Goal: Task Accomplishment & Management: Manage account settings

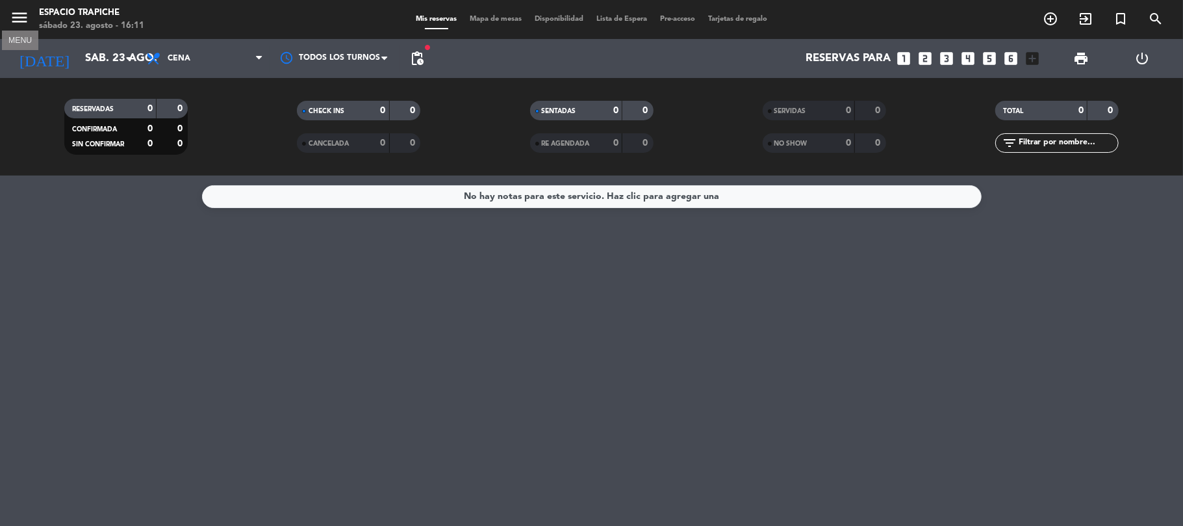
click at [17, 21] on icon "menu" at bounding box center [19, 17] width 19 height 19
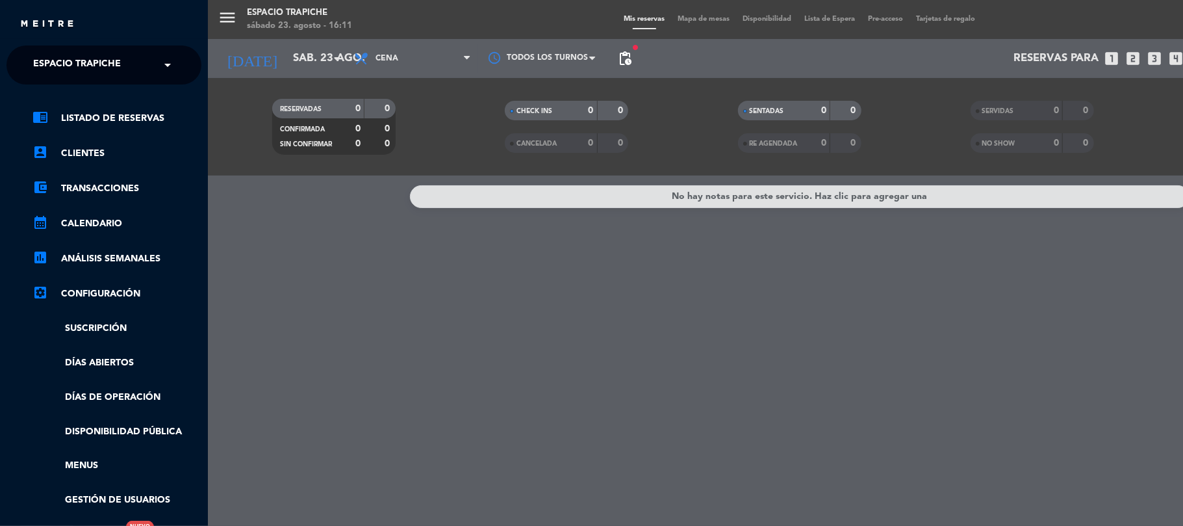
click at [34, 55] on span "Espacio Trapiche" at bounding box center [77, 64] width 88 height 27
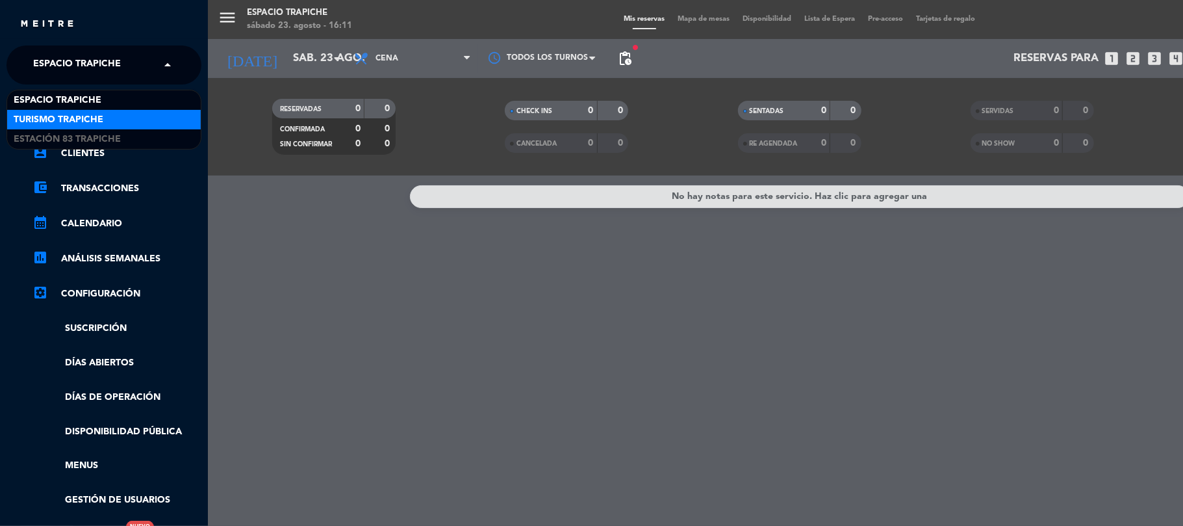
click at [47, 125] on span "Turismo Trapiche" at bounding box center [59, 119] width 90 height 15
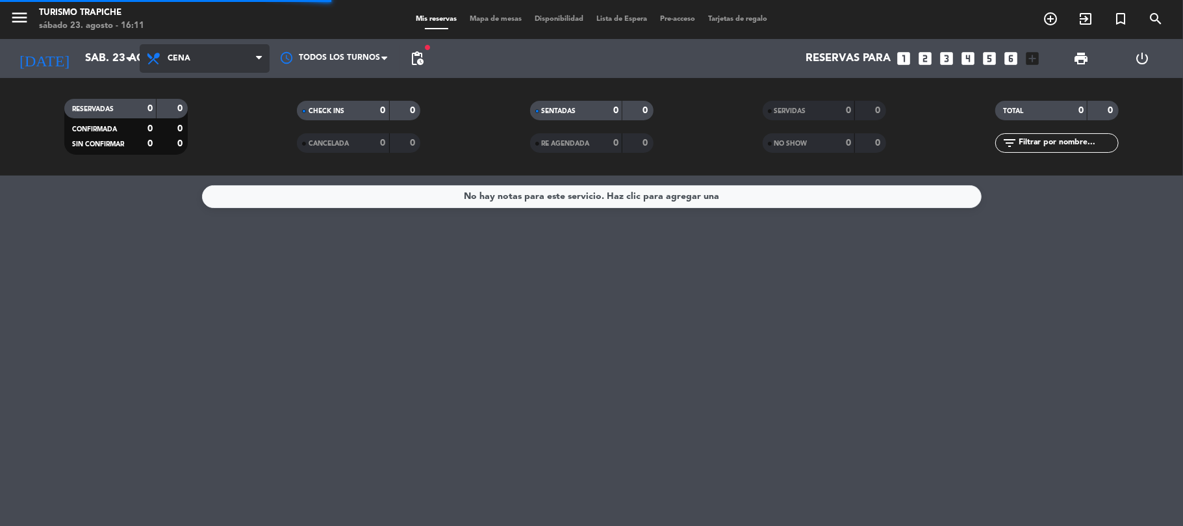
click at [186, 62] on span "Cena" at bounding box center [179, 58] width 23 height 9
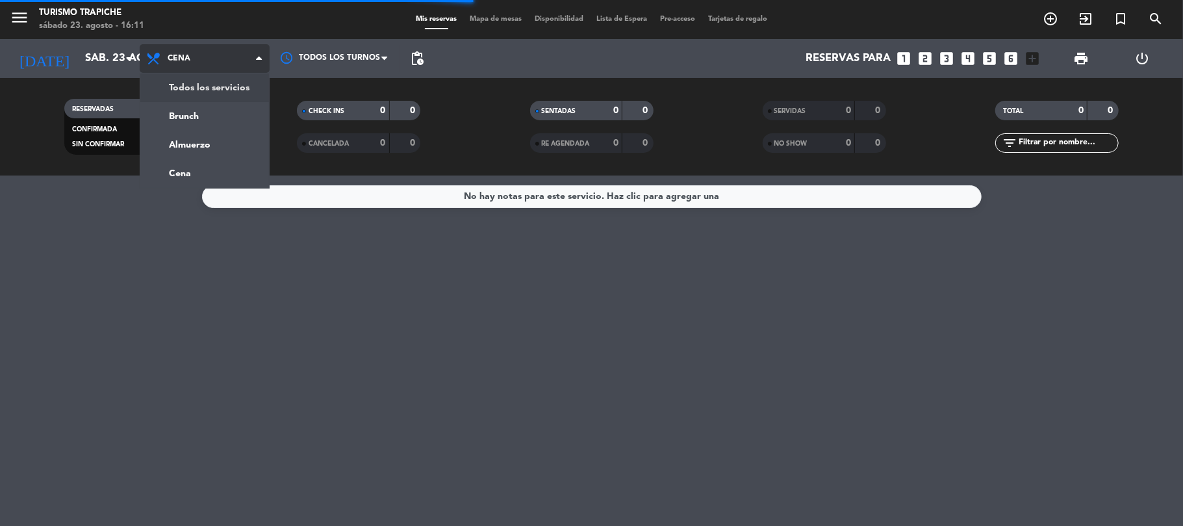
click at [183, 78] on div "menu Turismo Trapiche sábado 23. agosto - 16:11 Mis reservas Mapa de mesas Disp…" at bounding box center [591, 87] width 1183 height 175
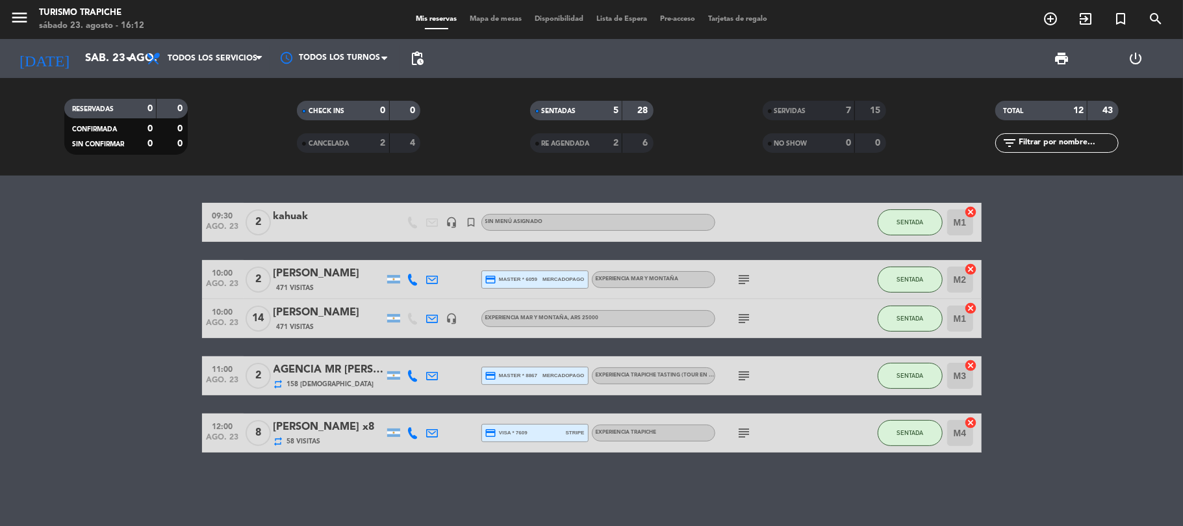
click at [86, 36] on div "menu Turismo Trapiche sábado 23. agosto - 16:12 Mis reservas Mapa de mesas Disp…" at bounding box center [591, 19] width 1183 height 39
click at [84, 47] on input "sáb. 23 ago." at bounding box center [149, 58] width 140 height 25
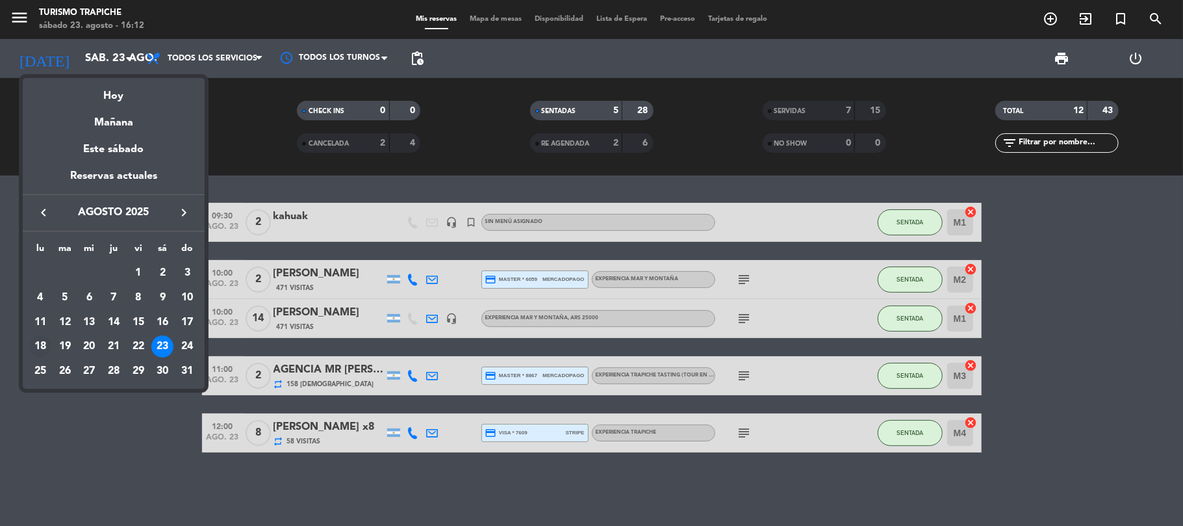
click at [37, 346] on div "18" at bounding box center [40, 346] width 22 height 22
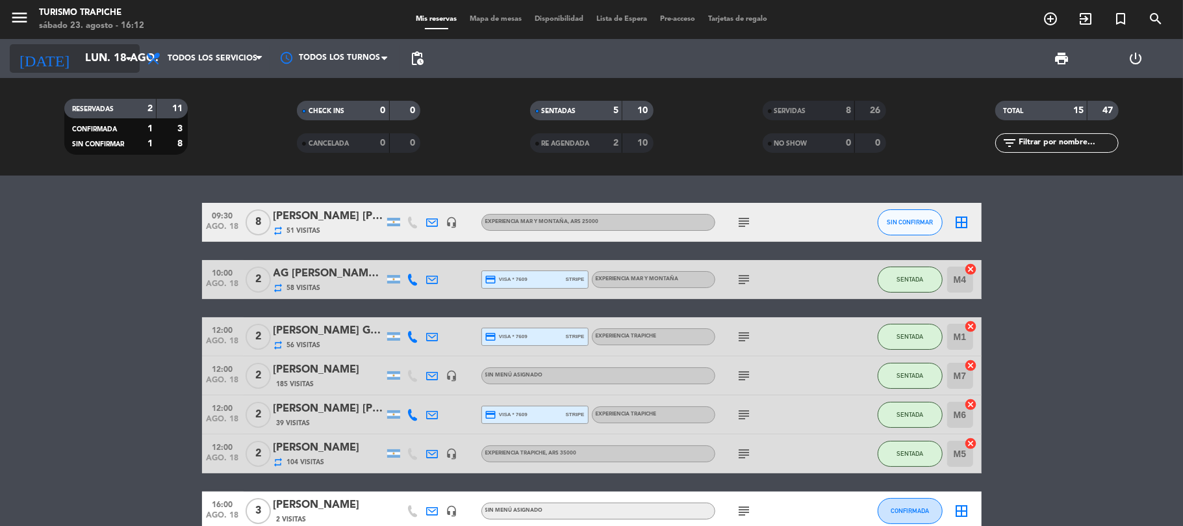
click at [92, 53] on input "lun. 18 ago." at bounding box center [149, 58] width 140 height 25
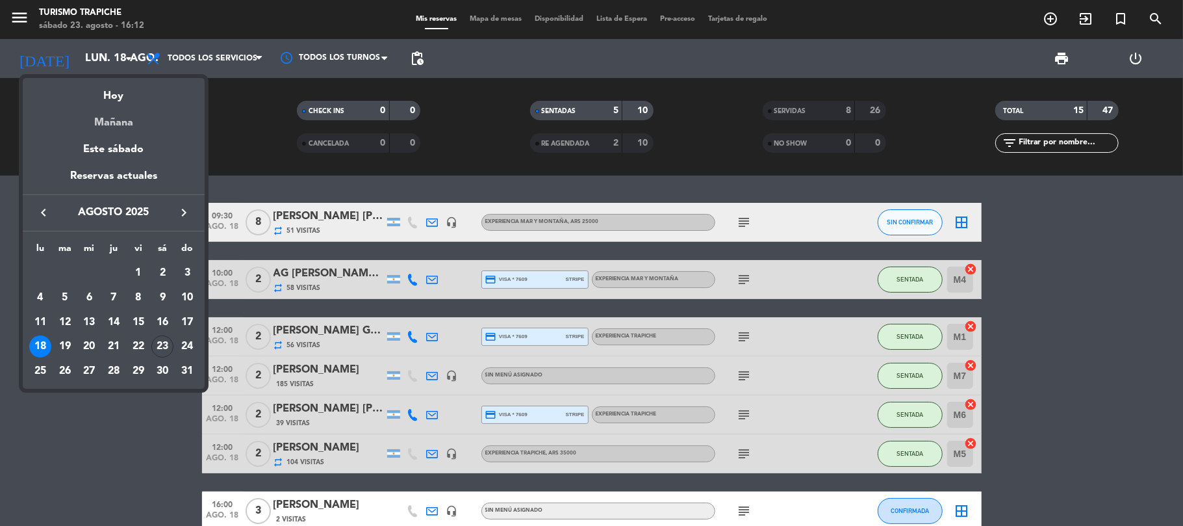
click at [108, 123] on div "Mañana" at bounding box center [114, 118] width 182 height 27
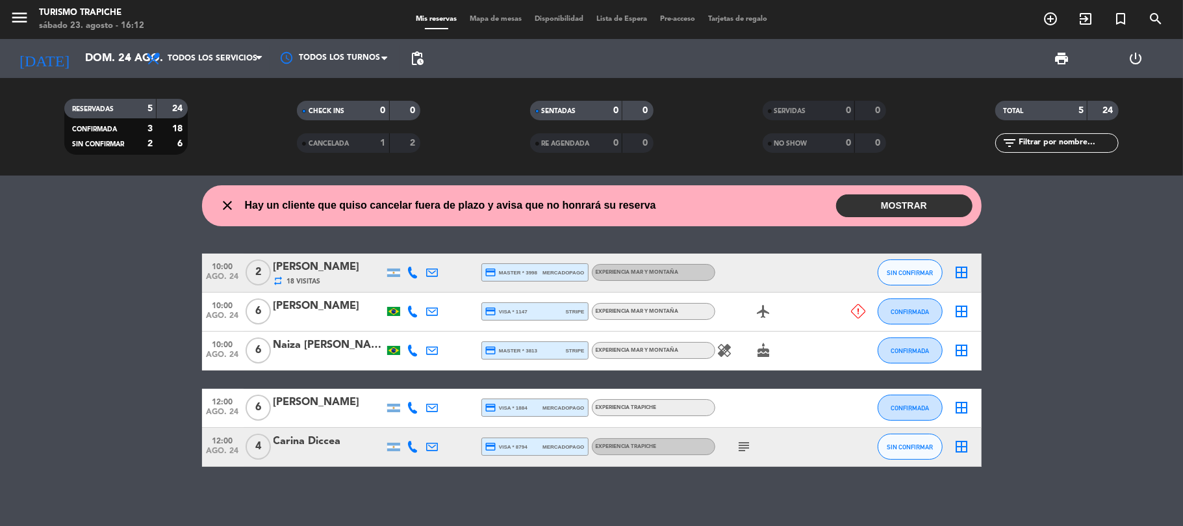
click at [872, 209] on button "MOSTRAR" at bounding box center [904, 205] width 136 height 23
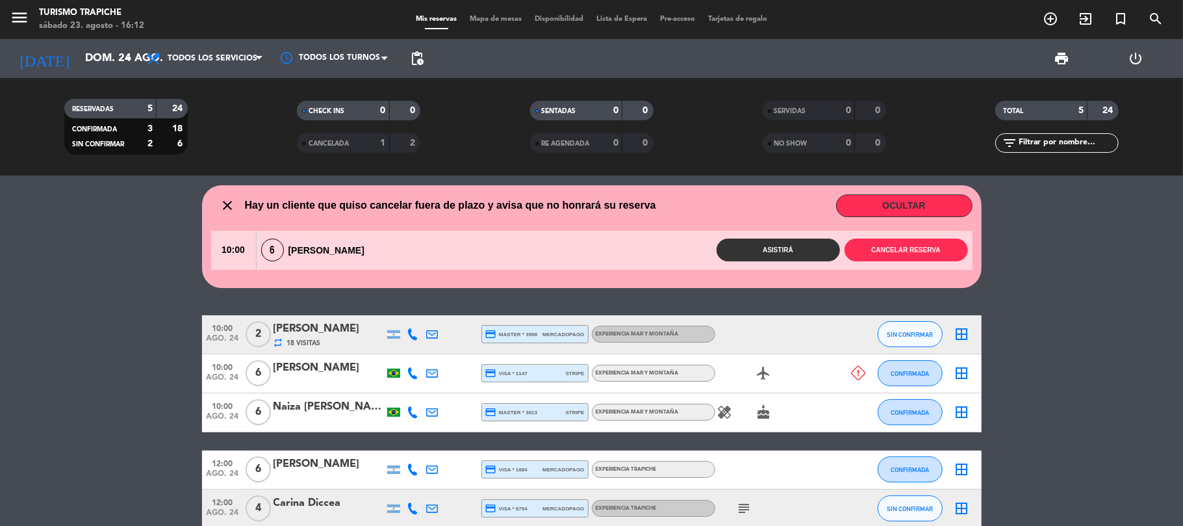
click at [437, 331] on icon at bounding box center [433, 334] width 12 height 12
click at [339, 369] on div "[PERSON_NAME]" at bounding box center [328, 367] width 110 height 17
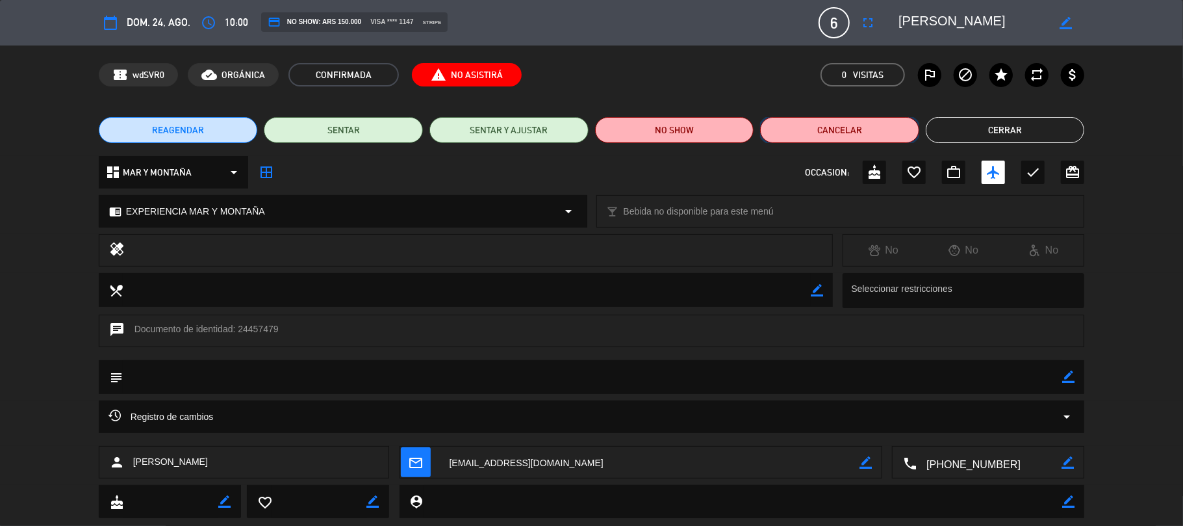
click at [811, 127] on button "Cancelar" at bounding box center [839, 130] width 159 height 26
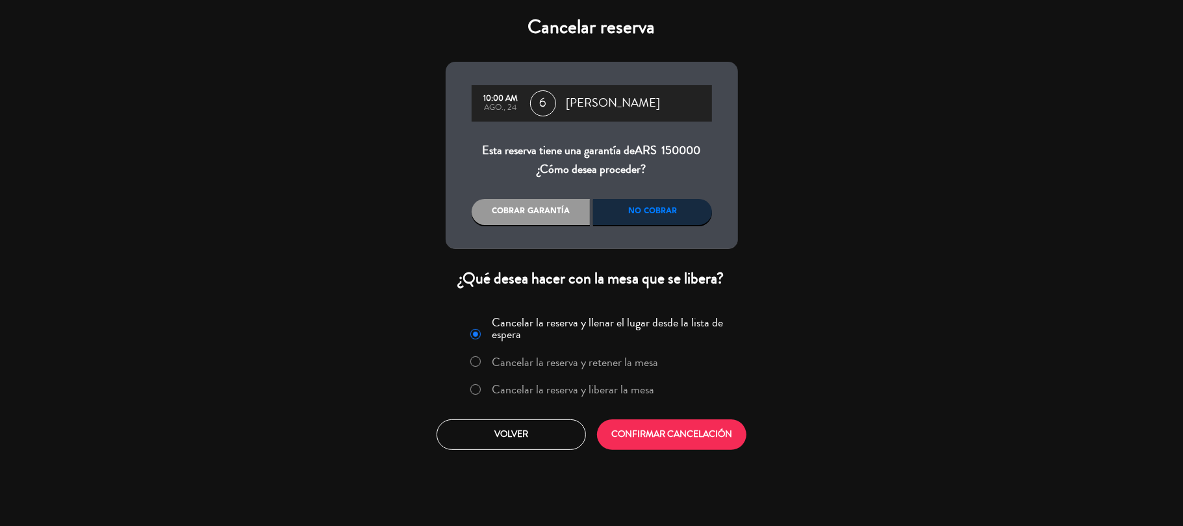
click at [521, 386] on label "Cancelar la reserva y liberar la mesa" at bounding box center [573, 389] width 162 height 12
click at [643, 422] on button "CONFIRMAR CANCELACIÓN" at bounding box center [671, 434] width 149 height 31
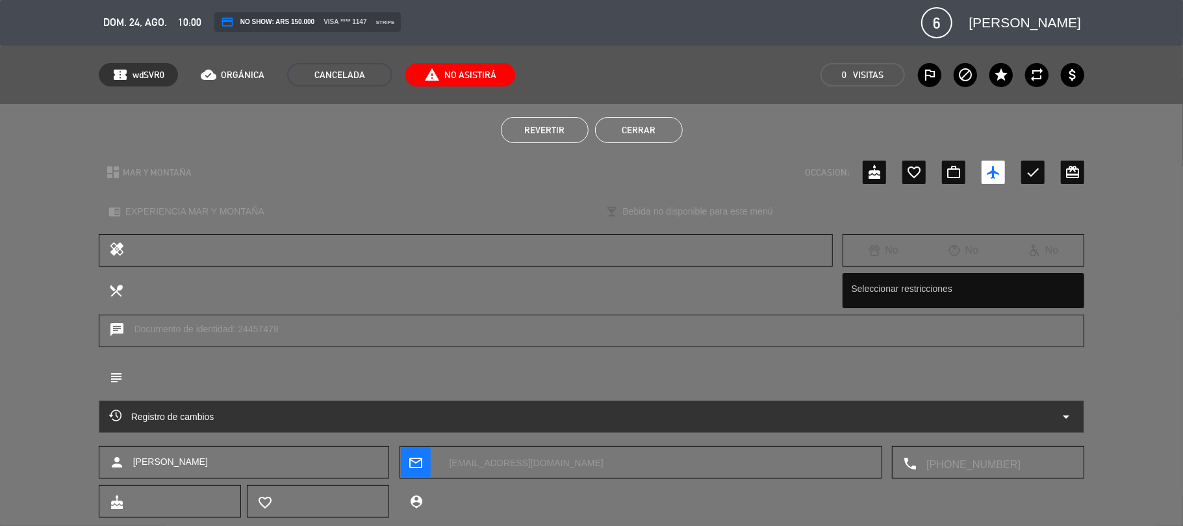
click at [644, 141] on button "Cerrar" at bounding box center [639, 130] width 88 height 26
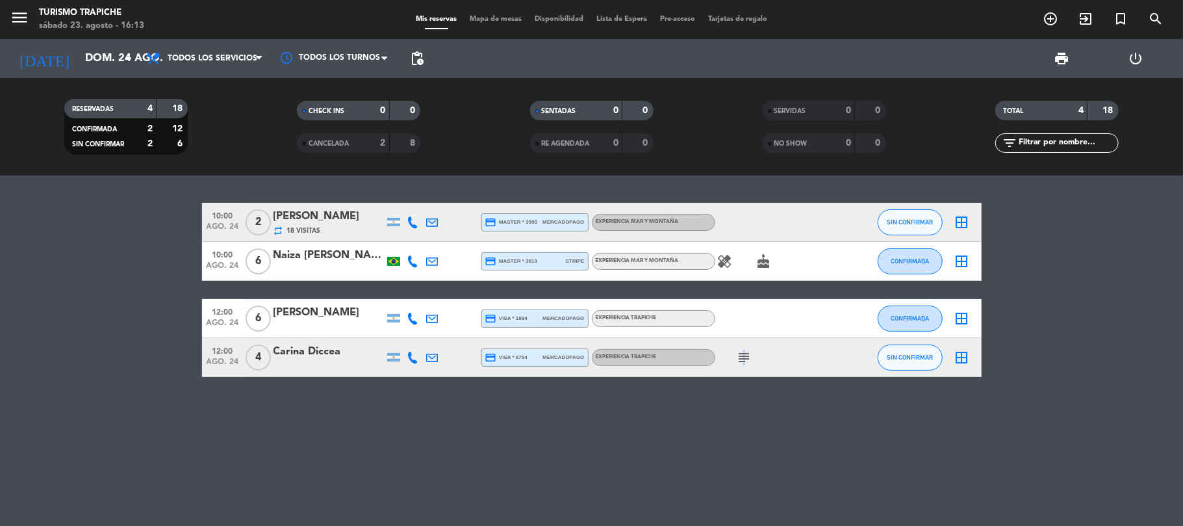
click at [743, 355] on icon "subject" at bounding box center [745, 357] width 16 height 16
click at [379, 147] on div "2" at bounding box center [373, 143] width 26 height 15
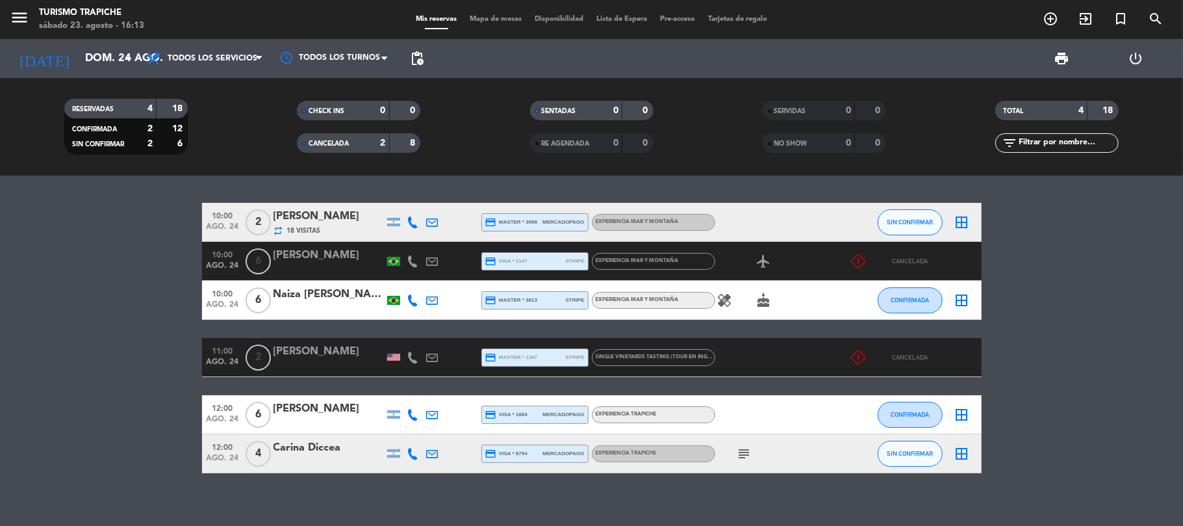
click at [418, 218] on icon at bounding box center [413, 222] width 12 height 12
click at [429, 221] on icon at bounding box center [433, 222] width 12 height 12
click at [97, 58] on input "dom. 24 ago." at bounding box center [149, 58] width 140 height 25
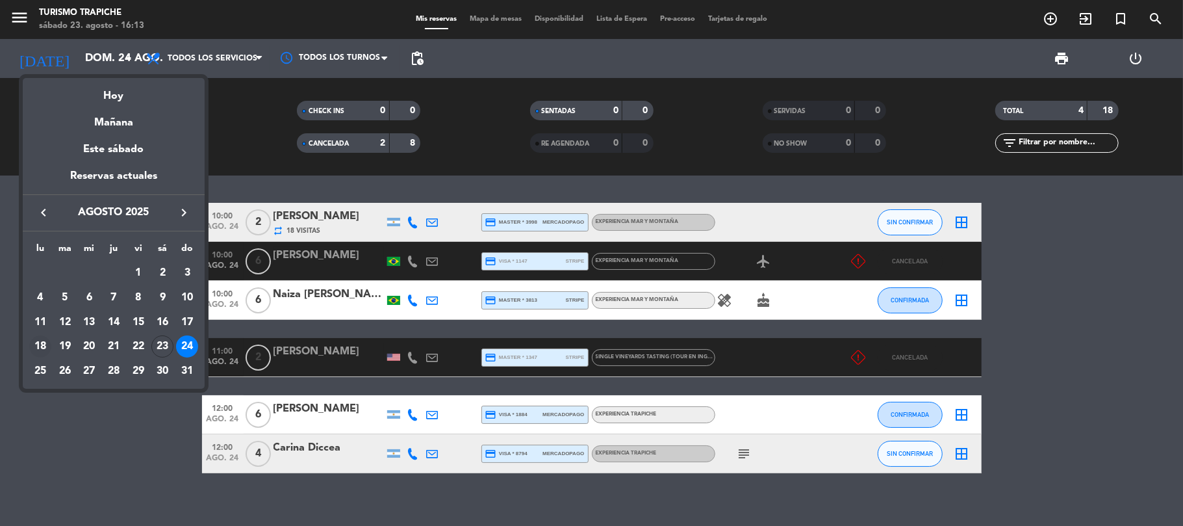
click at [38, 348] on div "18" at bounding box center [40, 346] width 22 height 22
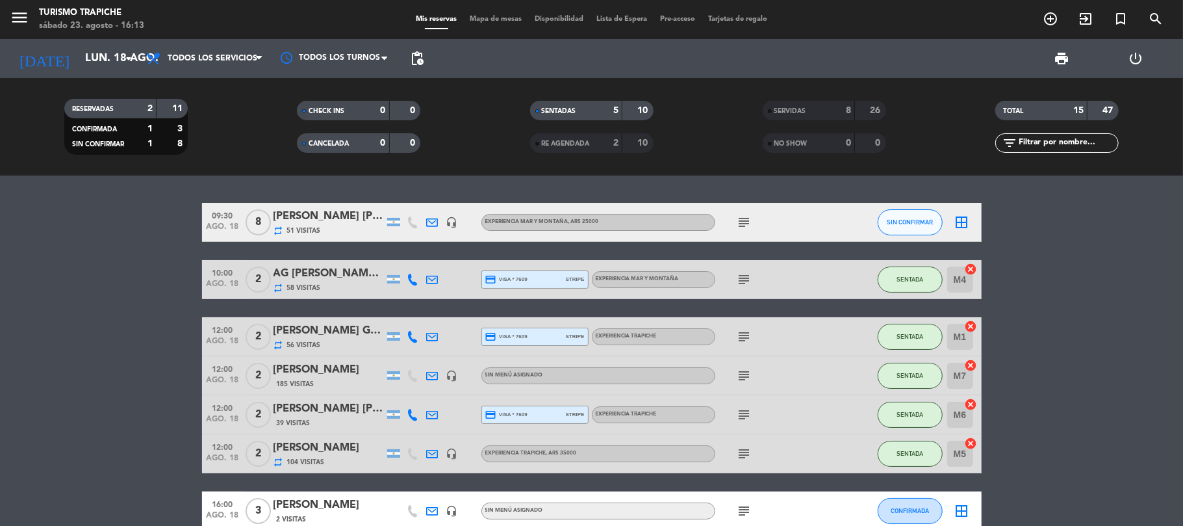
click at [844, 103] on div "8" at bounding box center [838, 110] width 26 height 15
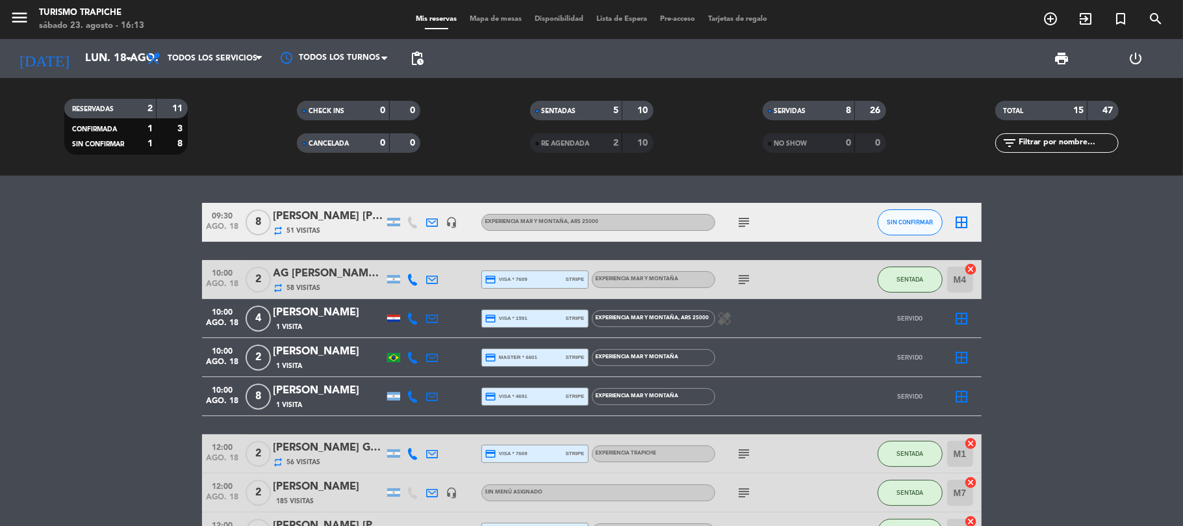
click at [438, 218] on icon at bounding box center [433, 222] width 12 height 12
click at [746, 222] on icon "subject" at bounding box center [745, 222] width 16 height 16
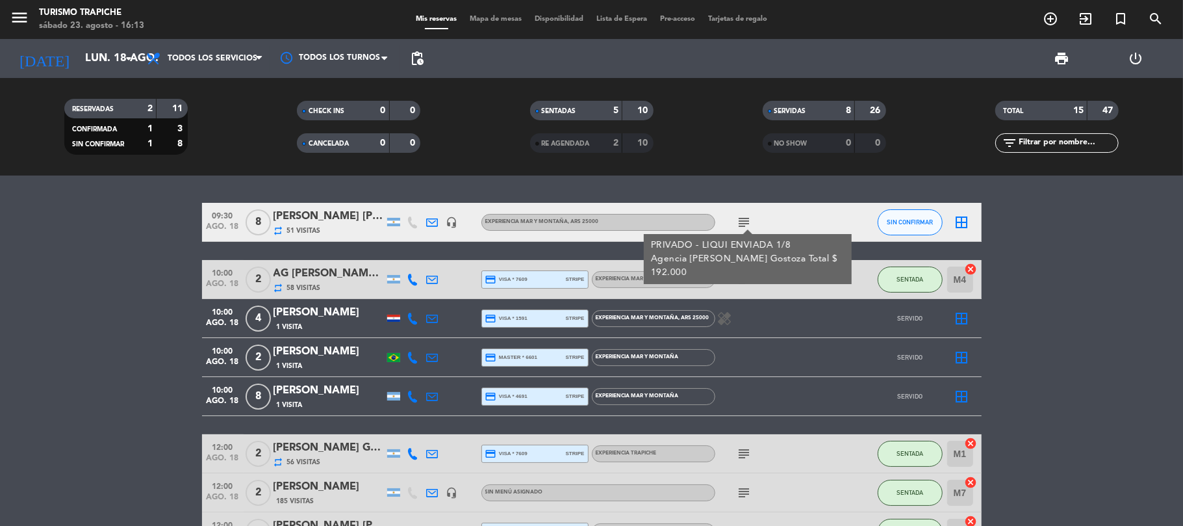
click at [746, 222] on icon "subject" at bounding box center [745, 222] width 16 height 16
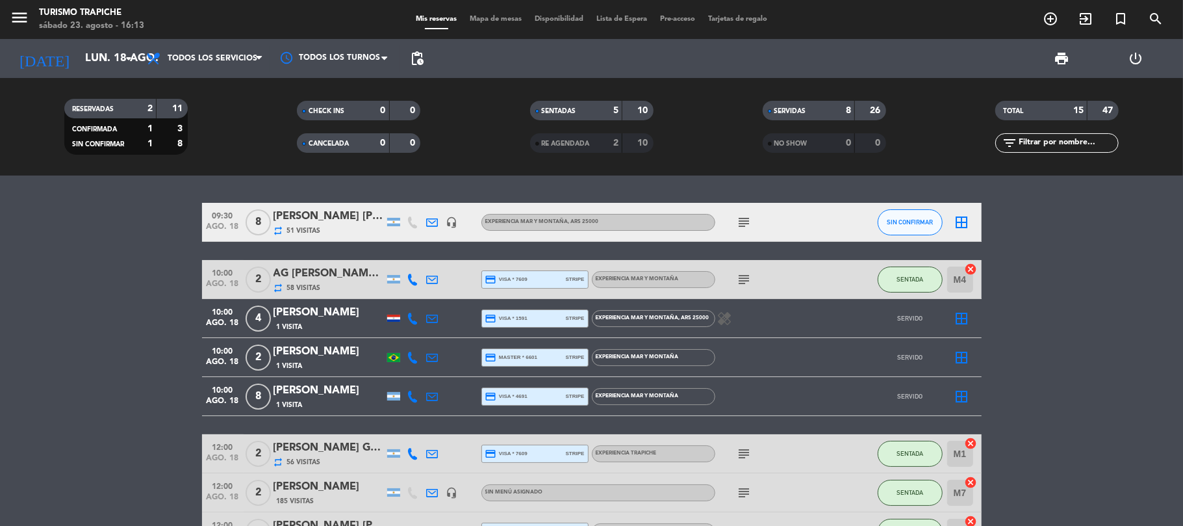
click at [435, 220] on icon at bounding box center [433, 222] width 12 height 12
click at [746, 217] on icon "subject" at bounding box center [745, 222] width 16 height 16
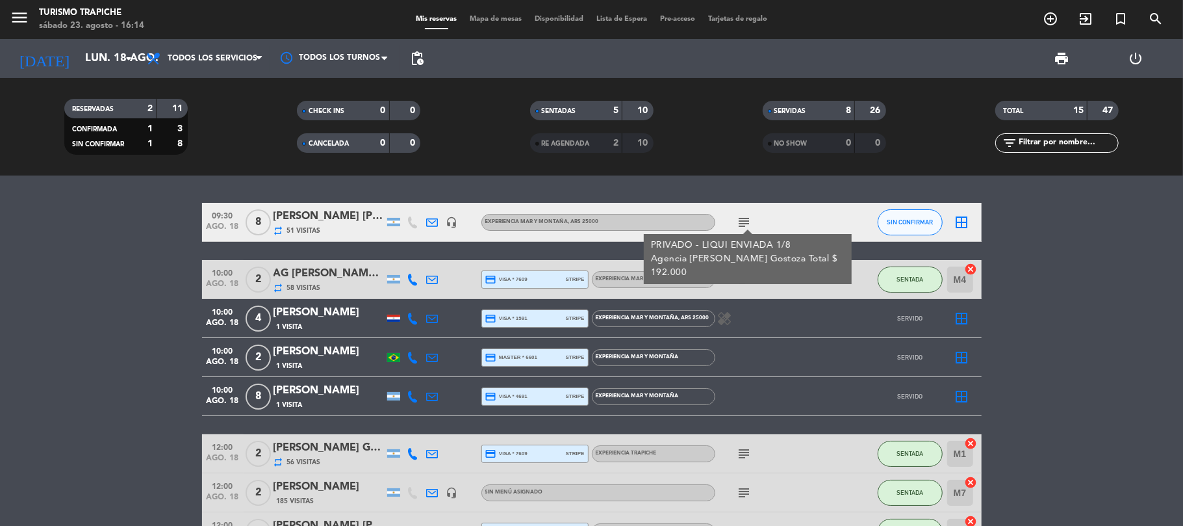
click at [431, 279] on icon at bounding box center [433, 279] width 12 height 12
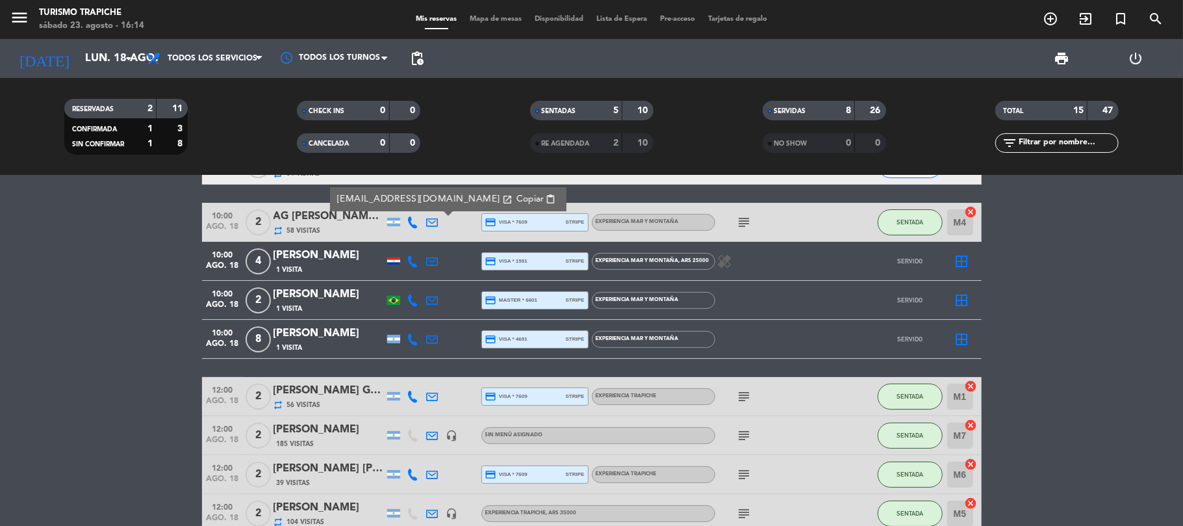
scroll to position [86, 0]
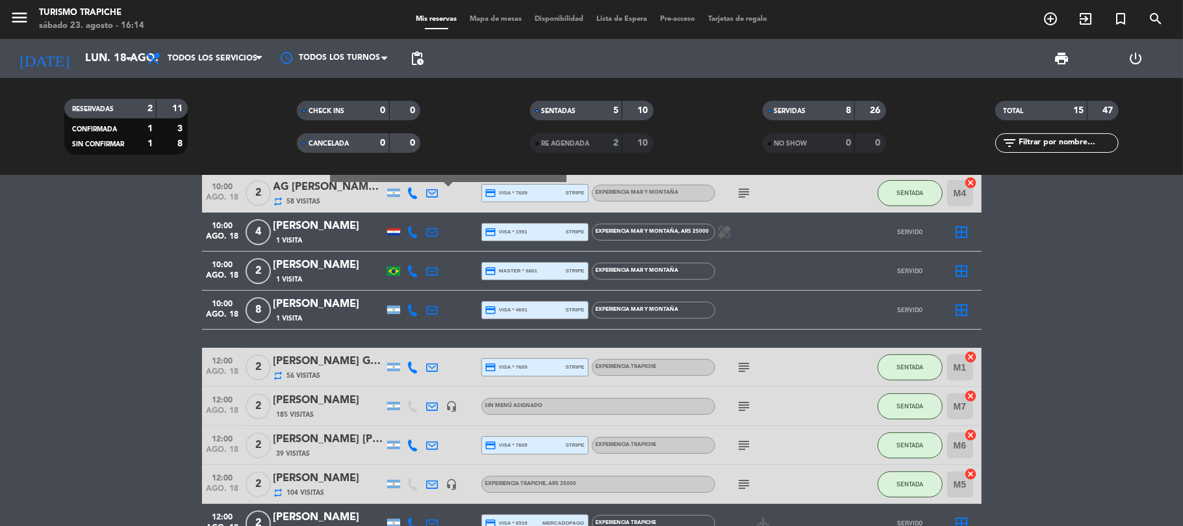
click at [435, 359] on div at bounding box center [432, 367] width 19 height 38
click at [432, 362] on icon at bounding box center [433, 367] width 12 height 12
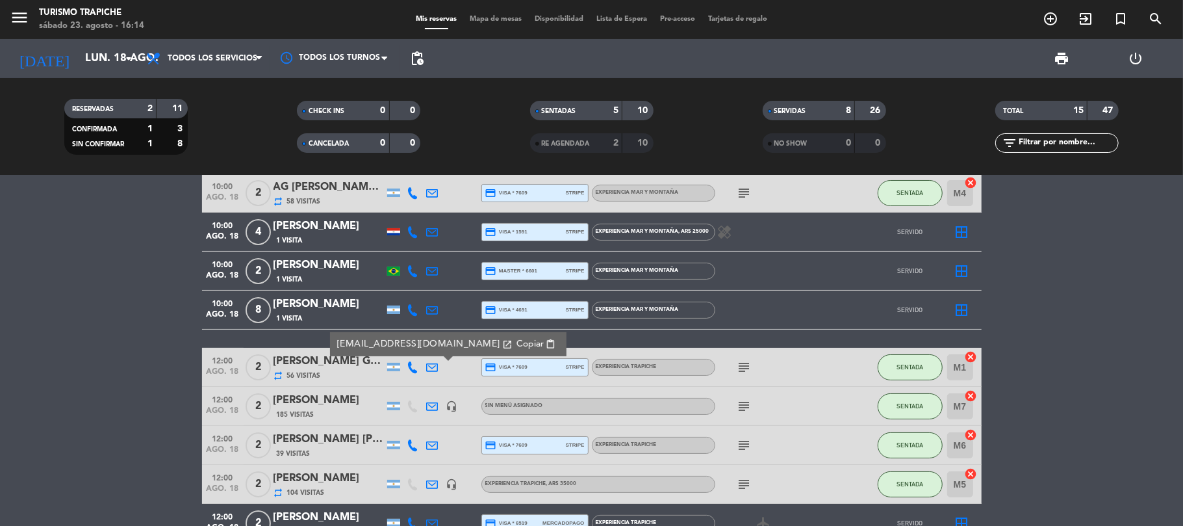
click at [430, 403] on icon at bounding box center [433, 406] width 12 height 12
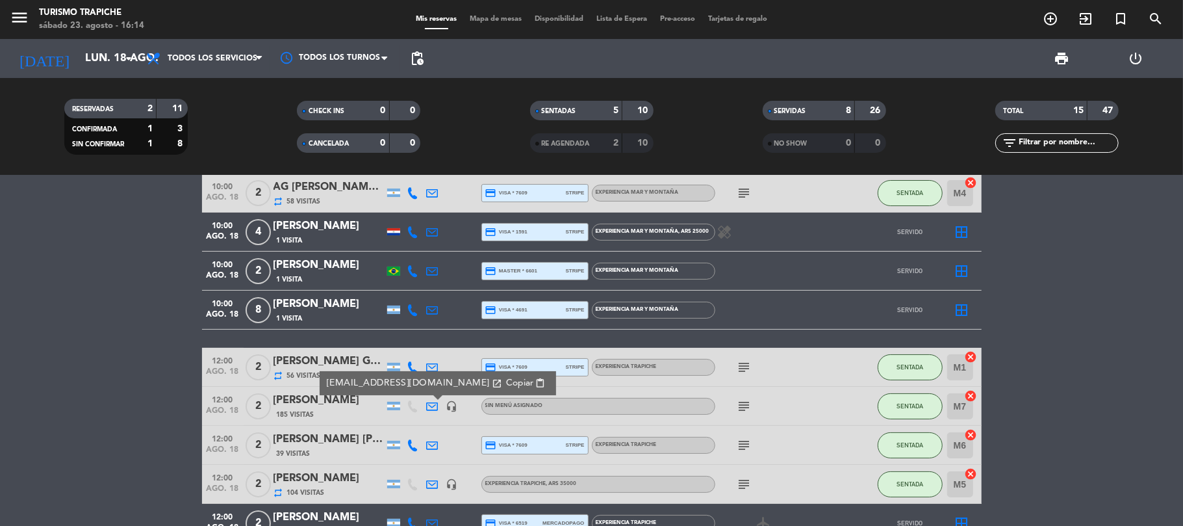
click at [430, 443] on icon at bounding box center [433, 445] width 12 height 12
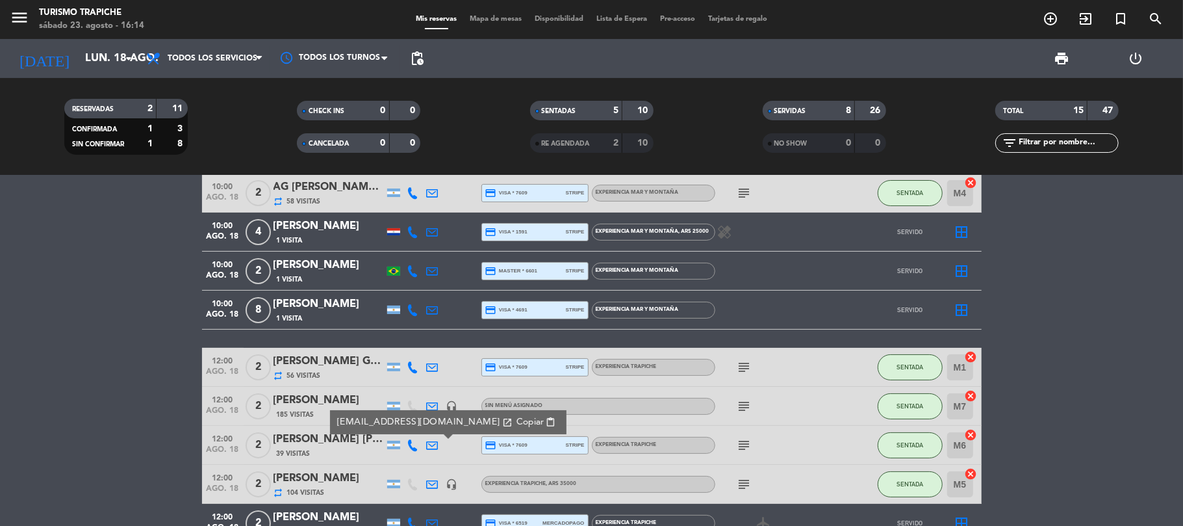
click at [434, 479] on icon at bounding box center [433, 484] width 12 height 12
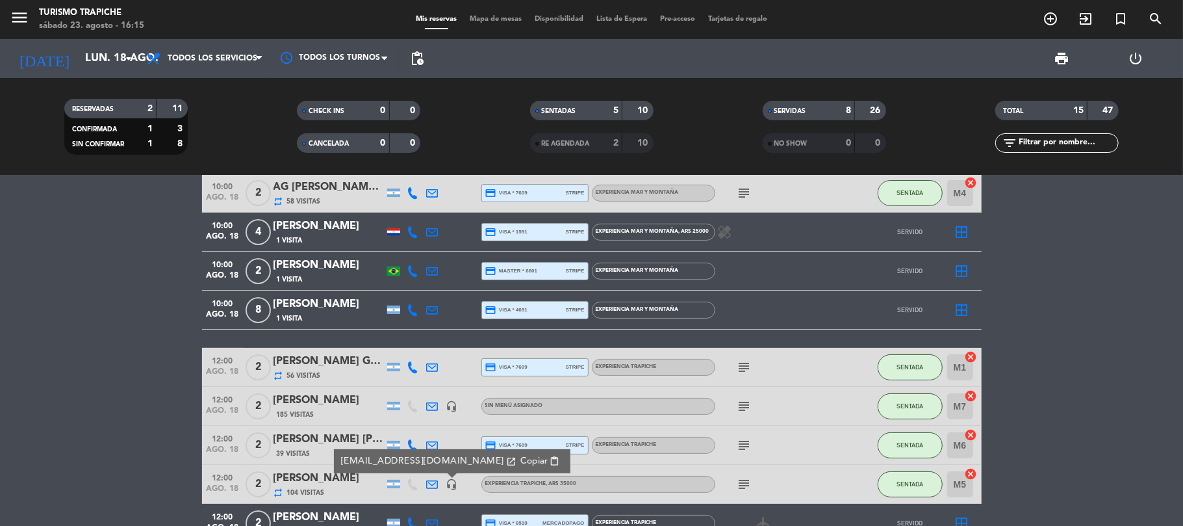
click at [431, 445] on icon at bounding box center [433, 445] width 12 height 12
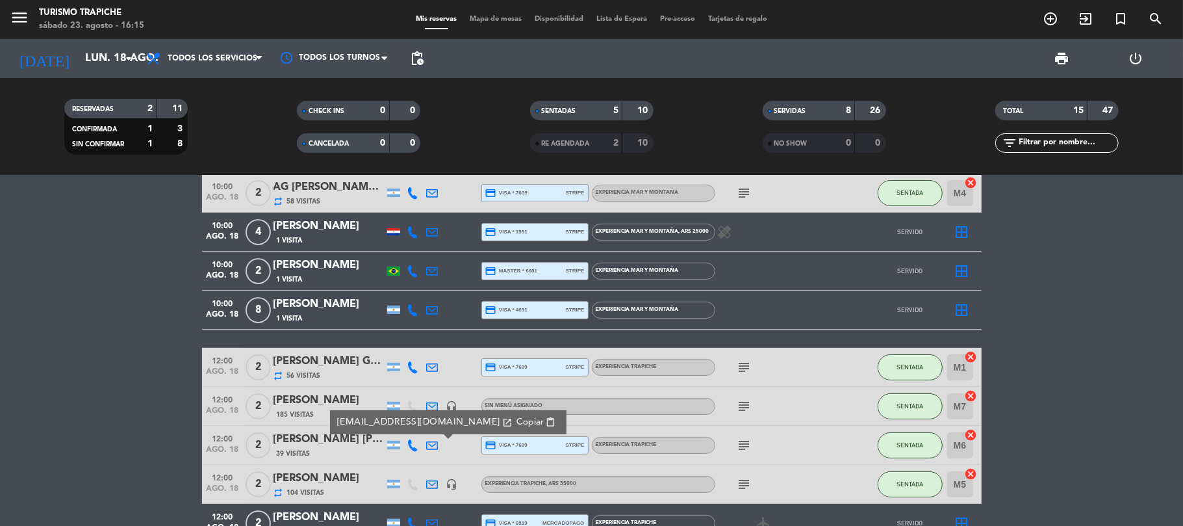
click at [430, 481] on icon at bounding box center [433, 484] width 12 height 12
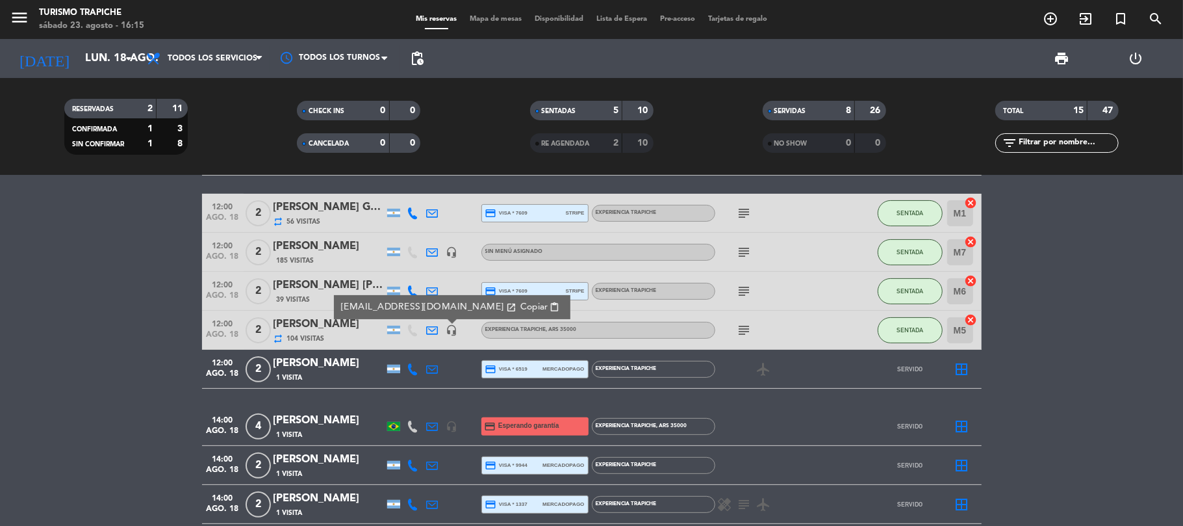
scroll to position [346, 0]
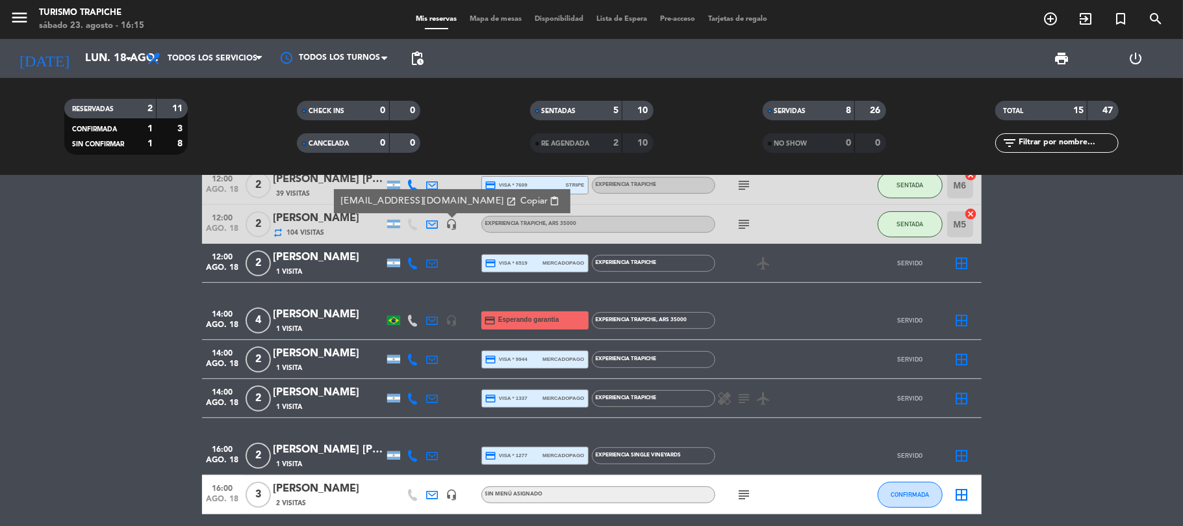
click at [437, 489] on icon at bounding box center [433, 495] width 12 height 12
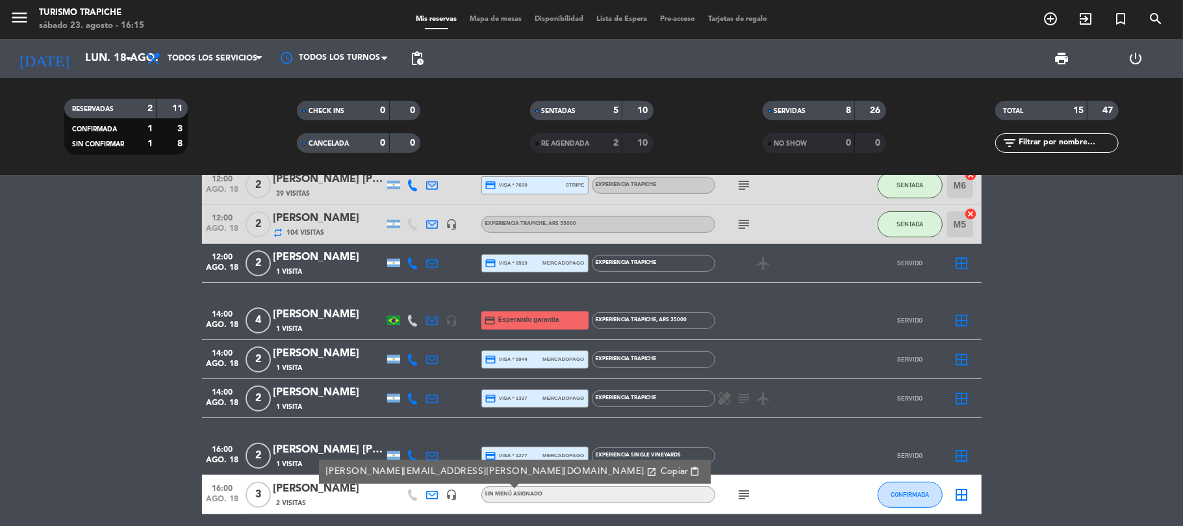
click at [739, 490] on icon "subject" at bounding box center [745, 495] width 16 height 16
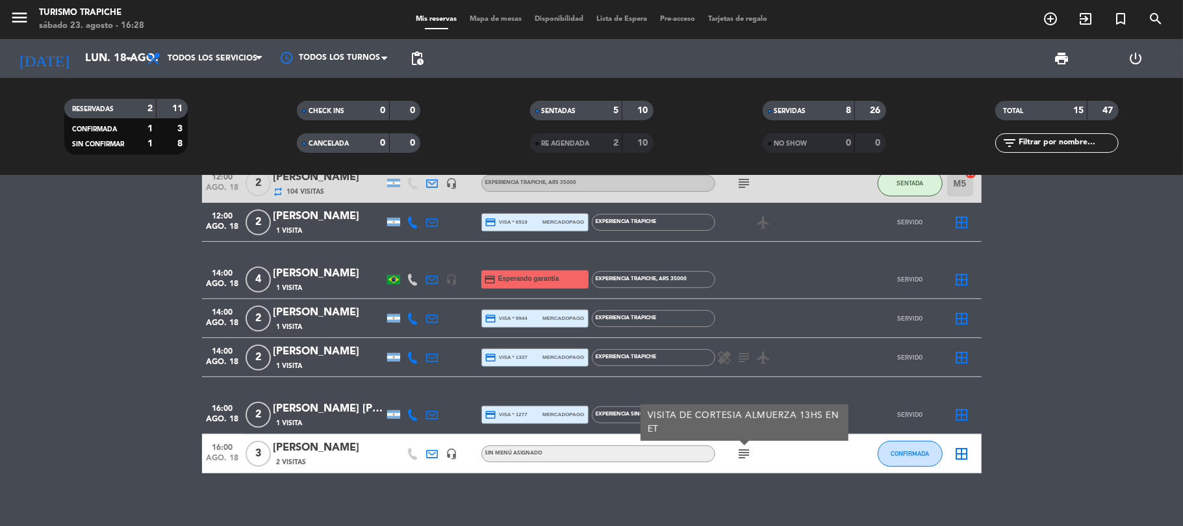
scroll to position [399, 0]
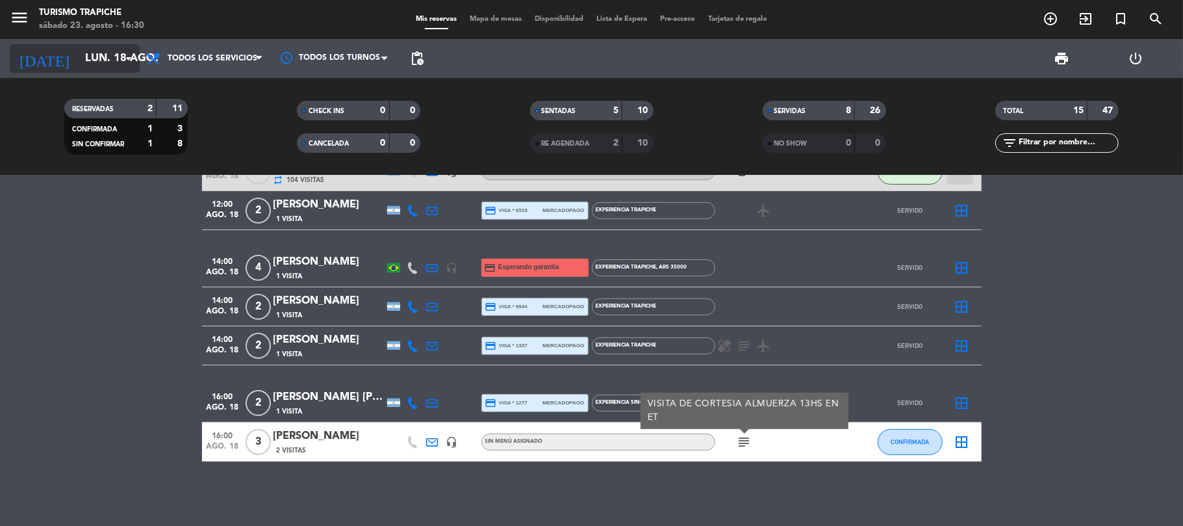
click at [108, 71] on div "[DATE] lun. 18 ago. arrow_drop_down" at bounding box center [75, 58] width 130 height 29
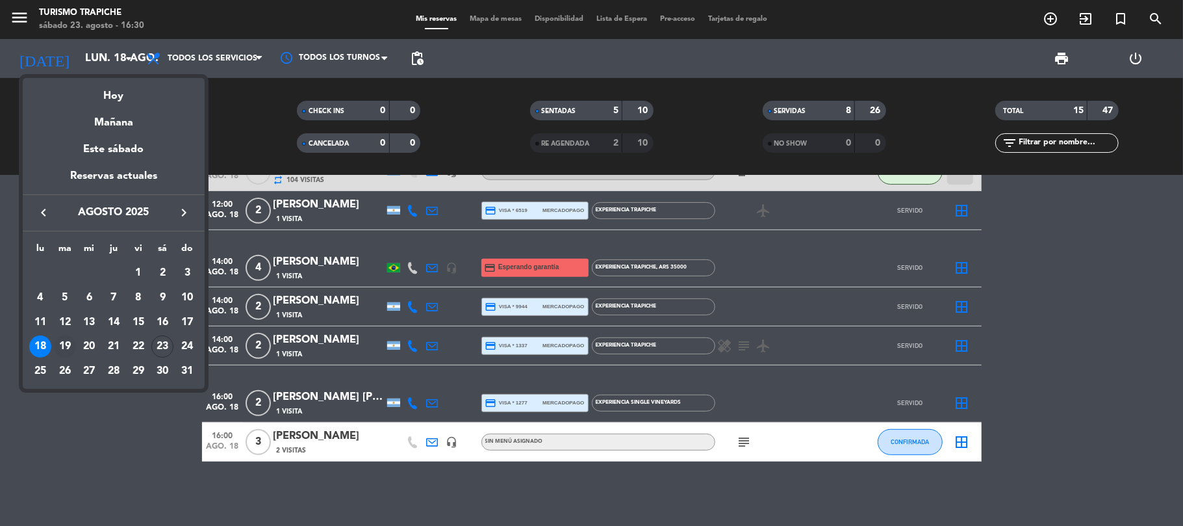
click at [69, 344] on div "19" at bounding box center [65, 346] width 22 height 22
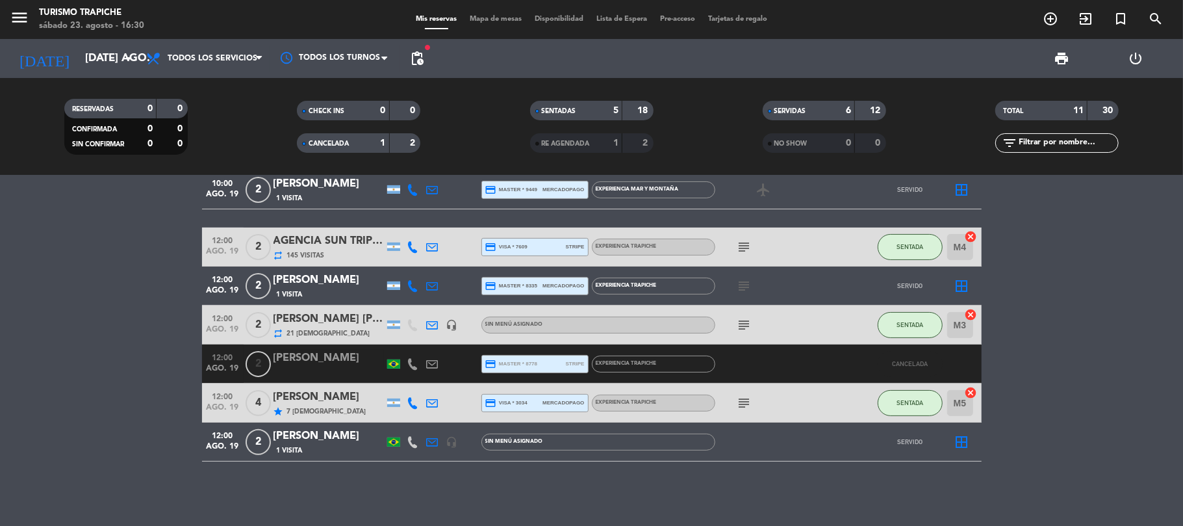
scroll to position [0, 0]
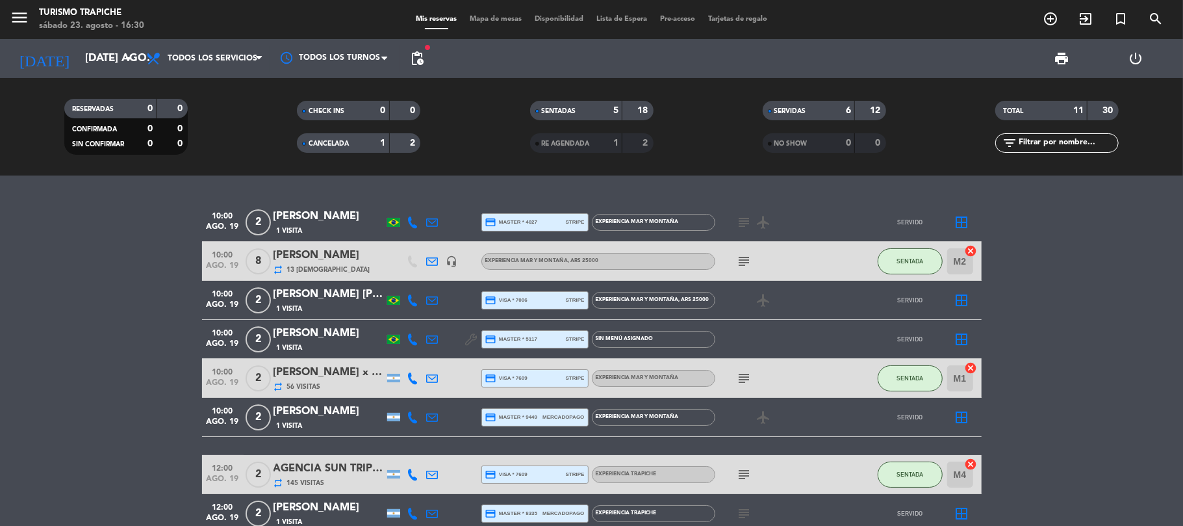
click at [357, 140] on div "CANCELADA" at bounding box center [330, 143] width 60 height 15
click at [435, 260] on icon at bounding box center [433, 261] width 12 height 12
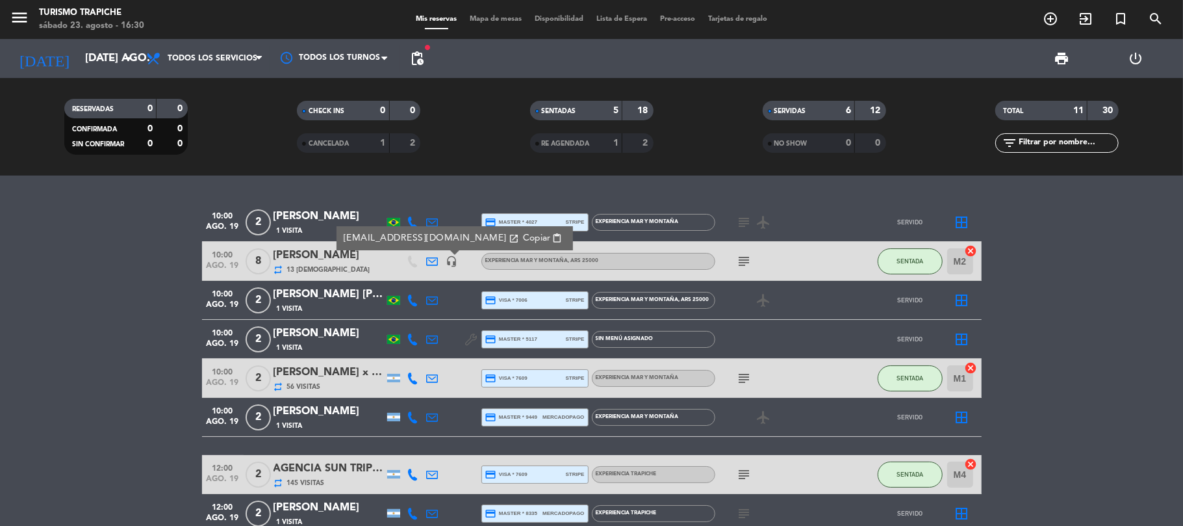
click at [435, 380] on icon at bounding box center [433, 378] width 12 height 12
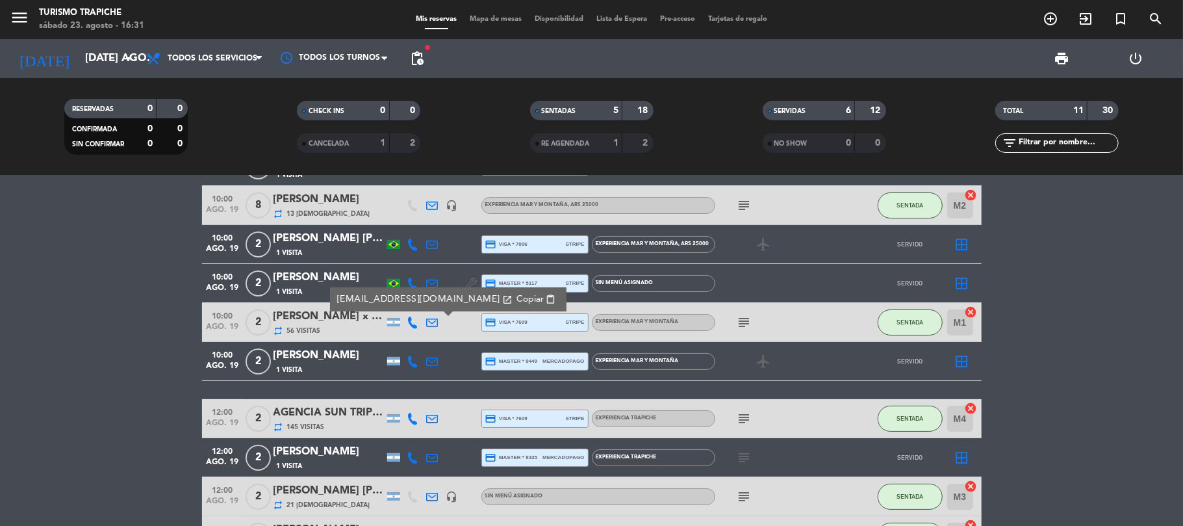
scroll to position [86, 0]
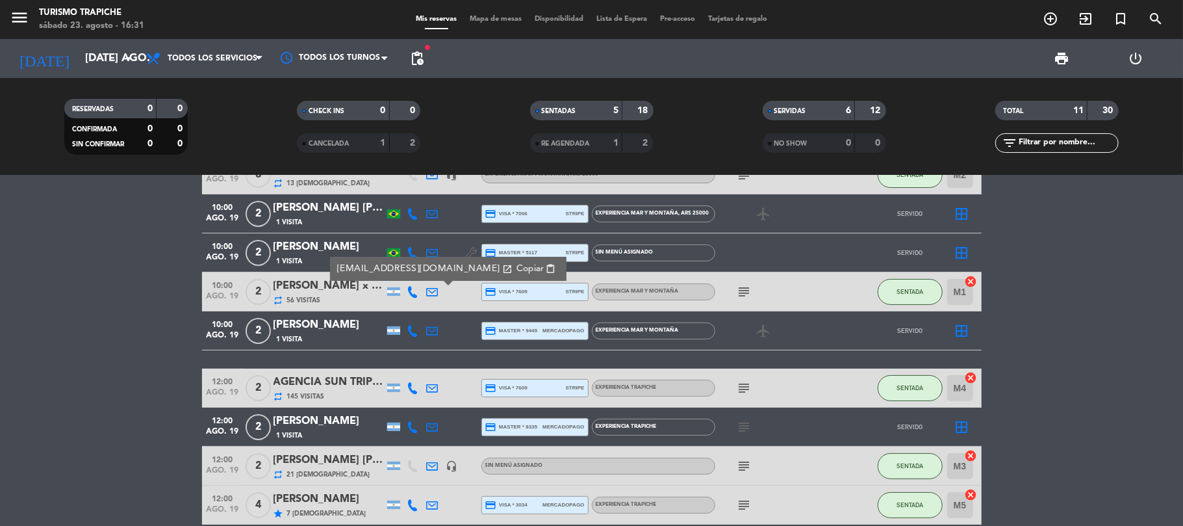
click at [427, 385] on icon at bounding box center [433, 388] width 12 height 12
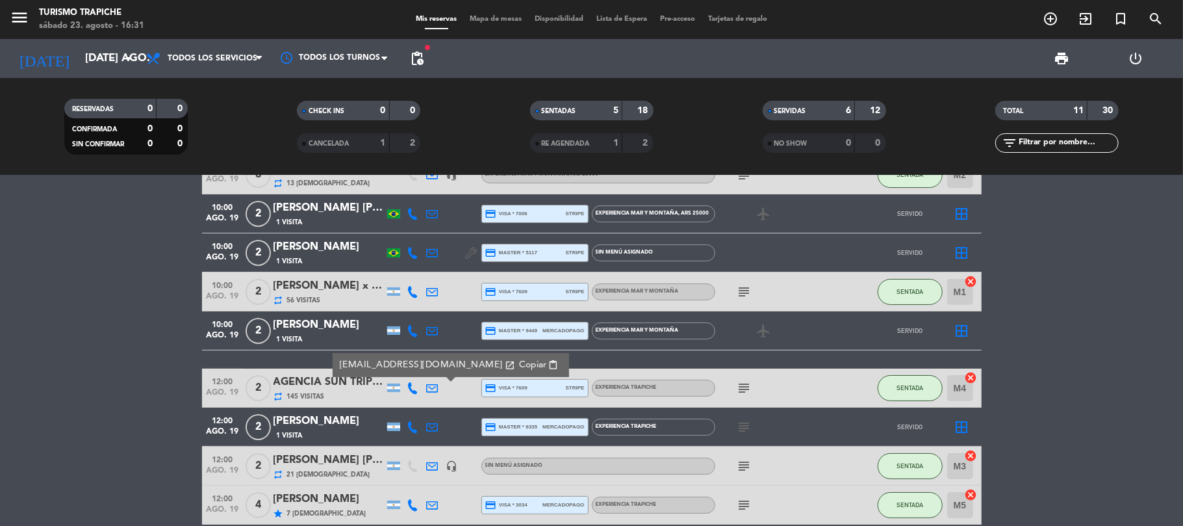
click at [430, 461] on icon at bounding box center [433, 466] width 12 height 12
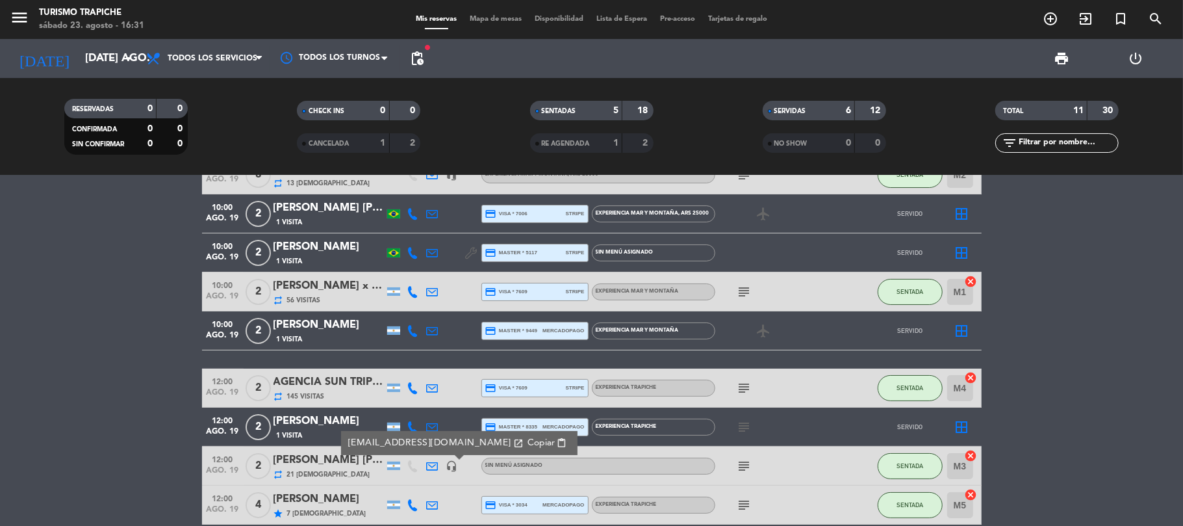
click at [427, 504] on icon at bounding box center [433, 505] width 12 height 12
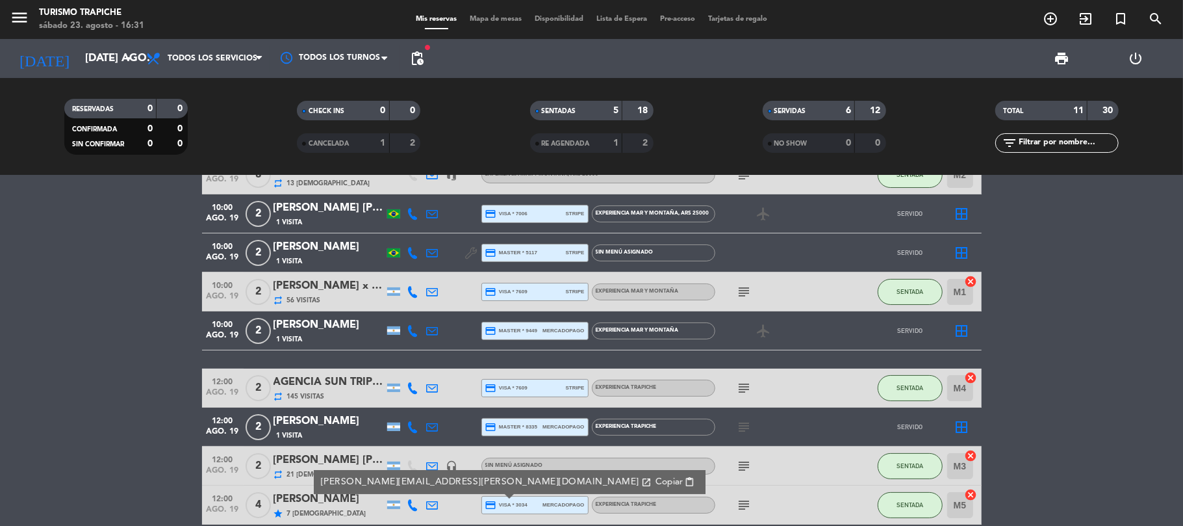
click at [754, 505] on span "subject" at bounding box center [744, 505] width 19 height 16
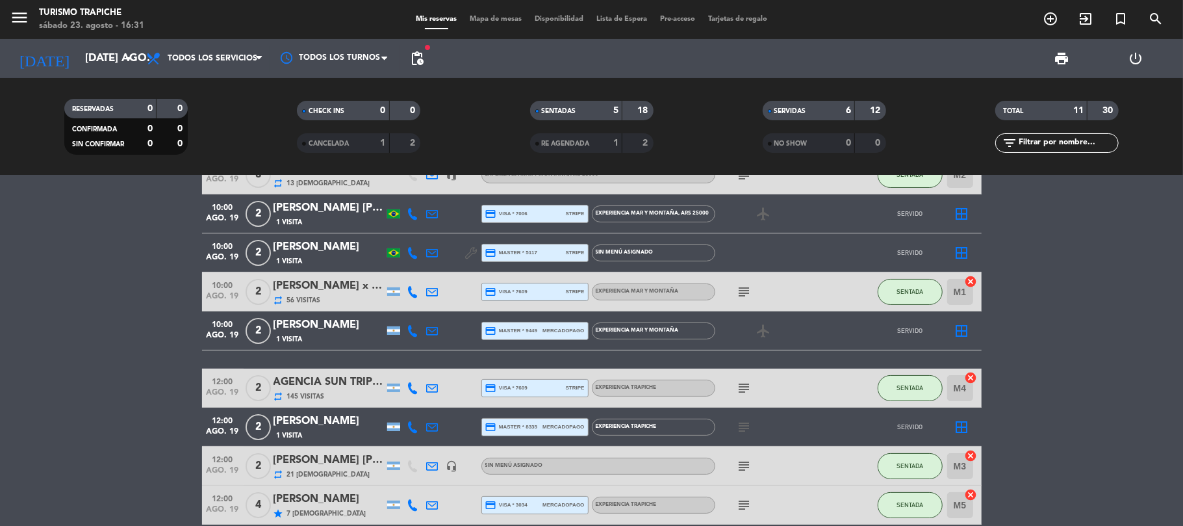
click at [746, 504] on icon "subject" at bounding box center [745, 505] width 16 height 16
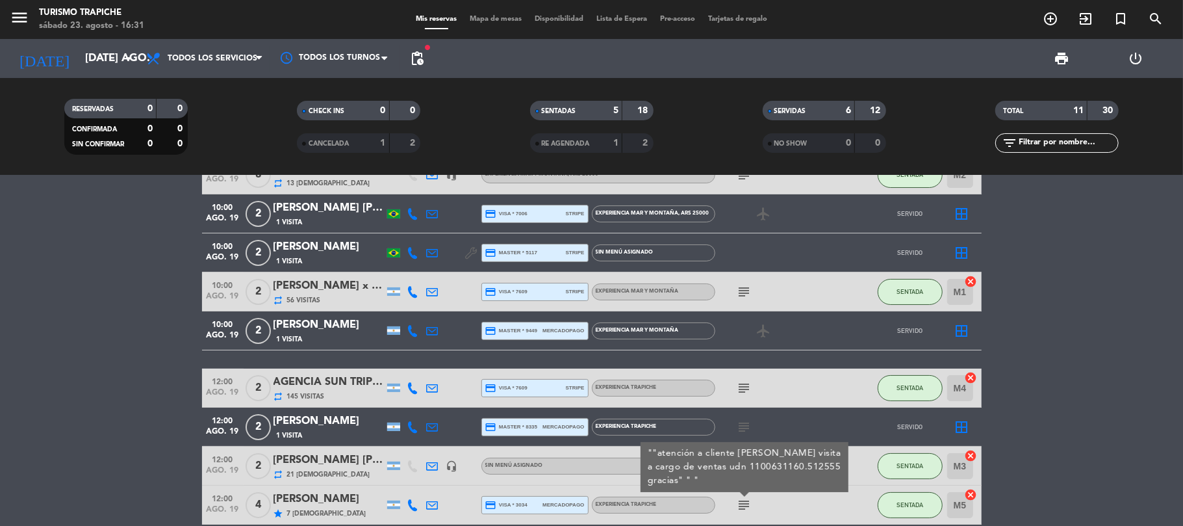
click at [746, 504] on icon "subject" at bounding box center [745, 505] width 16 height 16
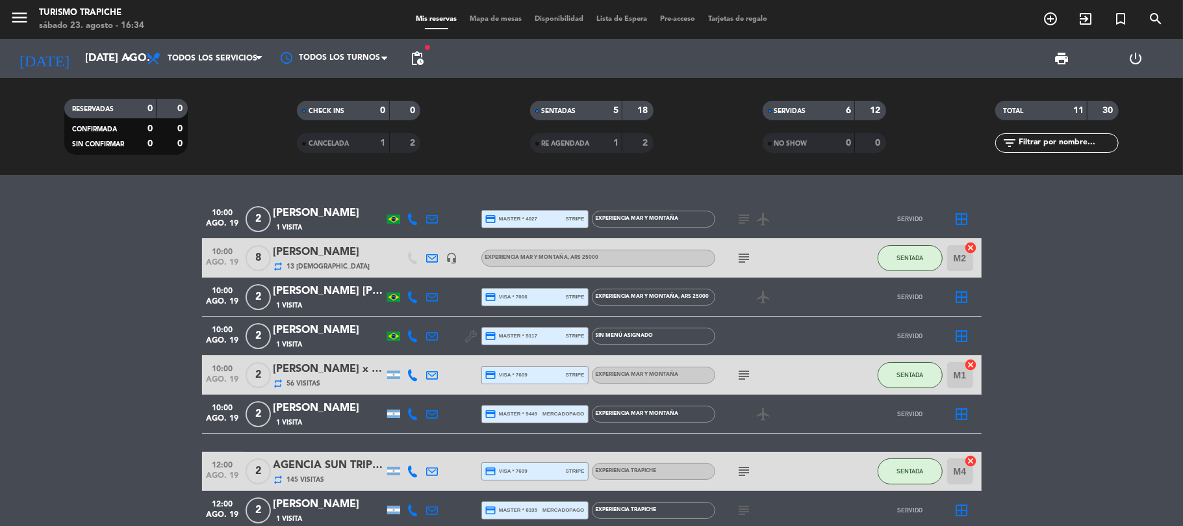
scroll to position [0, 0]
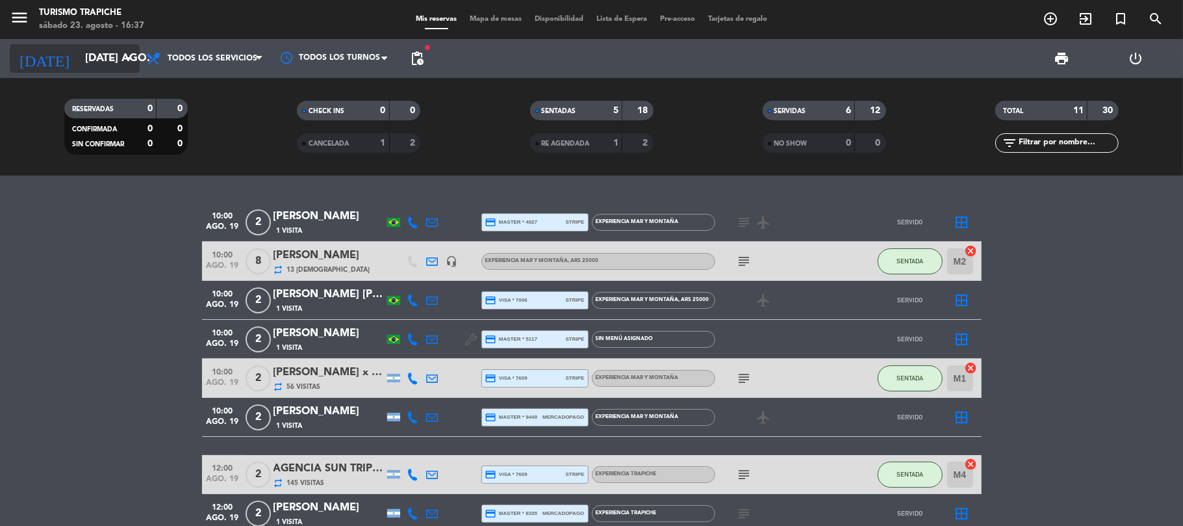
click at [112, 60] on input "[DATE] ago." at bounding box center [149, 58] width 140 height 25
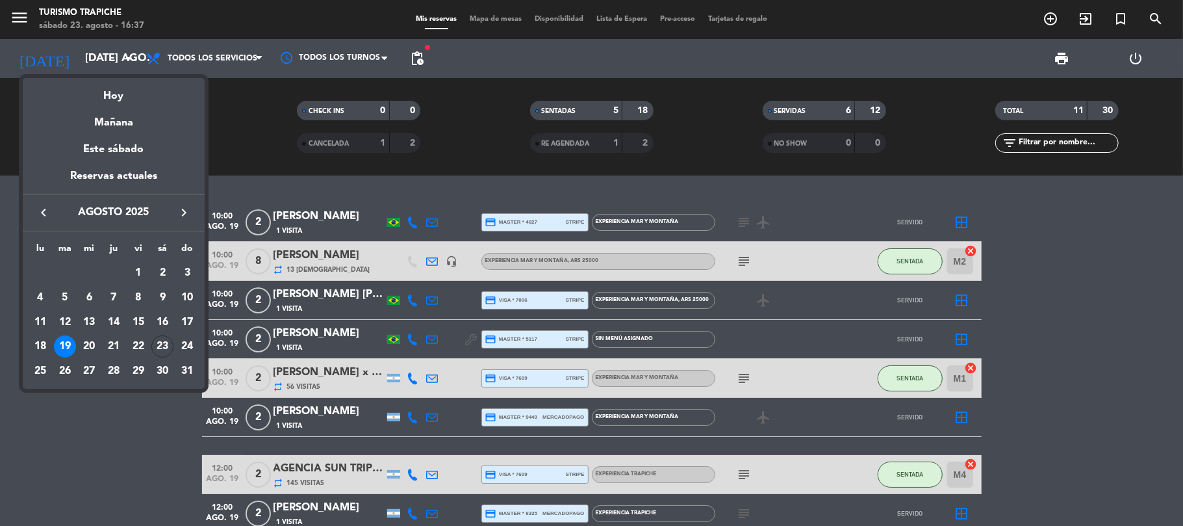
click at [90, 340] on div "20" at bounding box center [89, 346] width 22 height 22
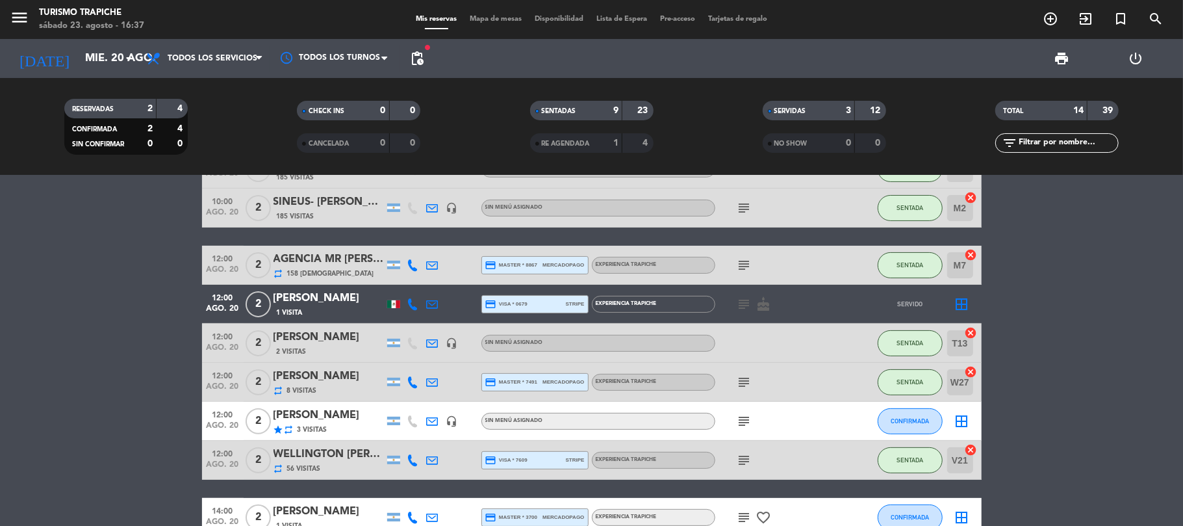
scroll to position [324, 0]
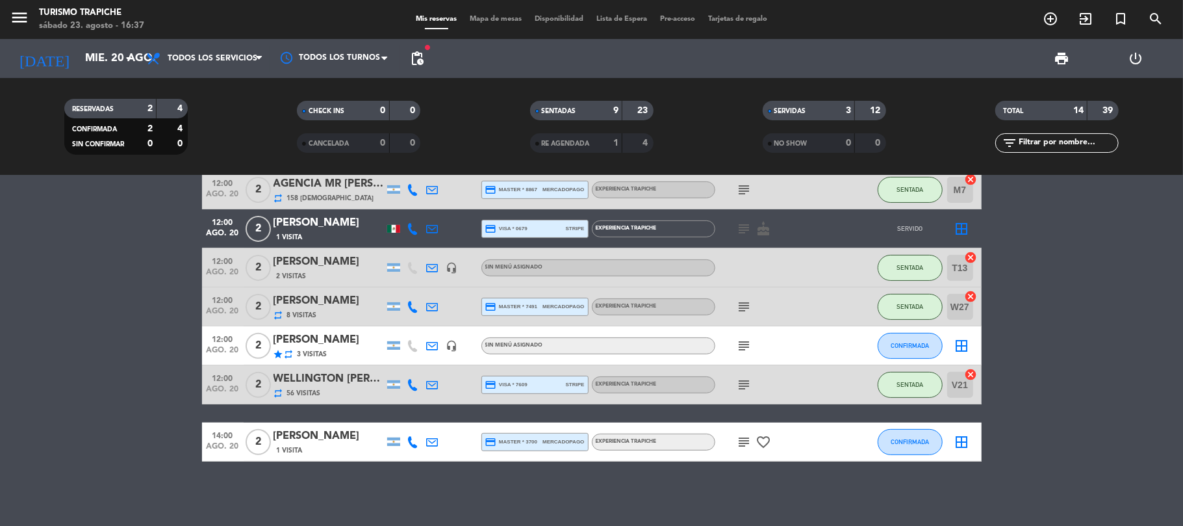
click at [432, 440] on icon at bounding box center [433, 442] width 12 height 12
click at [738, 440] on icon "subject" at bounding box center [745, 442] width 16 height 16
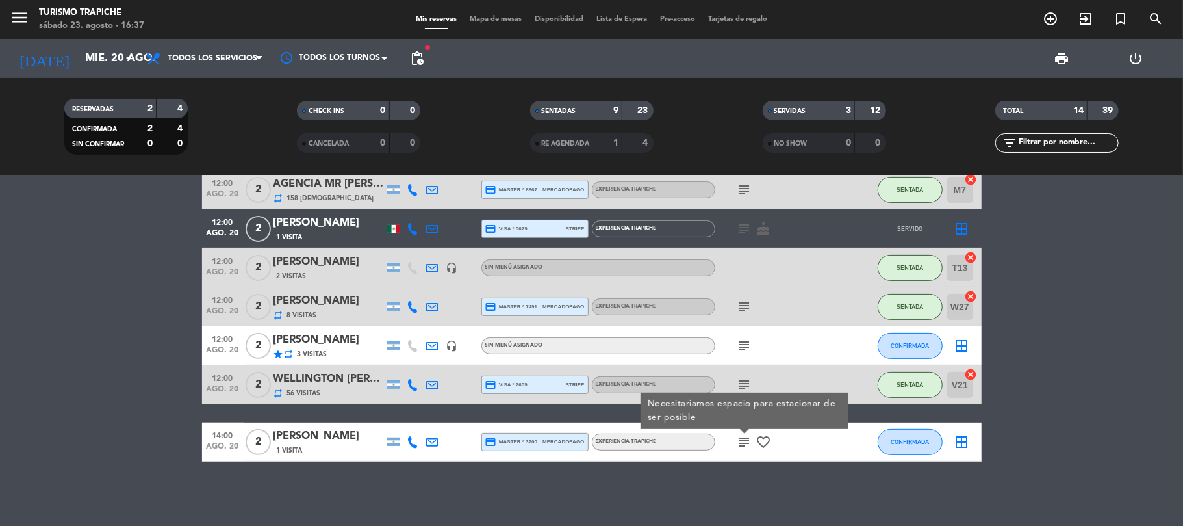
click at [738, 440] on icon "subject" at bounding box center [745, 442] width 16 height 16
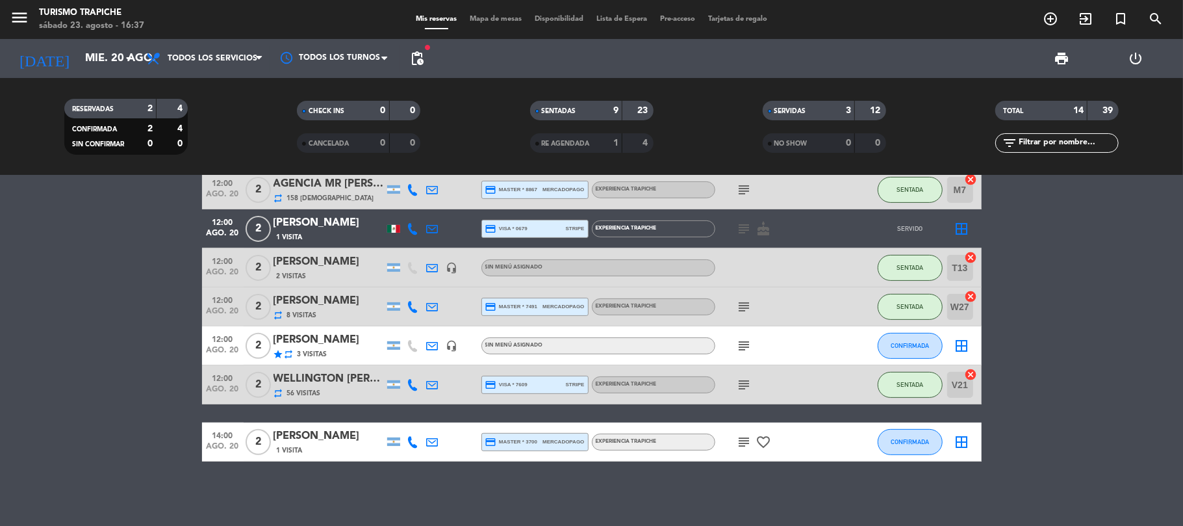
click at [739, 344] on icon "subject" at bounding box center [745, 346] width 16 height 16
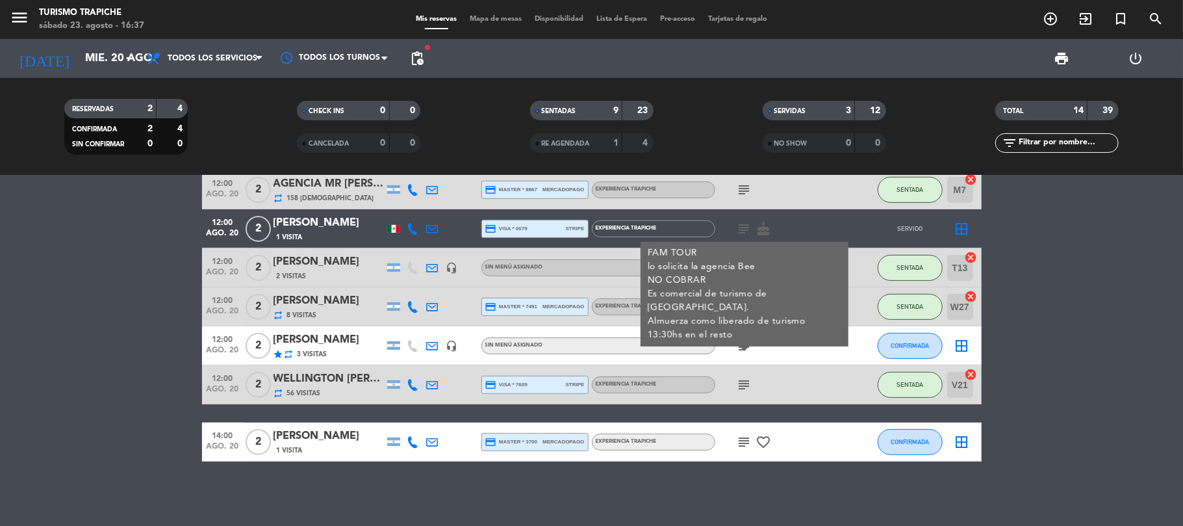
click at [741, 343] on icon "subject" at bounding box center [745, 346] width 16 height 16
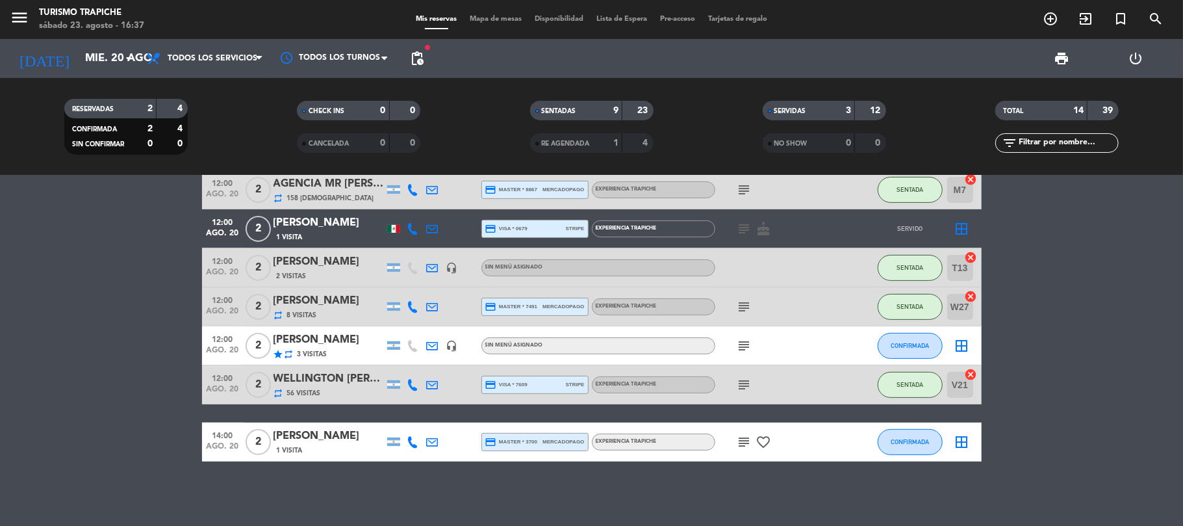
click at [430, 344] on icon at bounding box center [433, 346] width 12 height 12
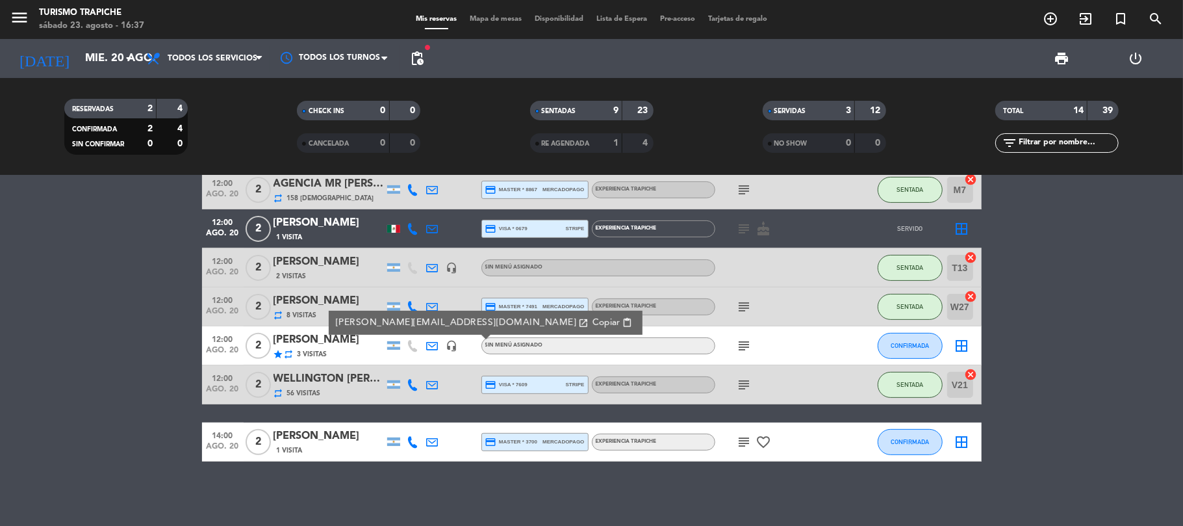
click at [430, 344] on icon at bounding box center [433, 346] width 12 height 12
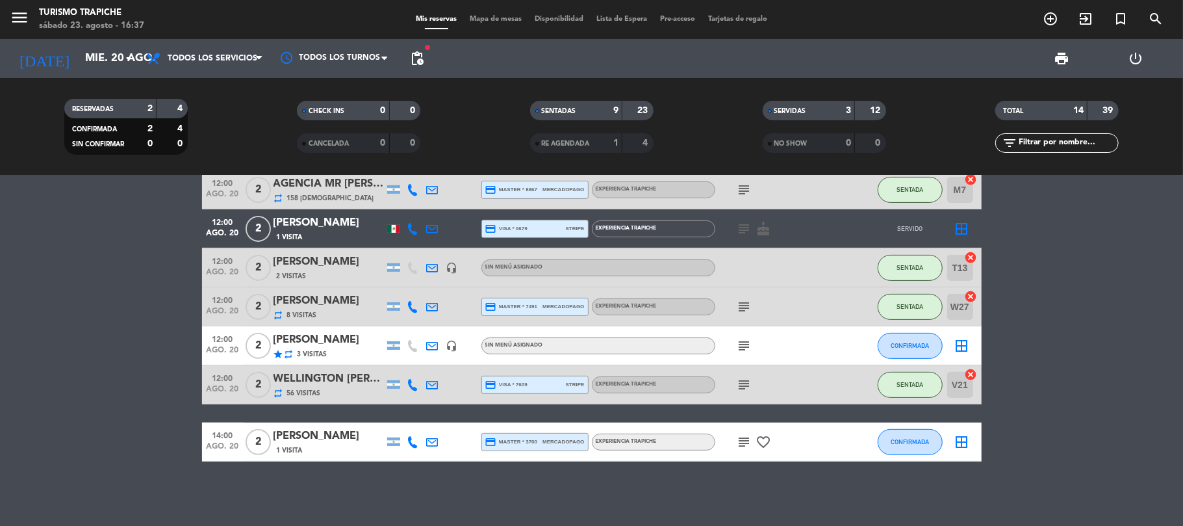
click at [747, 341] on icon "subject" at bounding box center [745, 346] width 16 height 16
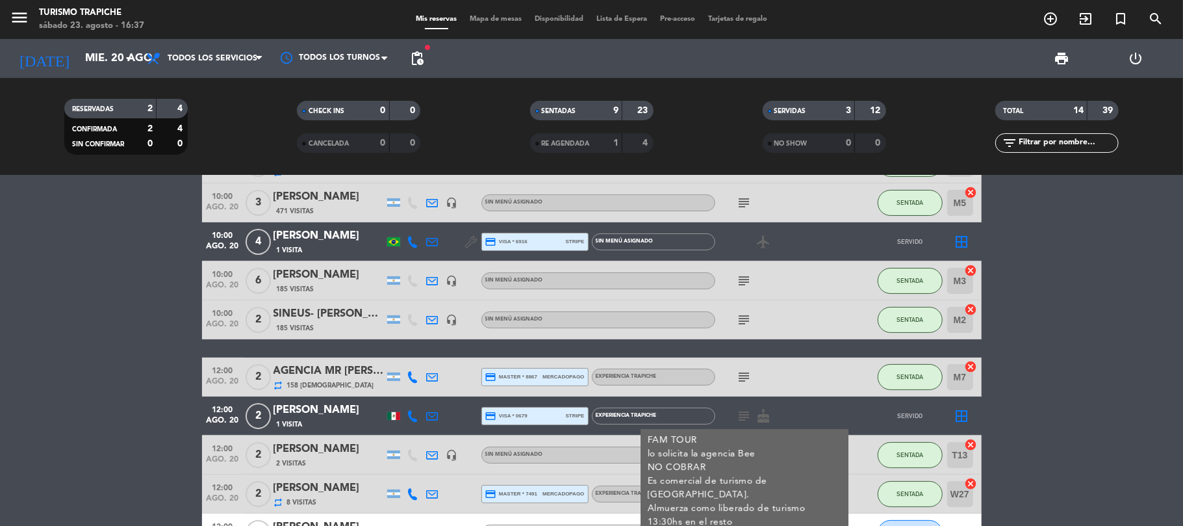
scroll to position [0, 0]
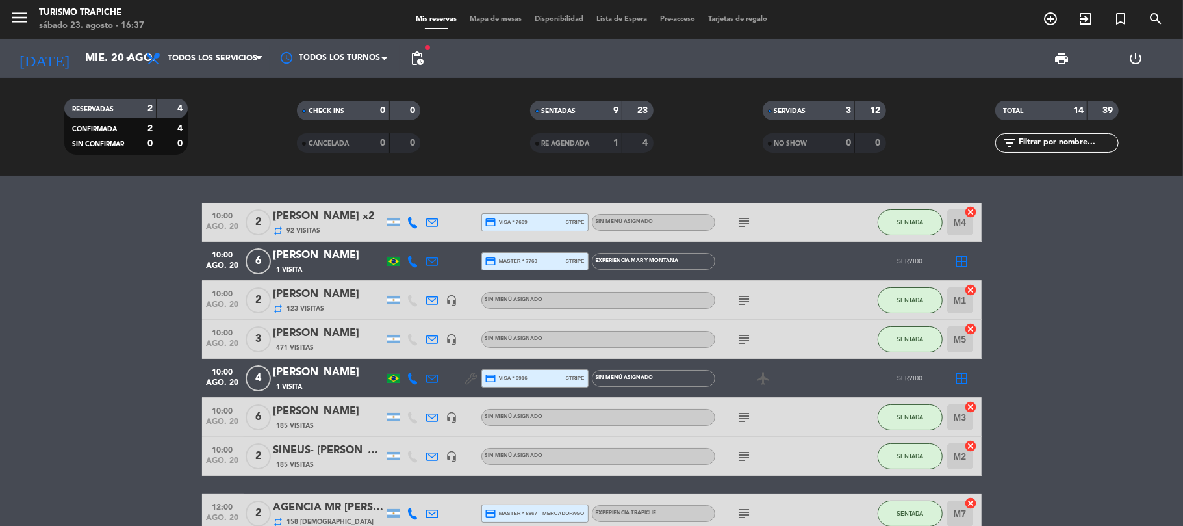
click at [430, 216] on icon at bounding box center [433, 222] width 12 height 12
click at [430, 298] on icon at bounding box center [433, 300] width 12 height 12
click at [432, 336] on icon at bounding box center [433, 339] width 12 height 12
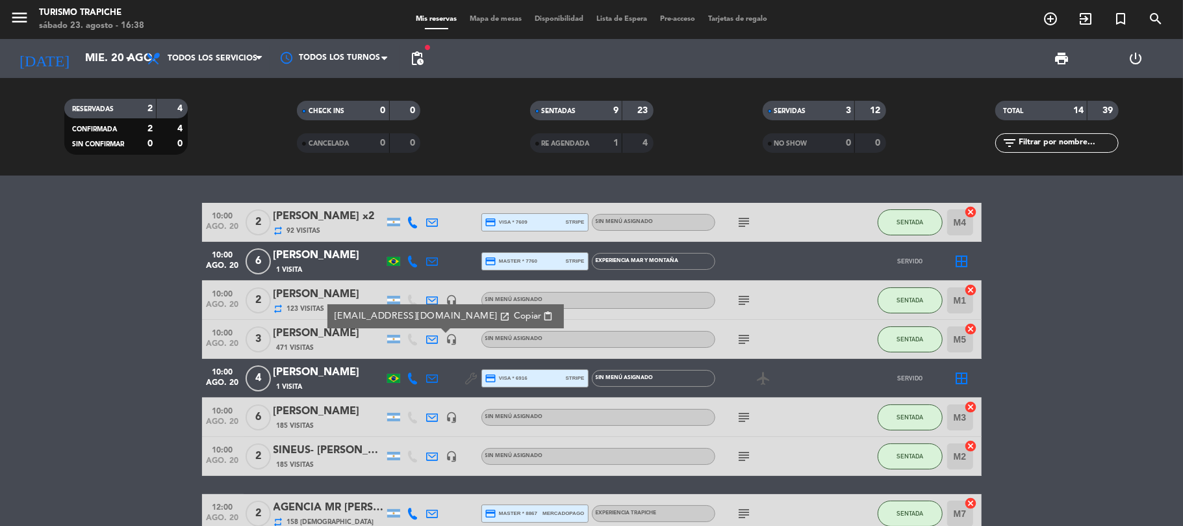
click at [437, 417] on icon at bounding box center [433, 417] width 12 height 12
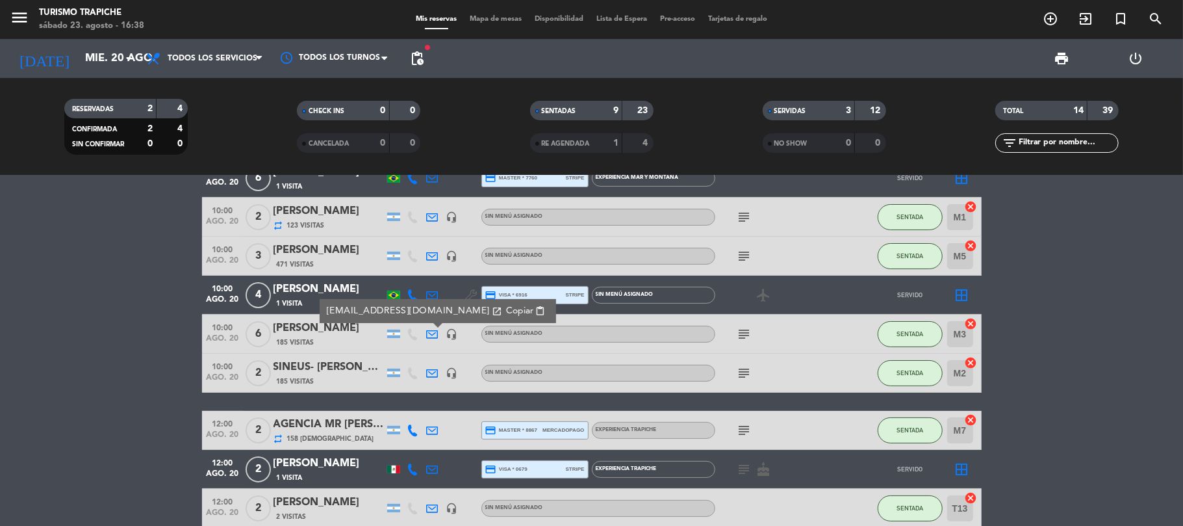
scroll to position [173, 0]
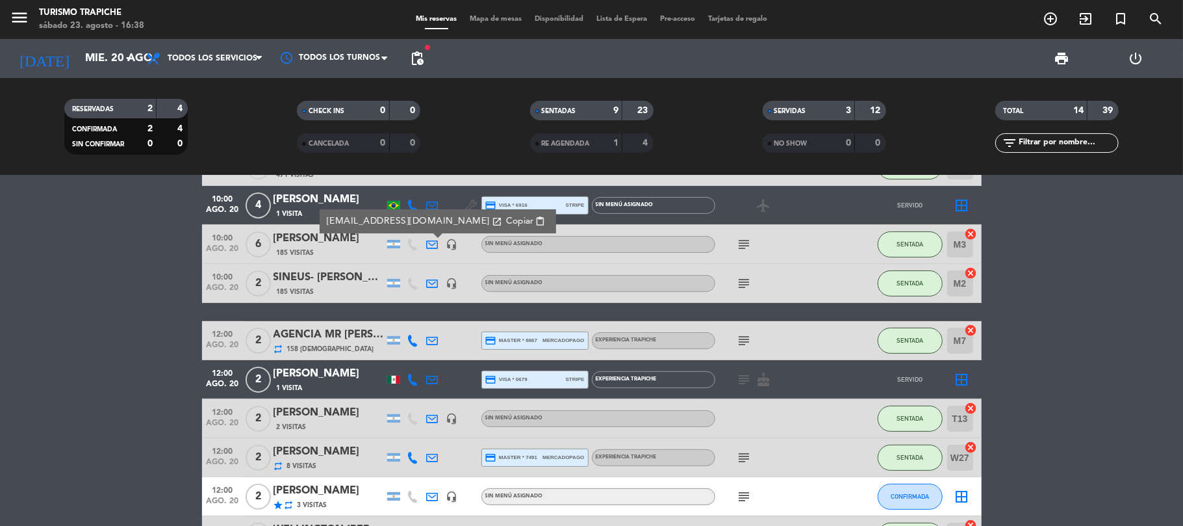
click at [432, 414] on icon at bounding box center [433, 418] width 12 height 12
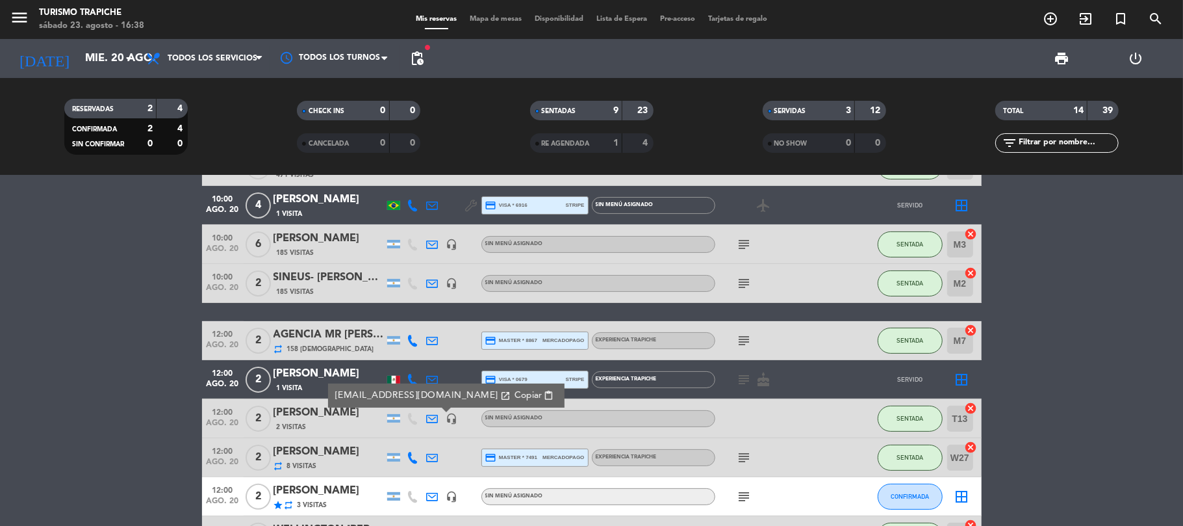
click at [432, 457] on icon at bounding box center [433, 457] width 12 height 12
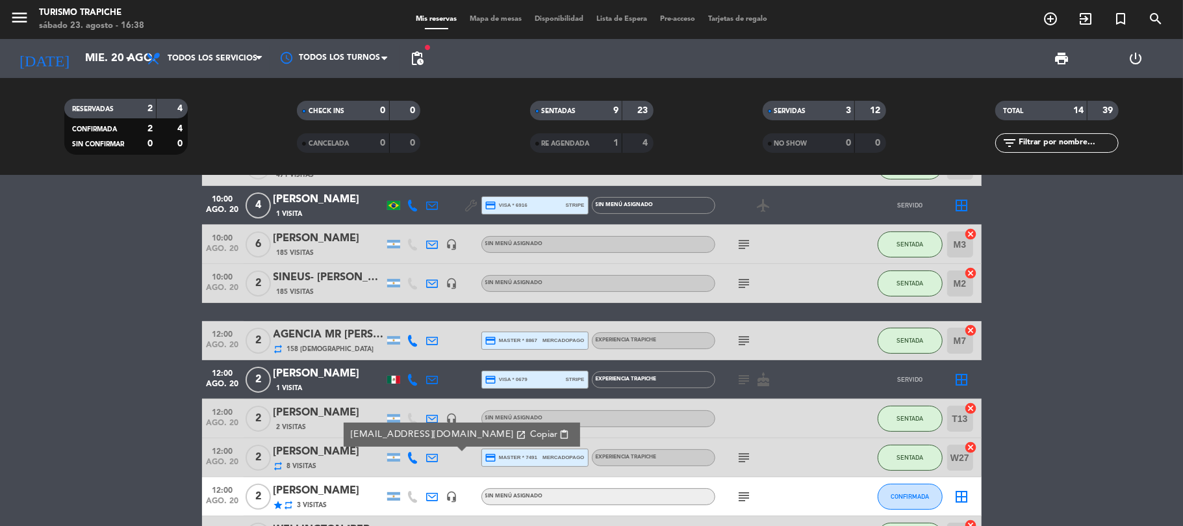
click at [741, 455] on icon "subject" at bounding box center [745, 458] width 16 height 16
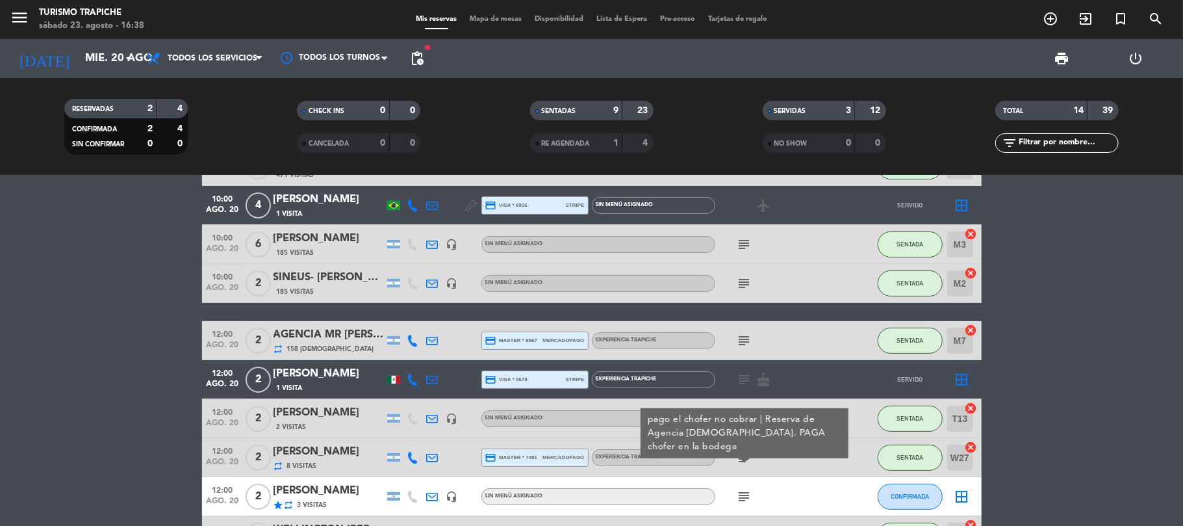
click at [741, 455] on icon "subject" at bounding box center [745, 458] width 16 height 16
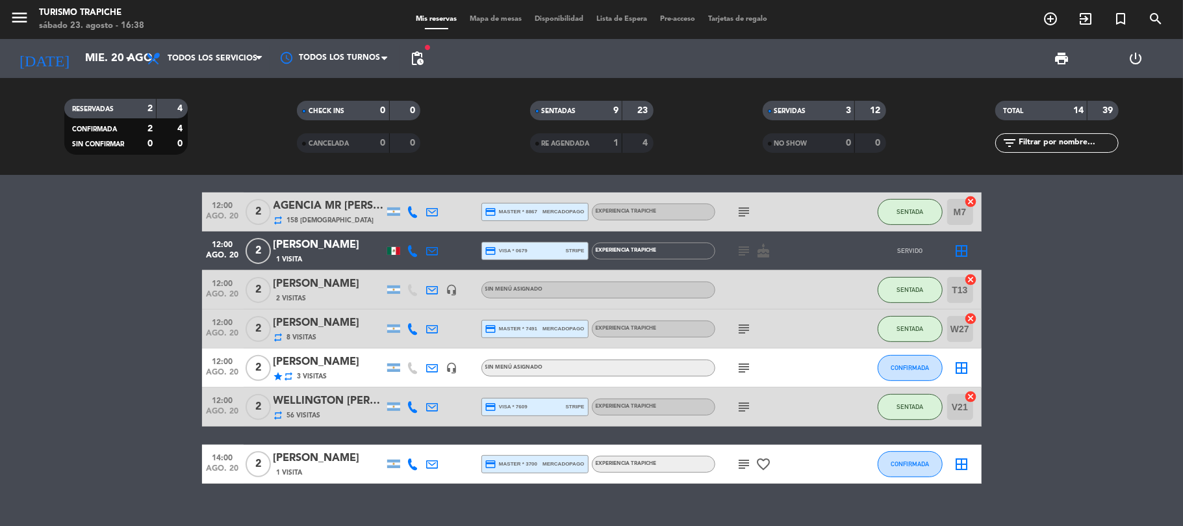
scroll to position [324, 0]
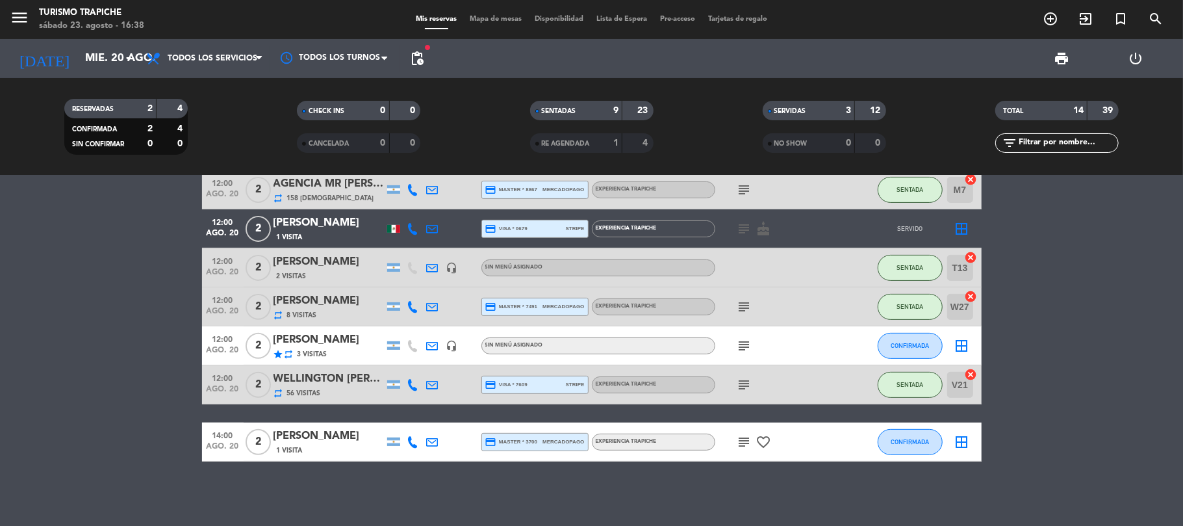
click at [437, 375] on div at bounding box center [432, 384] width 19 height 38
click at [435, 385] on icon at bounding box center [433, 385] width 12 height 12
click at [435, 340] on icon at bounding box center [433, 346] width 12 height 12
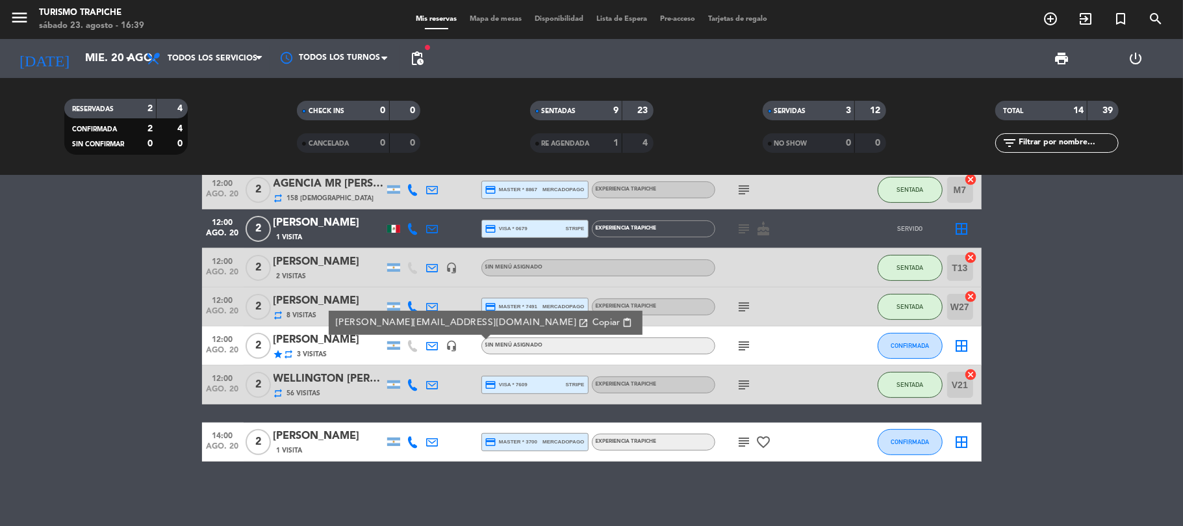
click at [435, 340] on icon at bounding box center [433, 346] width 12 height 12
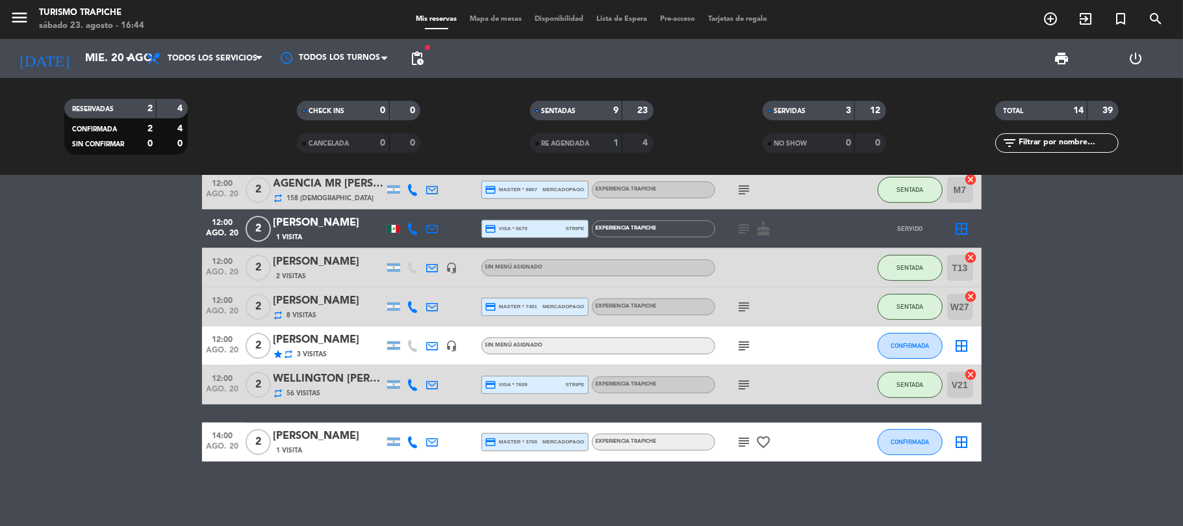
click at [429, 340] on icon at bounding box center [433, 346] width 12 height 12
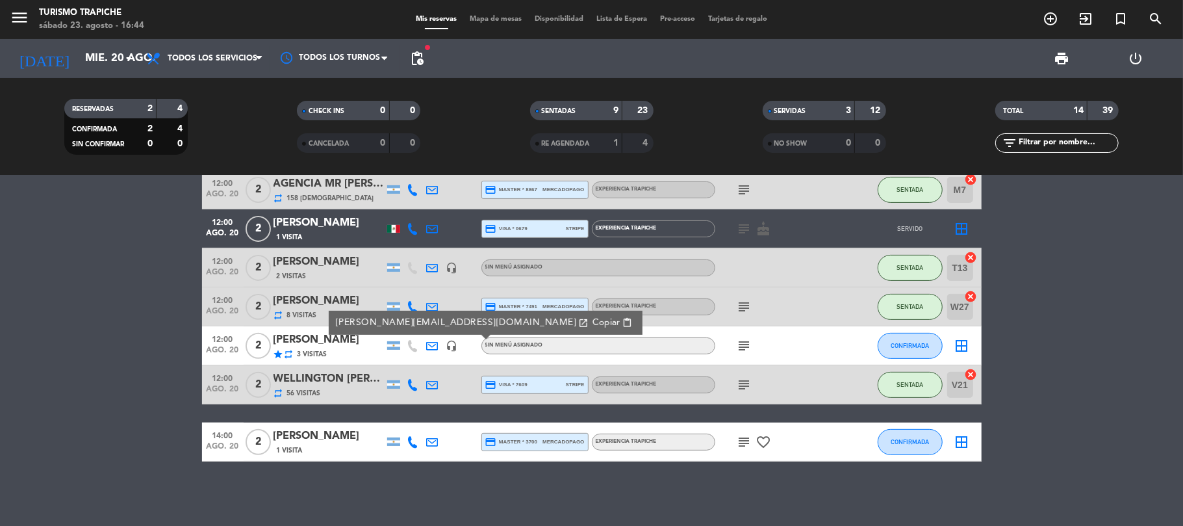
click at [743, 342] on icon "subject" at bounding box center [745, 346] width 16 height 16
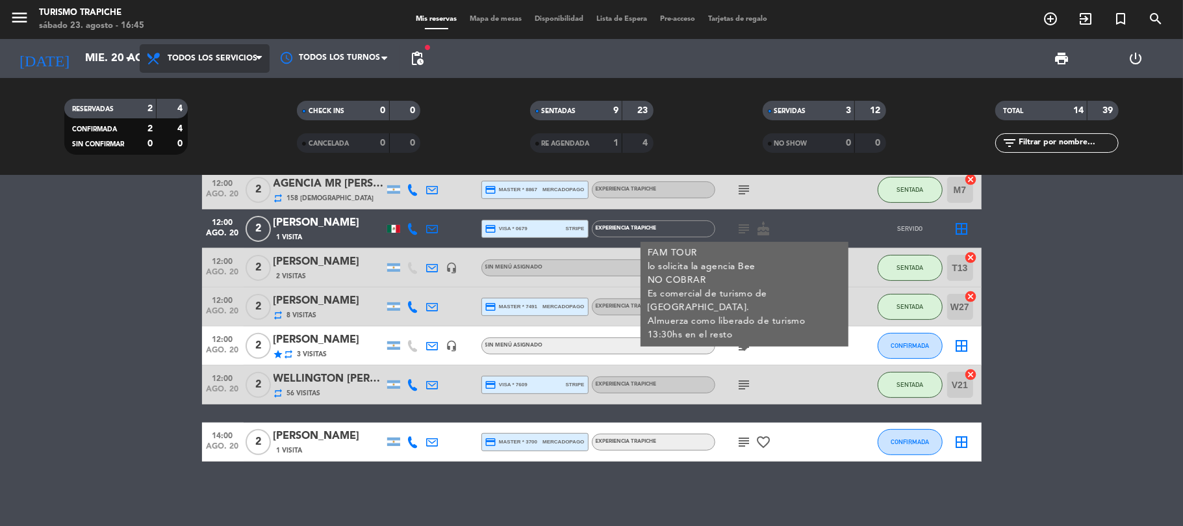
click at [223, 53] on span "Todos los servicios" at bounding box center [205, 58] width 130 height 29
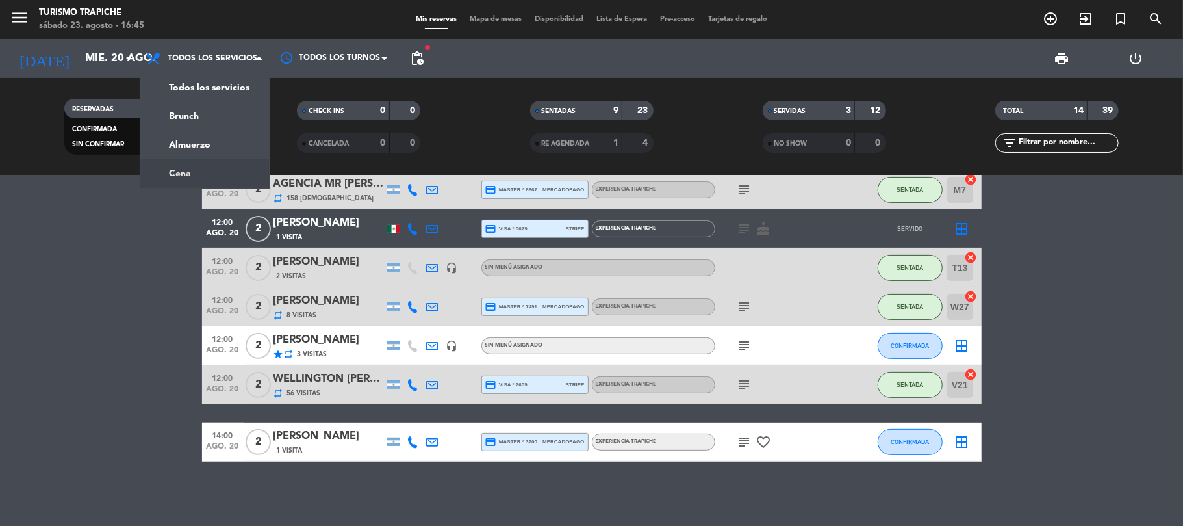
click at [105, 279] on bookings-row "10:00 ago. 20 2 [PERSON_NAME] x2 repeat 92 Visitas credit_card visa * 7609 stri…" at bounding box center [591, 170] width 1183 height 582
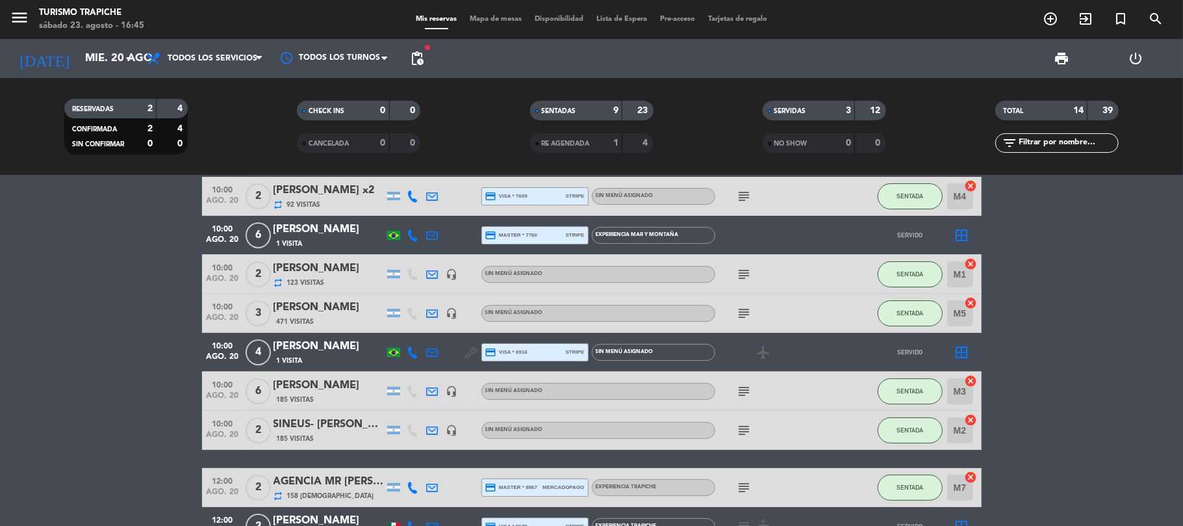
scroll to position [0, 0]
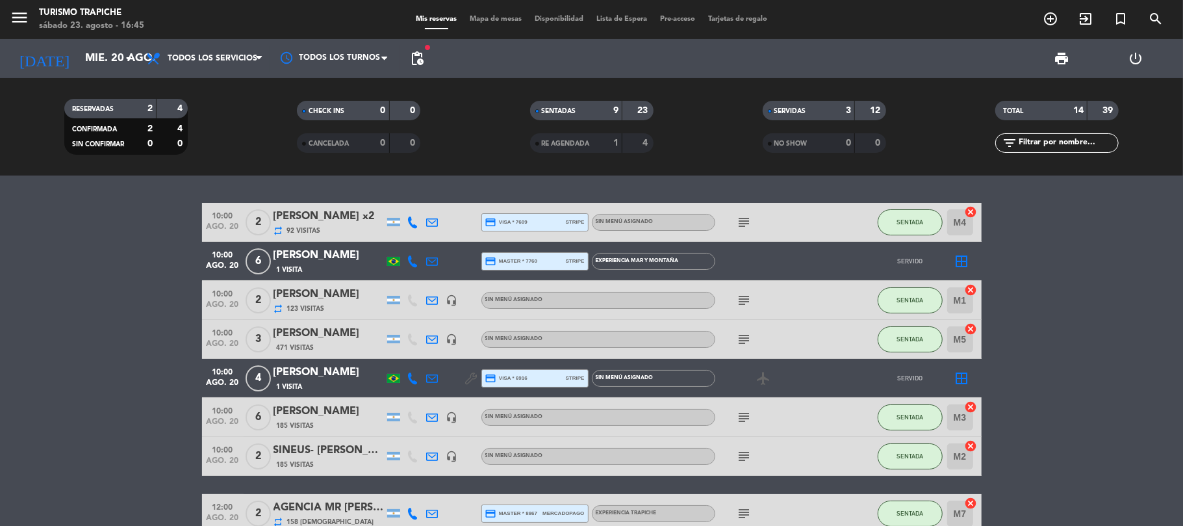
click at [437, 216] on icon at bounding box center [433, 222] width 12 height 12
click at [430, 299] on icon at bounding box center [433, 300] width 12 height 12
click at [427, 336] on icon at bounding box center [433, 339] width 12 height 12
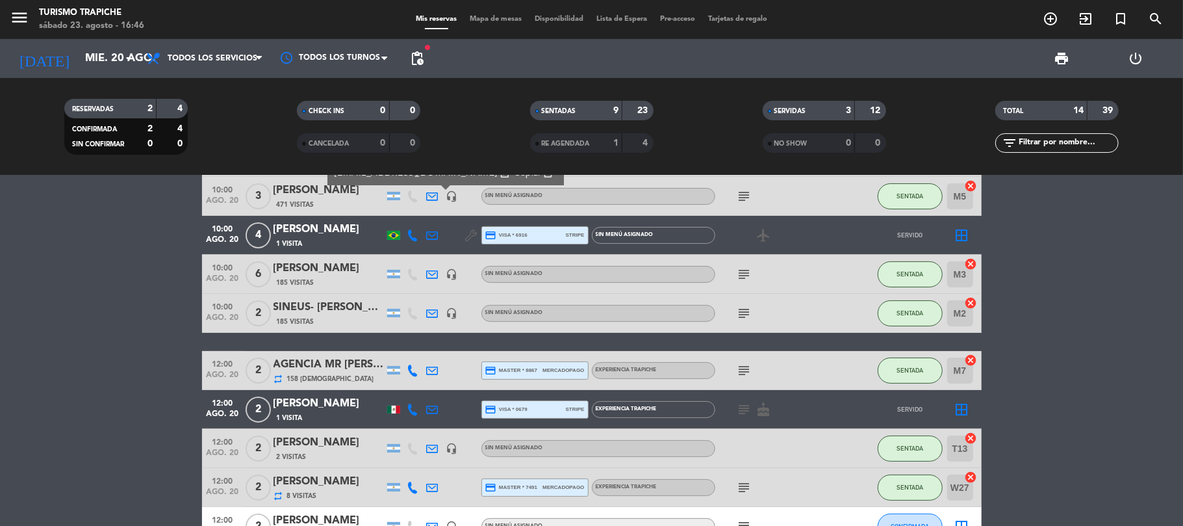
scroll to position [173, 0]
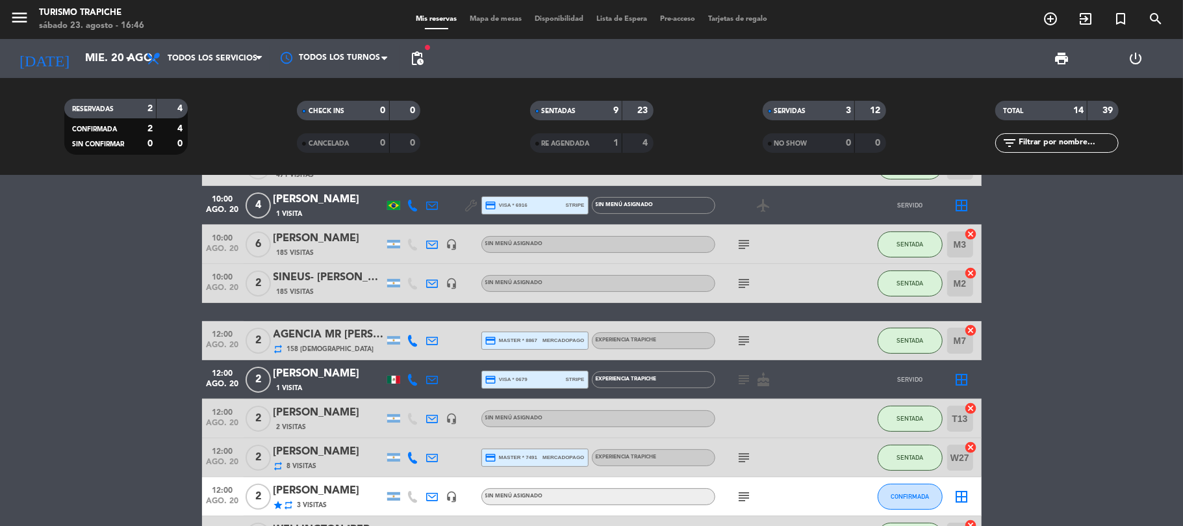
click at [435, 419] on icon at bounding box center [433, 418] width 12 height 12
click at [435, 455] on icon at bounding box center [433, 457] width 12 height 12
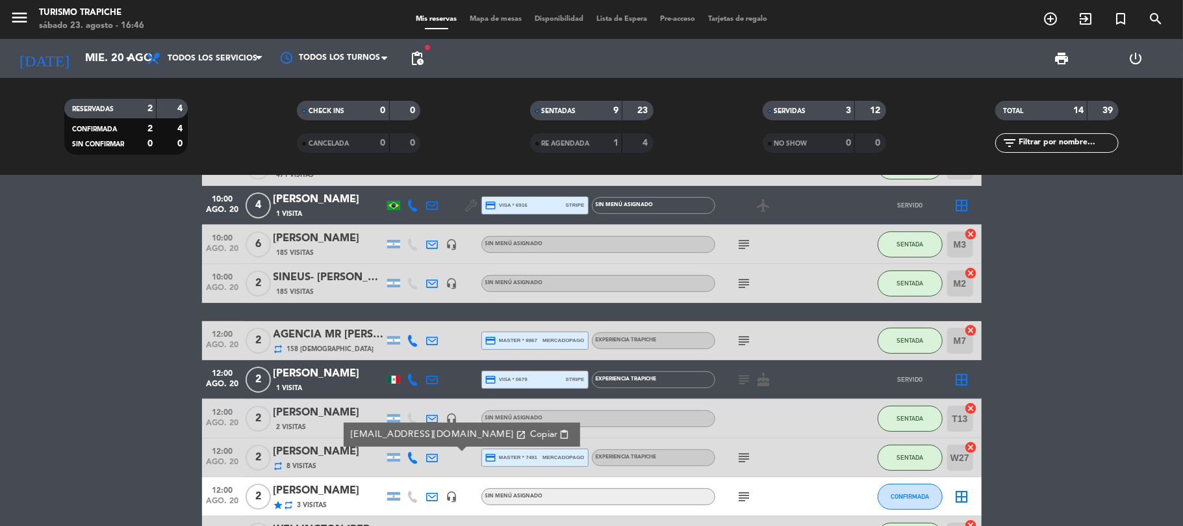
click at [435, 494] on icon at bounding box center [433, 496] width 12 height 12
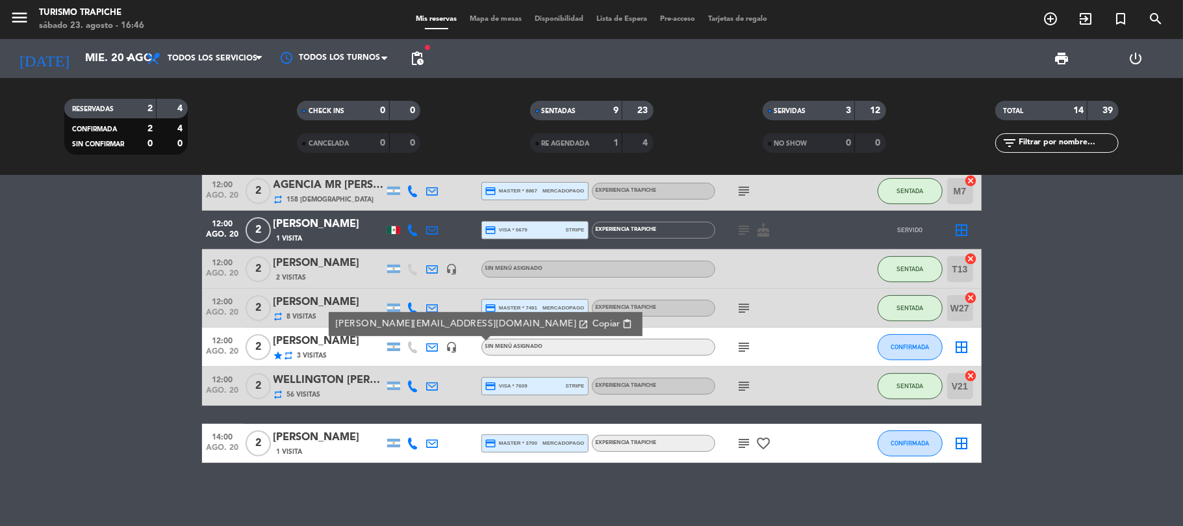
scroll to position [324, 0]
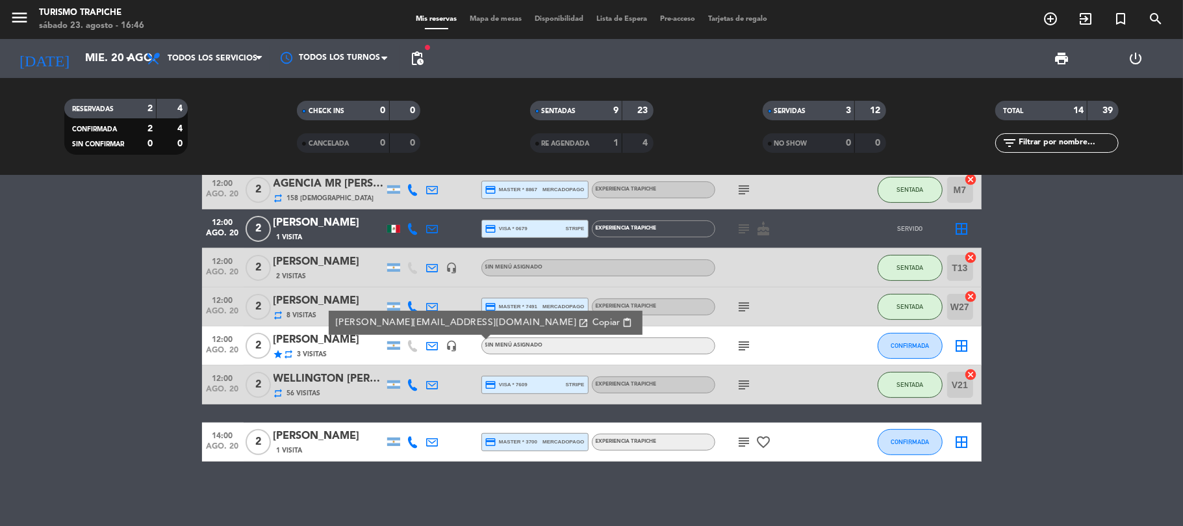
click at [751, 339] on icon "subject" at bounding box center [745, 346] width 16 height 16
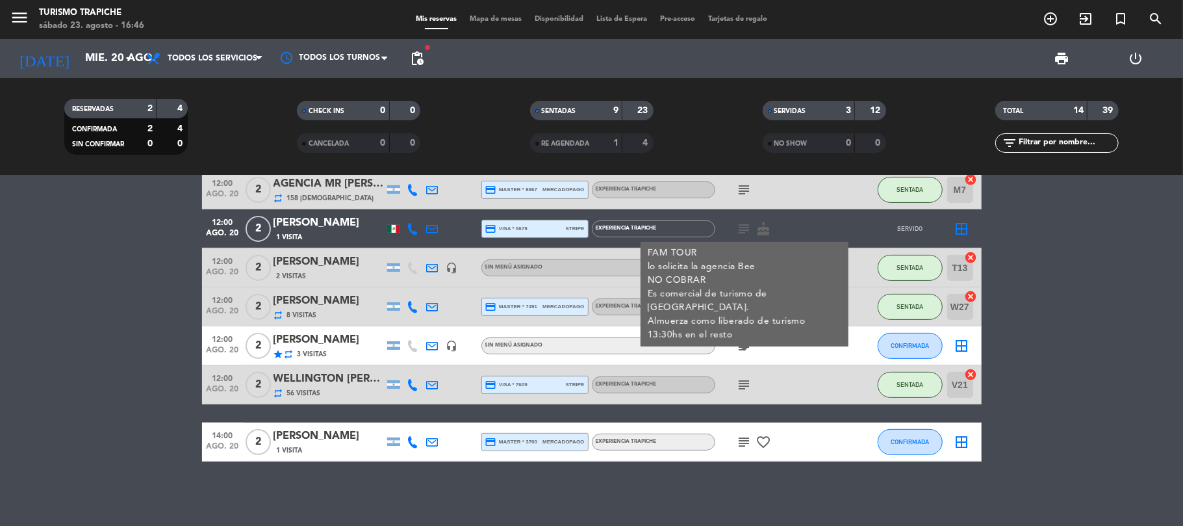
click at [359, 349] on div "star repeat 3 Visitas" at bounding box center [328, 353] width 110 height 11
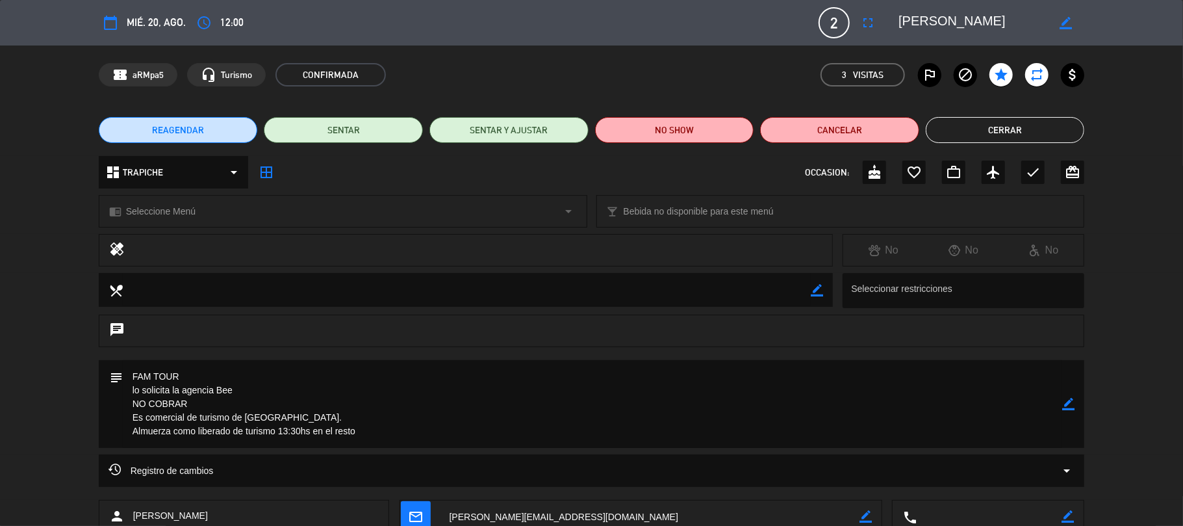
click at [959, 123] on button "Cerrar" at bounding box center [1005, 130] width 159 height 26
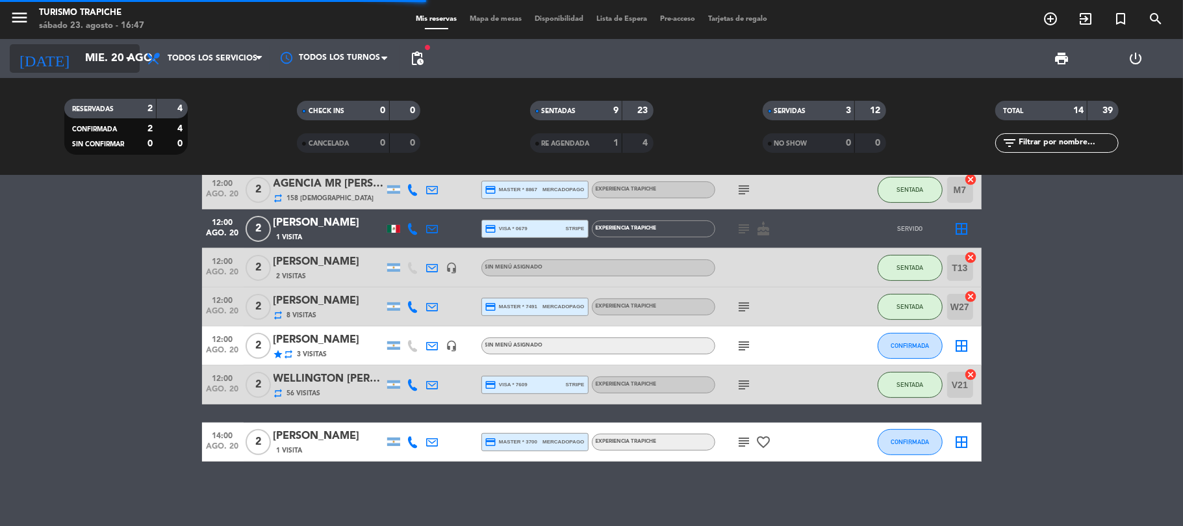
click at [105, 57] on input "mié. 20 ago." at bounding box center [149, 58] width 140 height 25
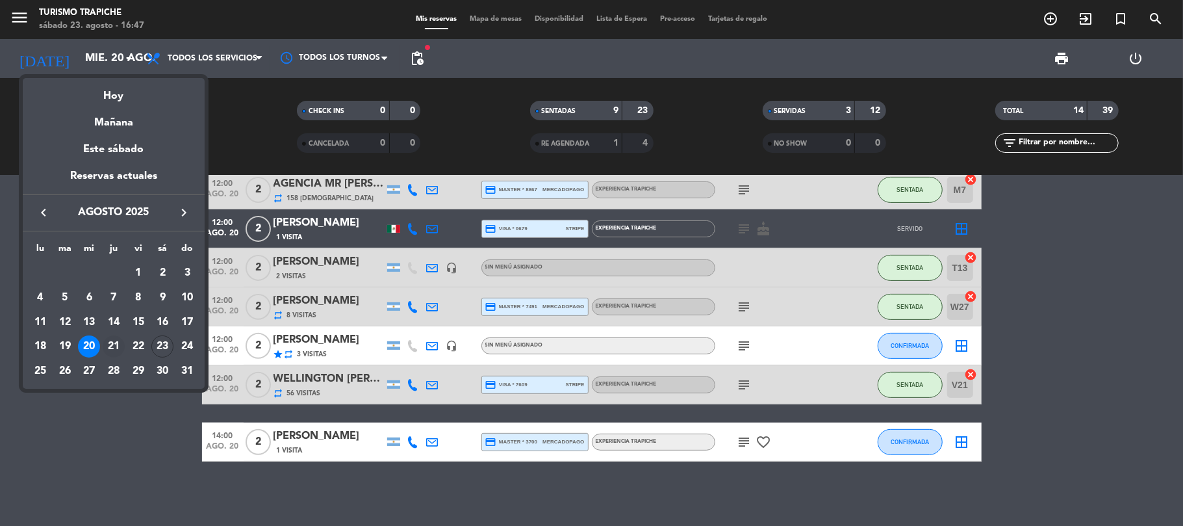
click at [114, 344] on div "21" at bounding box center [114, 346] width 22 height 22
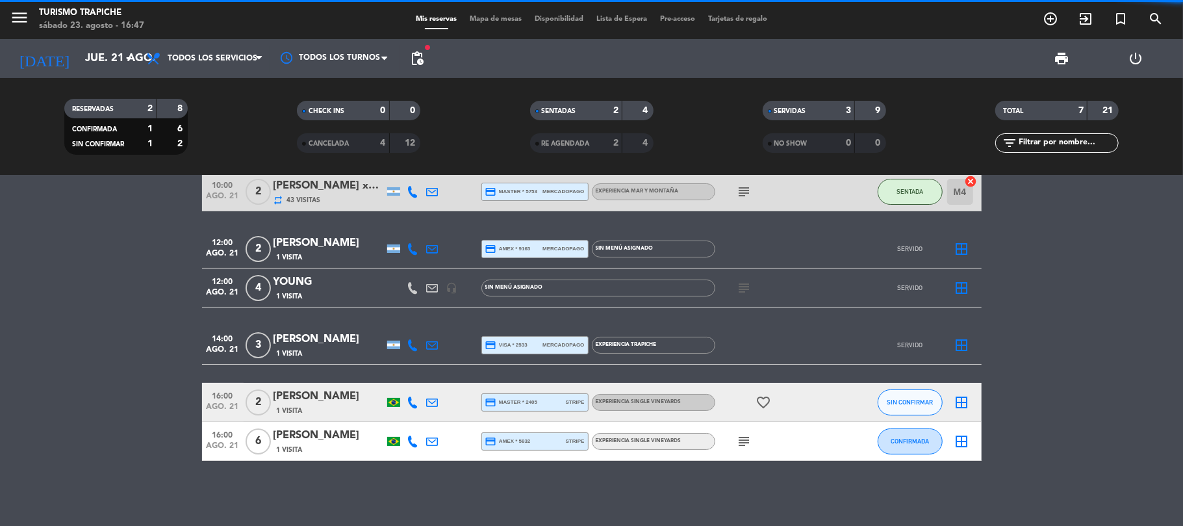
scroll to position [69, 0]
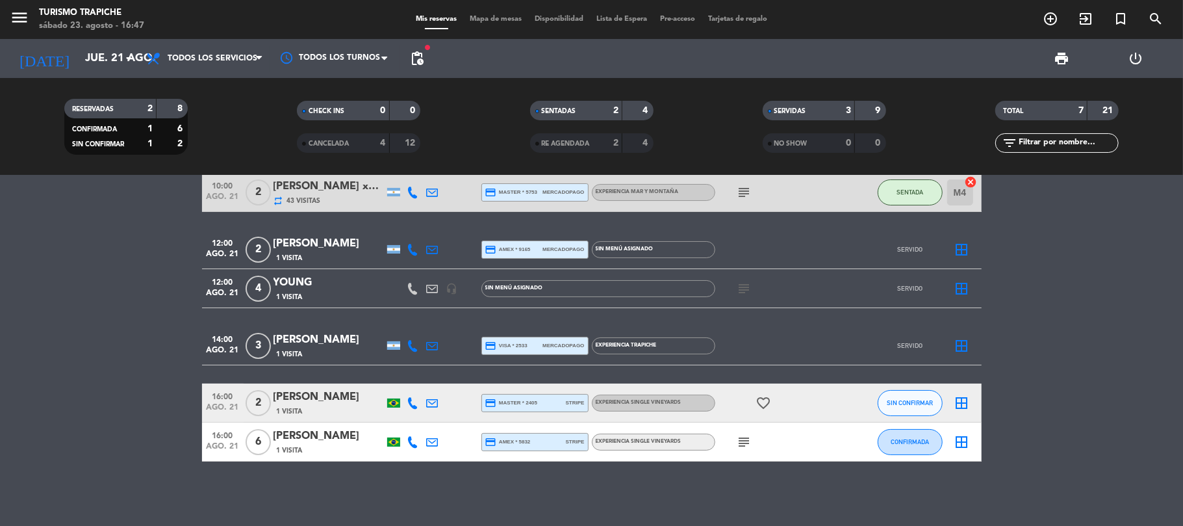
click at [743, 438] on icon "subject" at bounding box center [745, 442] width 16 height 16
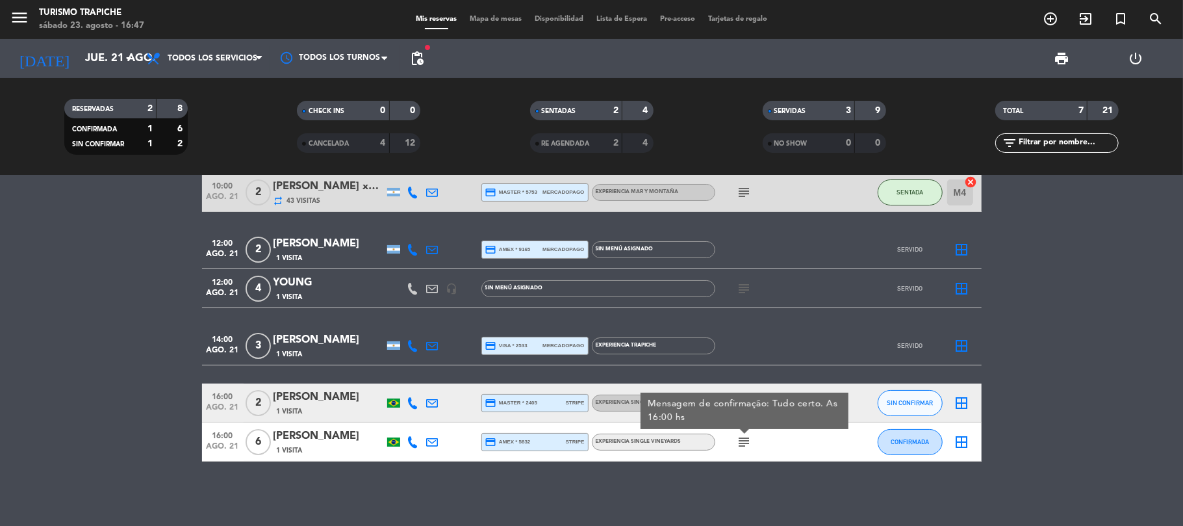
click at [743, 438] on icon "subject" at bounding box center [745, 442] width 16 height 16
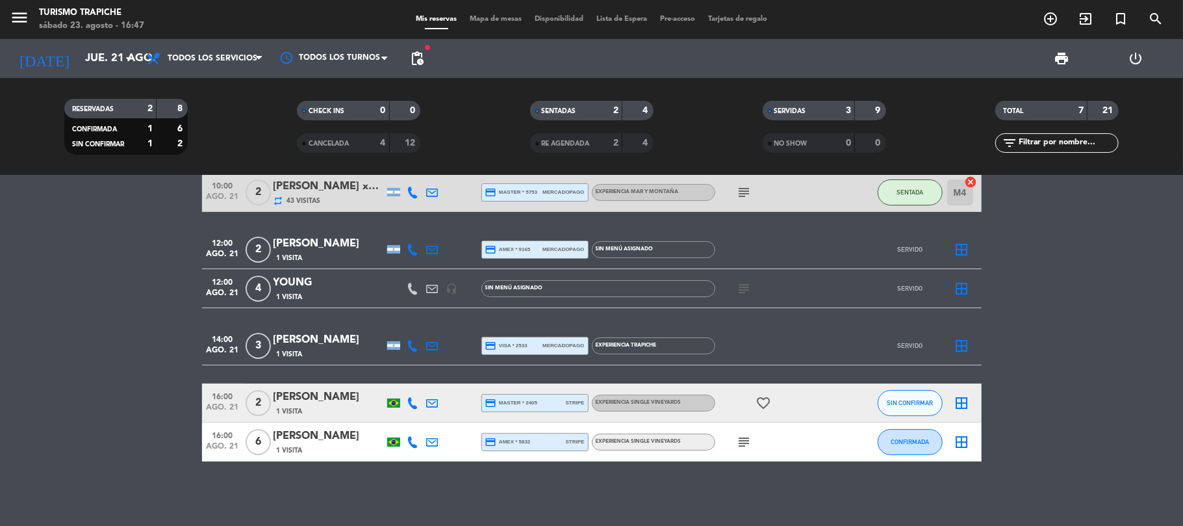
scroll to position [0, 0]
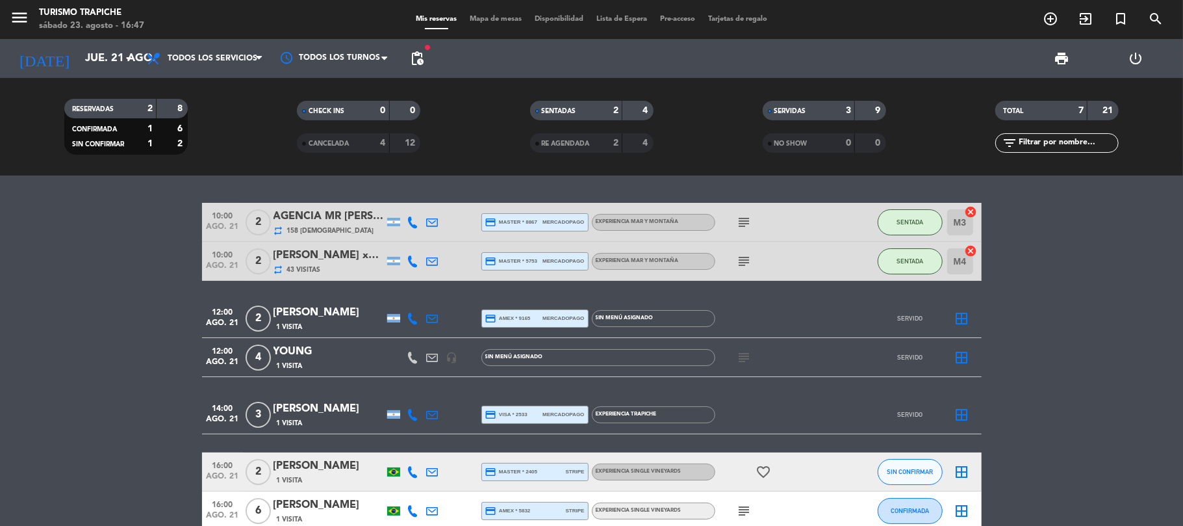
click at [433, 222] on icon at bounding box center [433, 222] width 12 height 12
click at [434, 256] on icon at bounding box center [433, 261] width 12 height 12
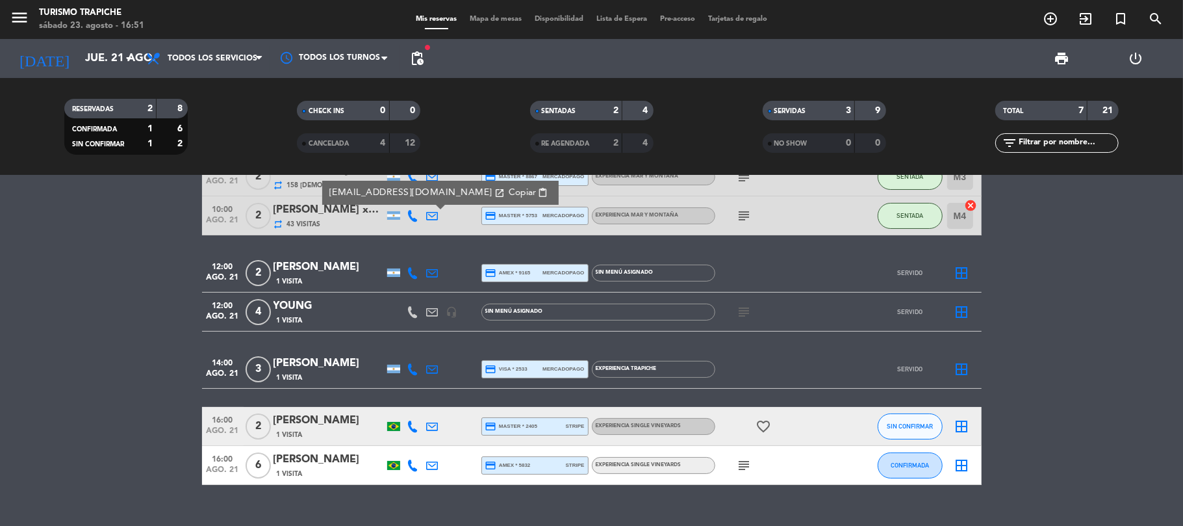
scroll to position [69, 0]
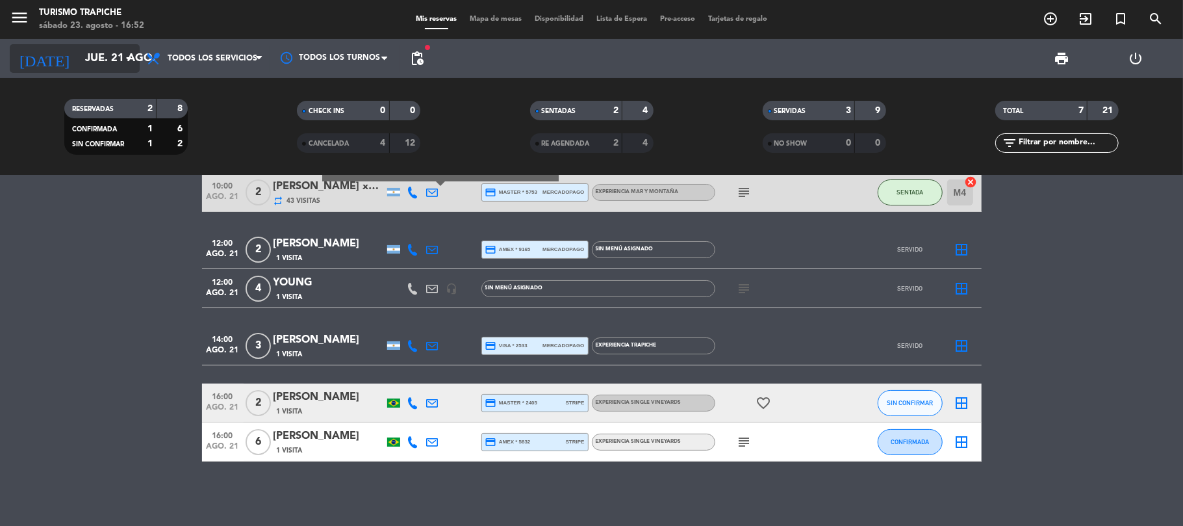
click at [99, 56] on input "jue. 21 ago." at bounding box center [149, 58] width 140 height 25
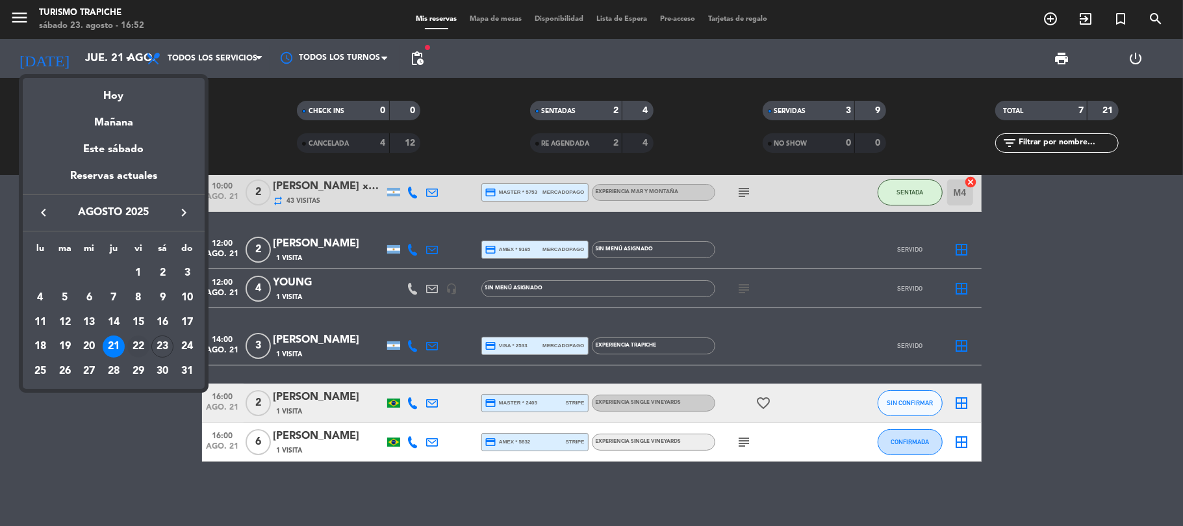
click at [139, 346] on div "22" at bounding box center [138, 346] width 22 height 22
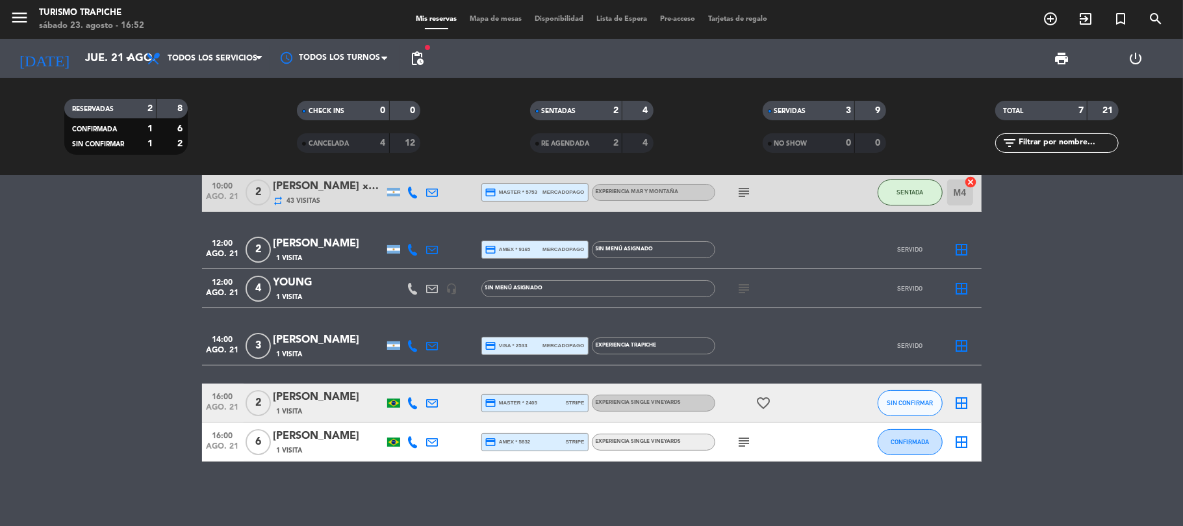
type input "vie. 22 ago."
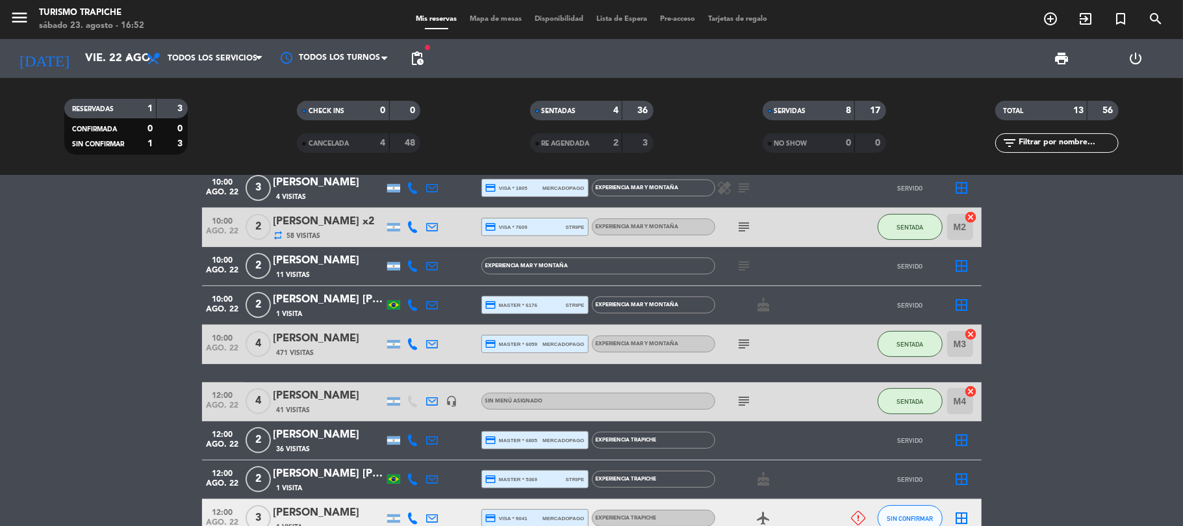
scroll to position [0, 0]
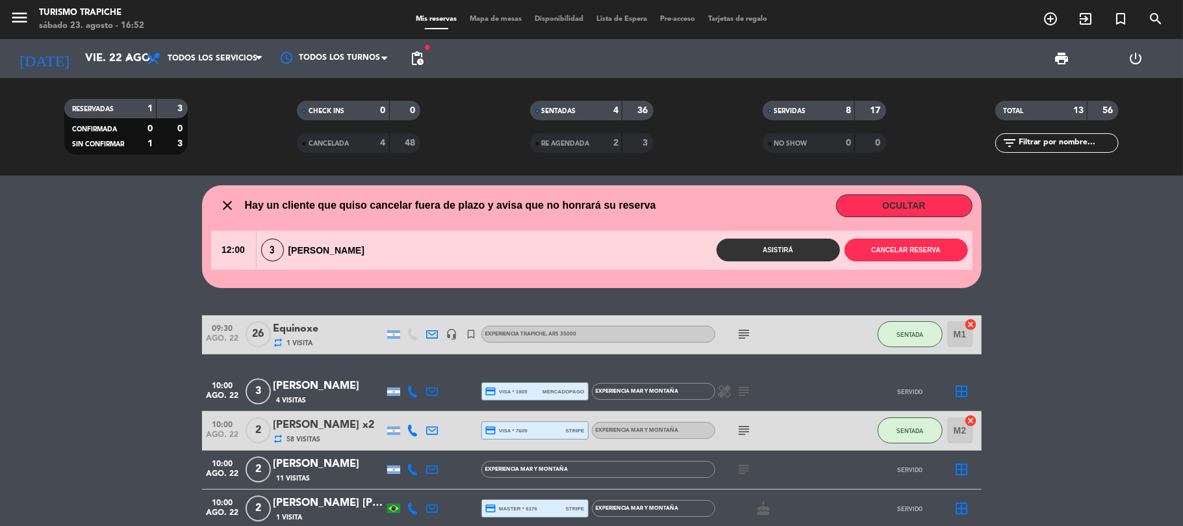
click at [315, 252] on div "3 [PERSON_NAME]" at bounding box center [317, 249] width 120 height 23
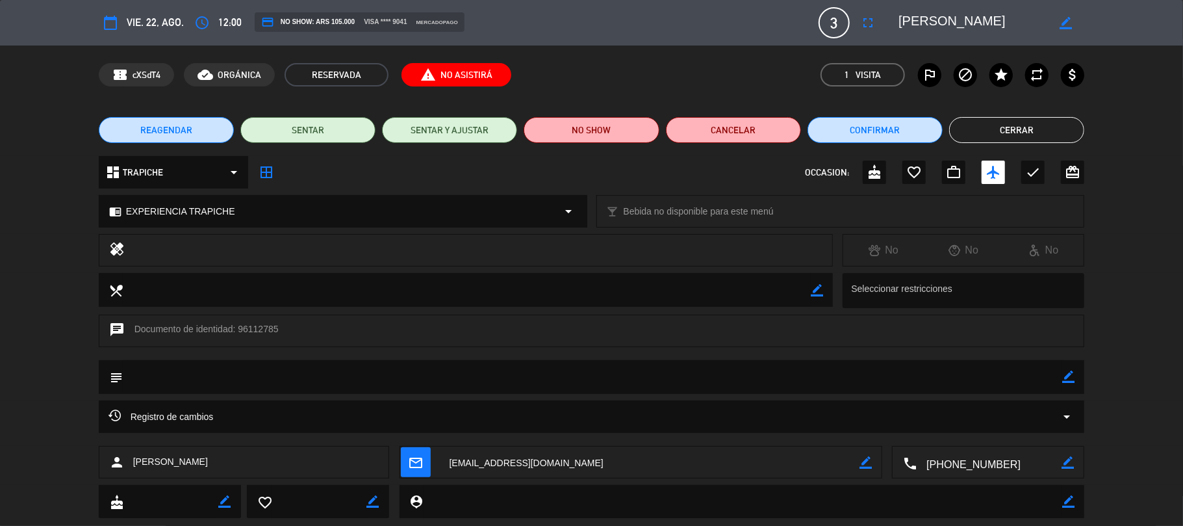
click at [1006, 136] on button "Cerrar" at bounding box center [1016, 130] width 135 height 26
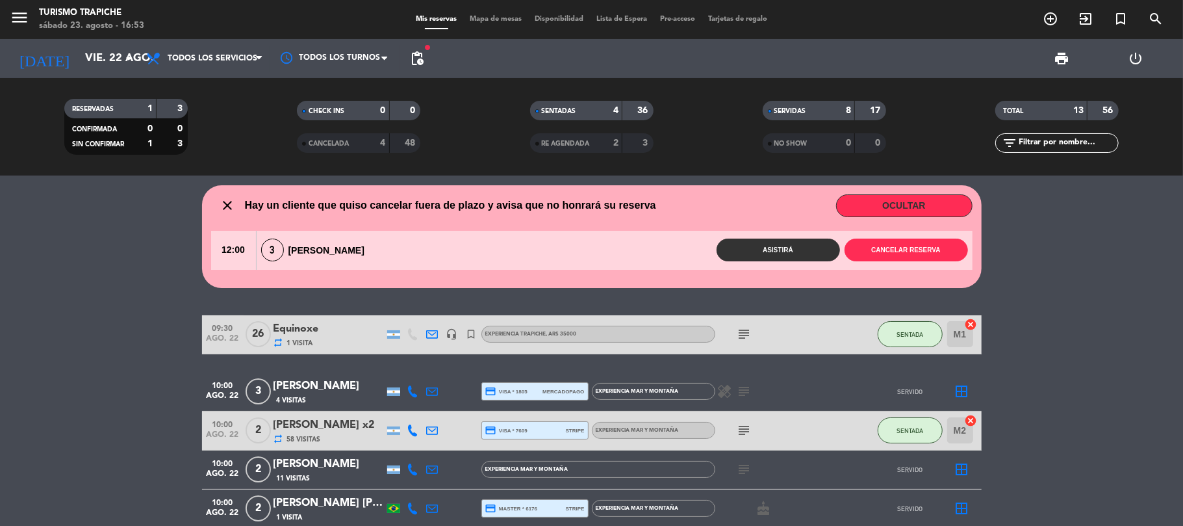
click at [435, 334] on icon at bounding box center [433, 334] width 12 height 12
click at [746, 331] on icon "subject" at bounding box center [745, 334] width 16 height 16
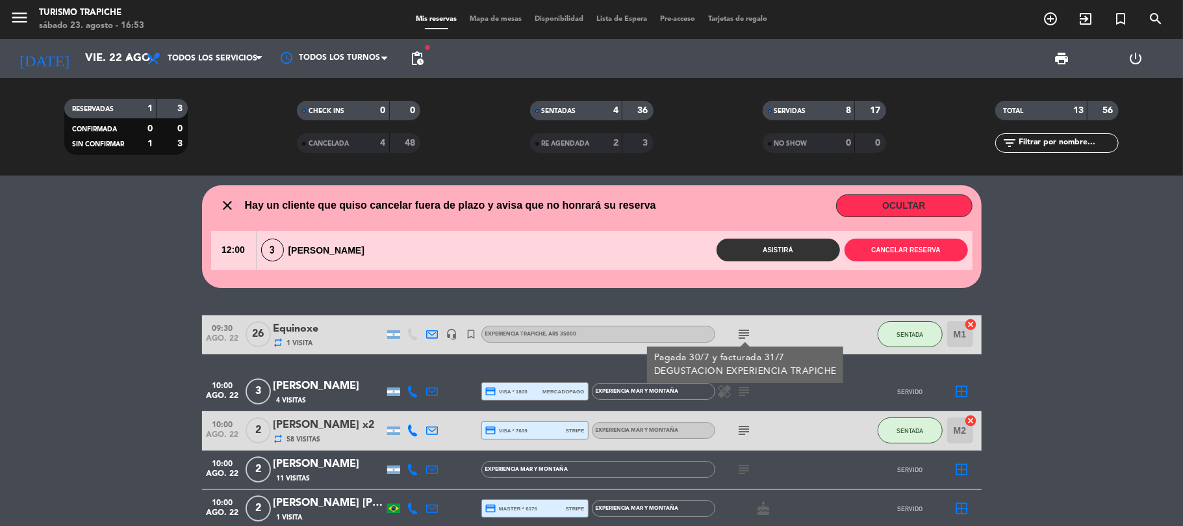
click at [746, 331] on icon "subject" at bounding box center [745, 334] width 16 height 16
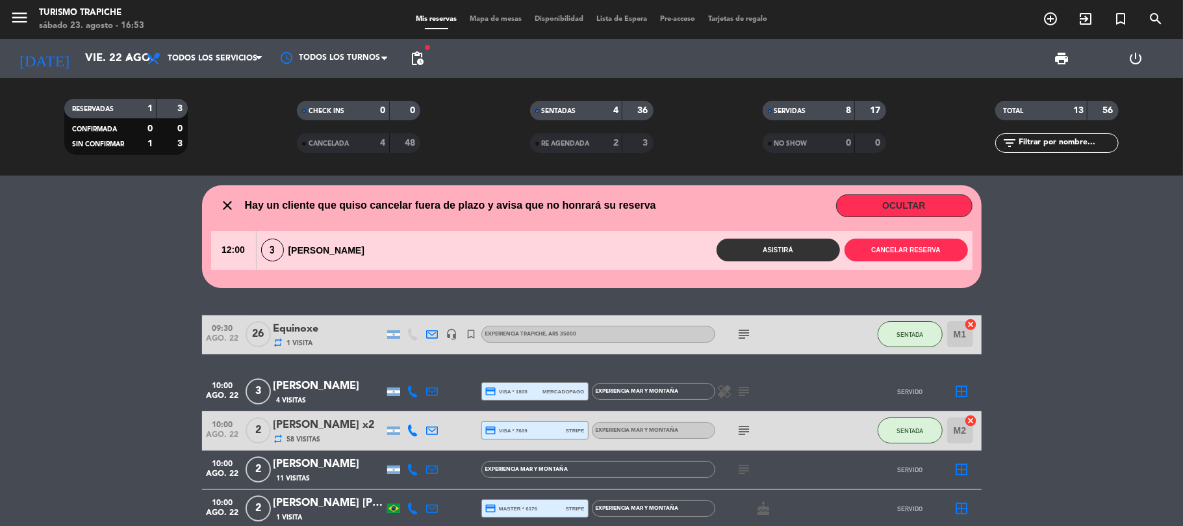
click at [317, 331] on div "Equinoxe" at bounding box center [328, 328] width 110 height 17
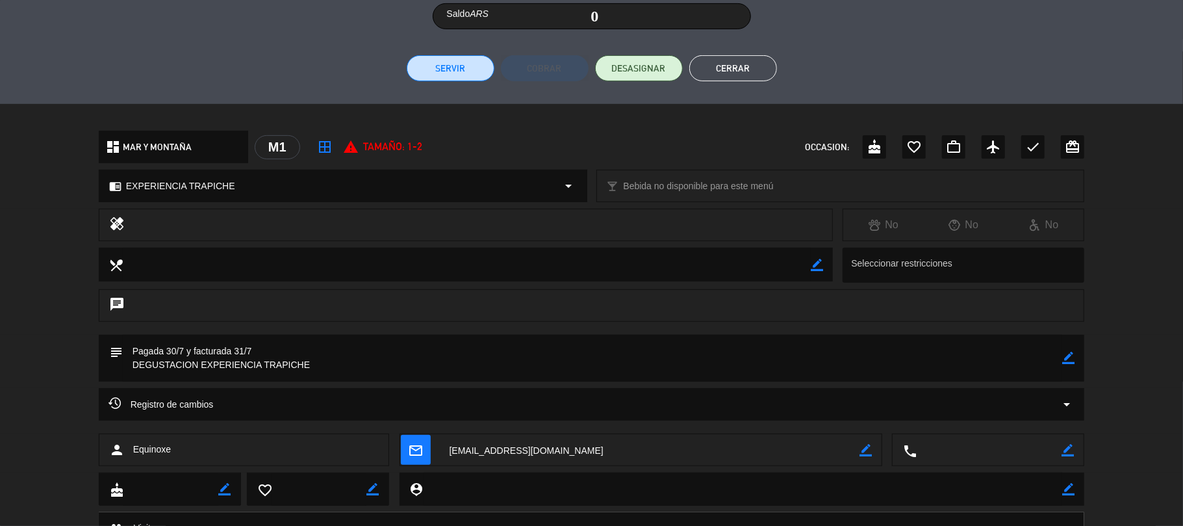
scroll to position [336, 0]
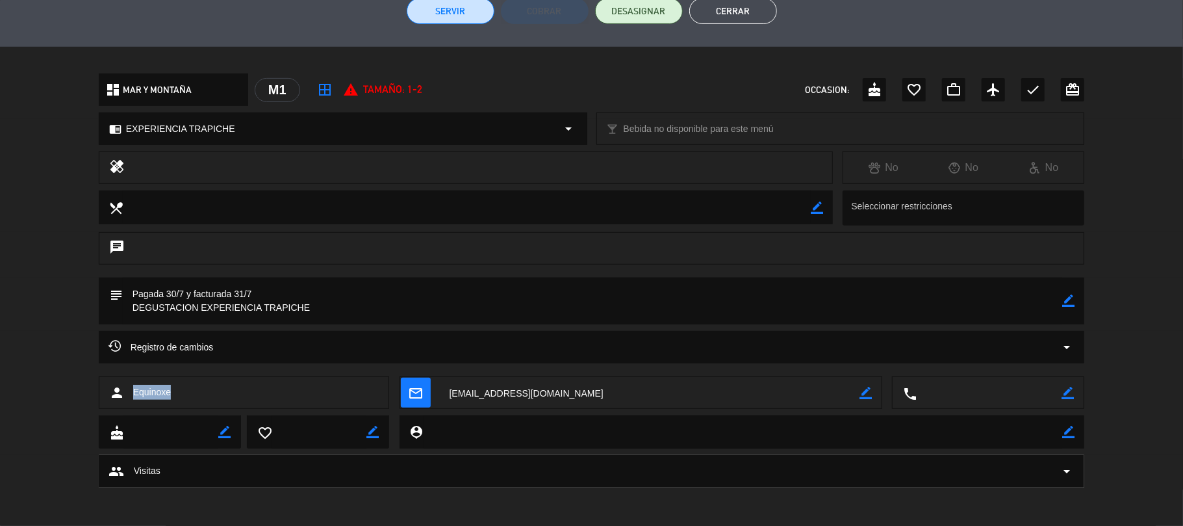
drag, startPoint x: 180, startPoint y: 383, endPoint x: 133, endPoint y: 390, distance: 47.2
click at [133, 390] on div "person Equinoxe" at bounding box center [244, 392] width 291 height 32
copy span "Equinoxe"
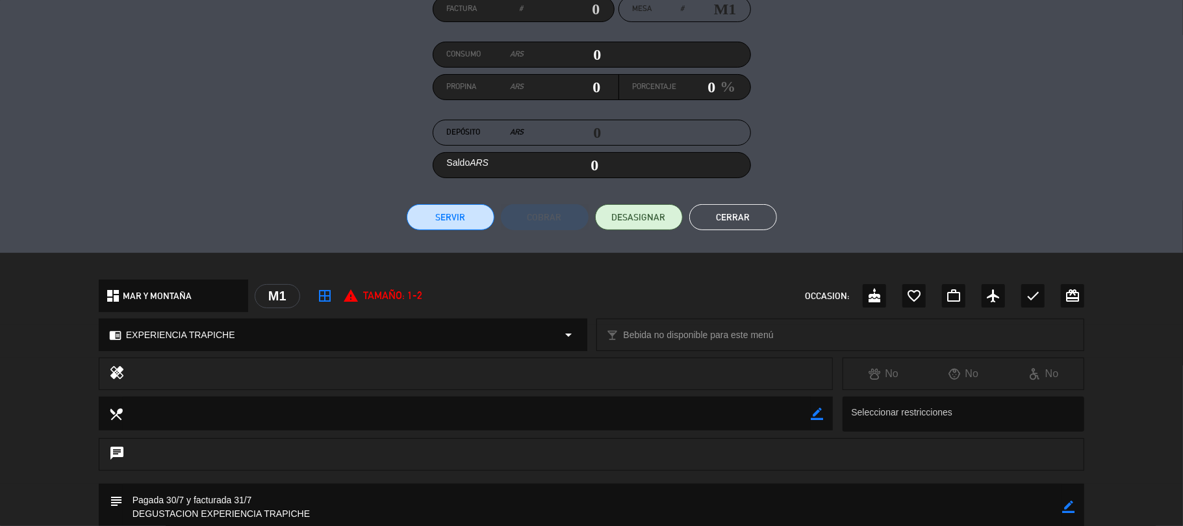
scroll to position [0, 0]
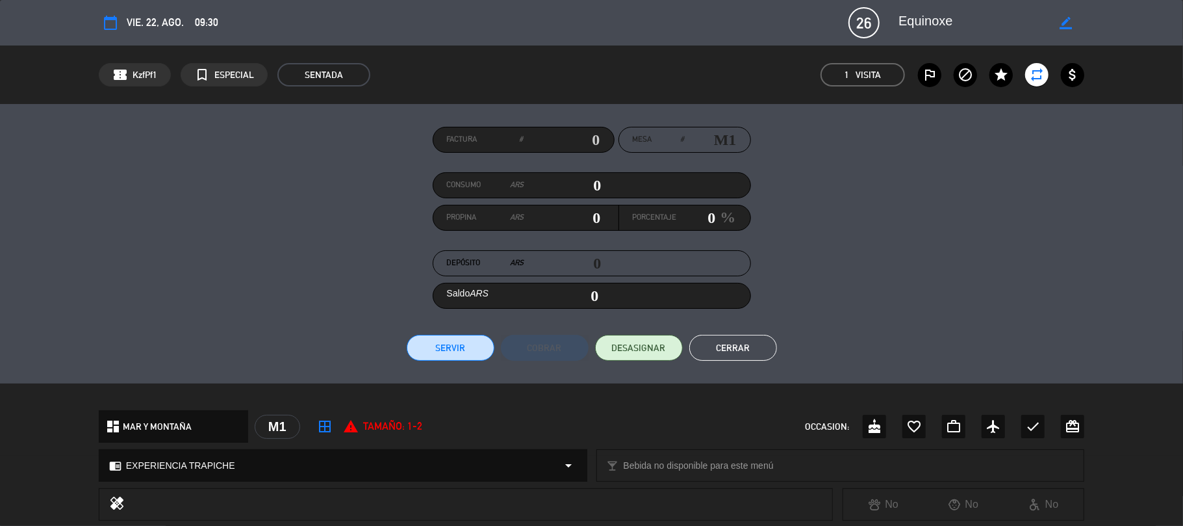
click at [708, 346] on button "Cerrar" at bounding box center [733, 348] width 88 height 26
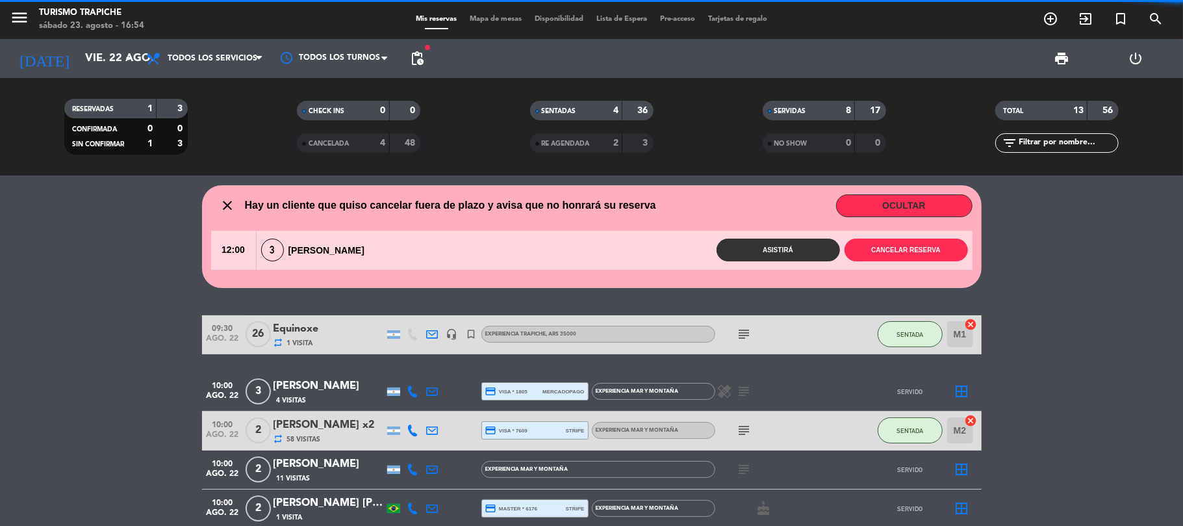
click at [434, 429] on icon at bounding box center [433, 430] width 12 height 12
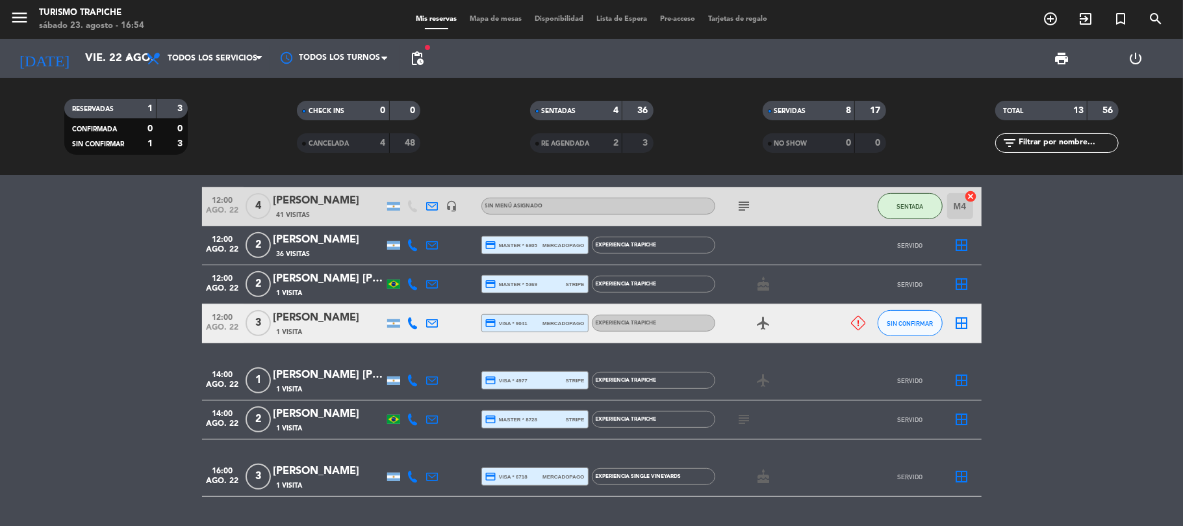
scroll to position [433, 0]
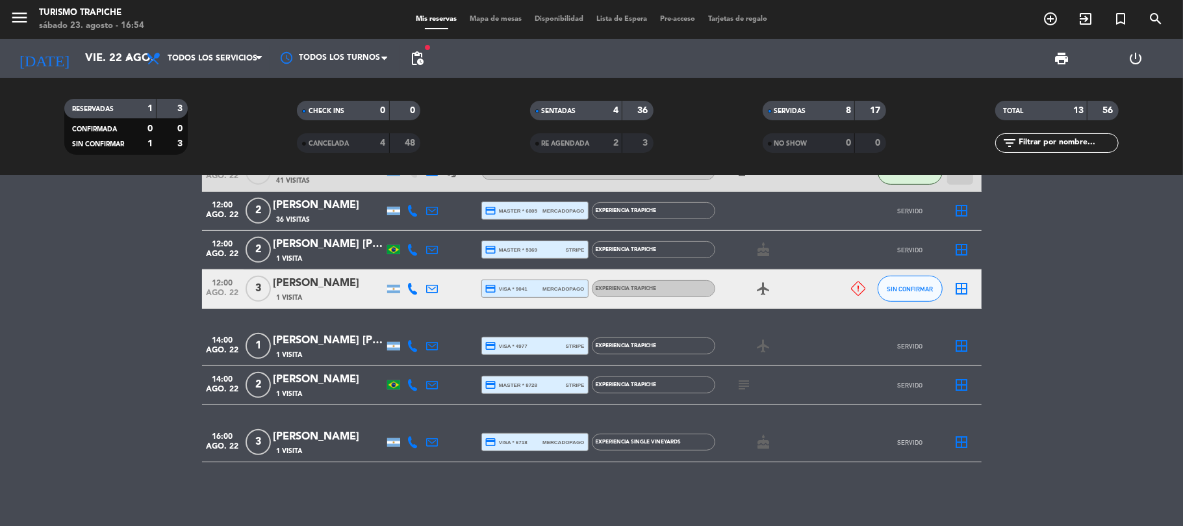
click at [425, 289] on div at bounding box center [432, 289] width 19 height 38
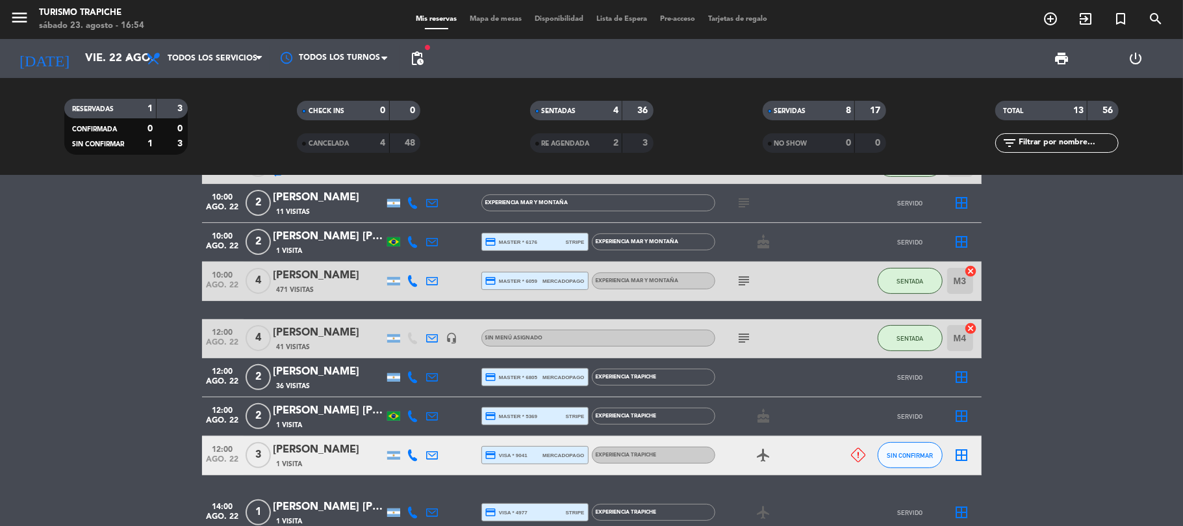
scroll to position [260, 0]
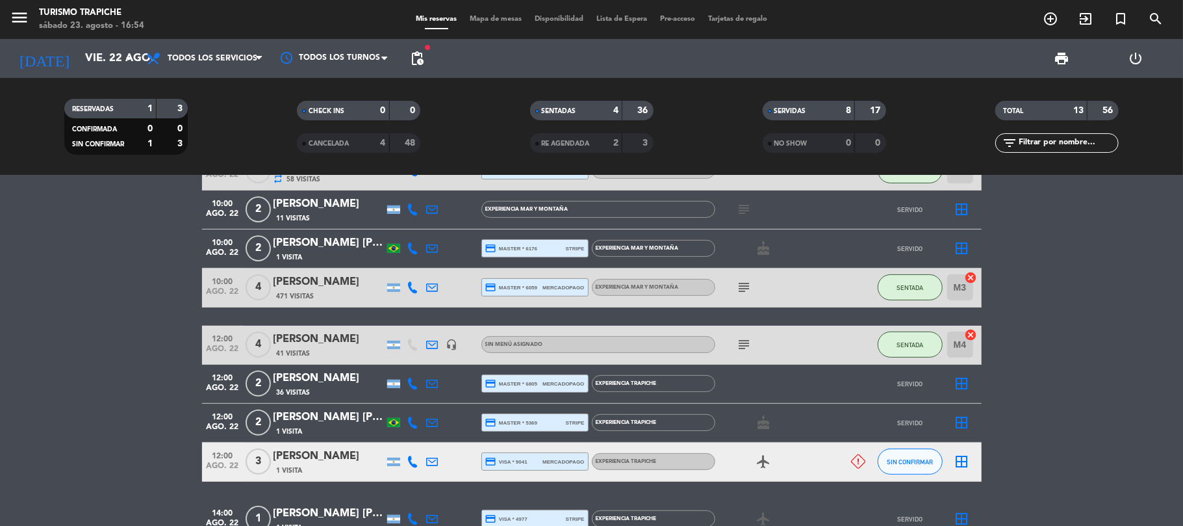
click at [431, 336] on div at bounding box center [432, 344] width 19 height 38
click at [431, 346] on icon at bounding box center [433, 344] width 12 height 12
click at [429, 287] on icon at bounding box center [433, 287] width 12 height 12
click at [433, 344] on icon at bounding box center [433, 344] width 12 height 12
click at [433, 284] on icon at bounding box center [433, 287] width 12 height 12
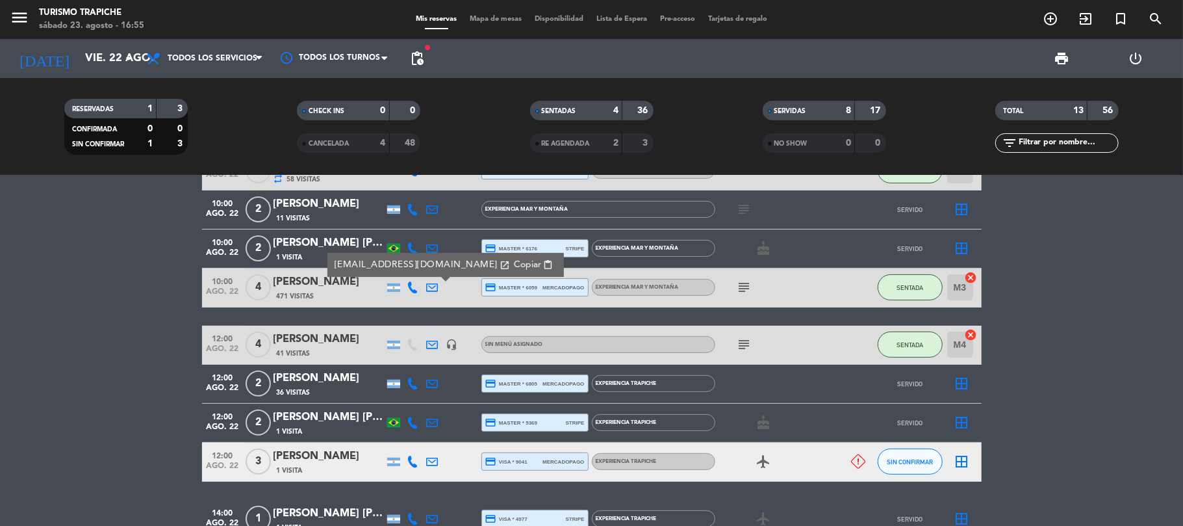
scroll to position [86, 0]
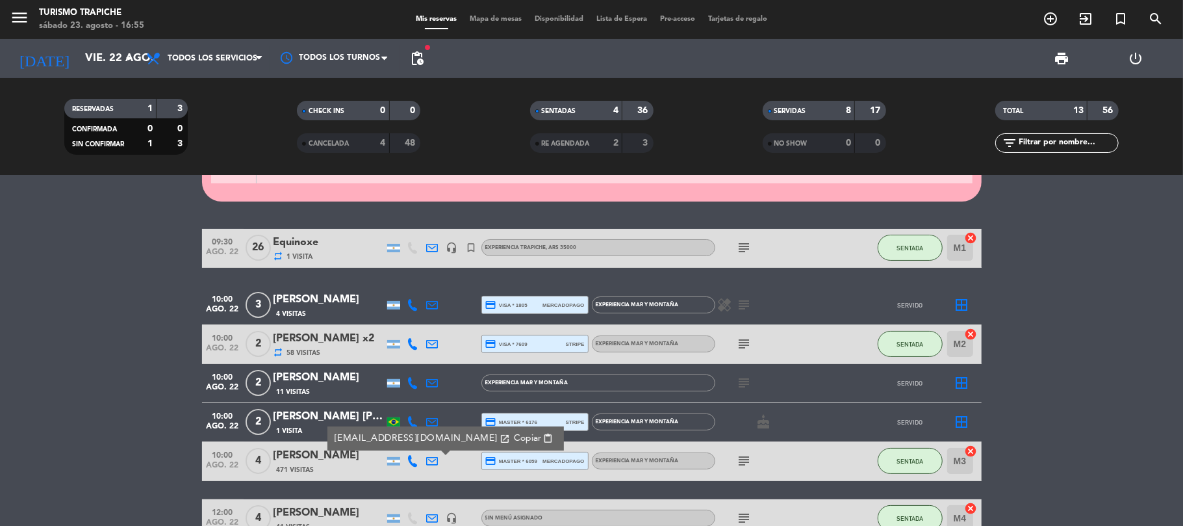
click at [430, 346] on icon at bounding box center [433, 344] width 12 height 12
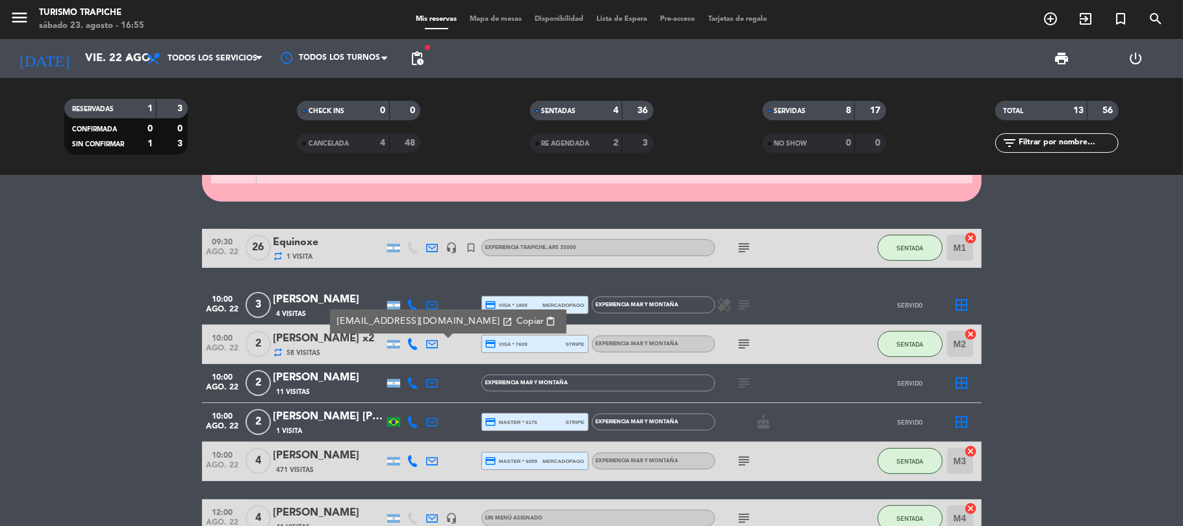
click at [437, 301] on icon at bounding box center [433, 305] width 12 height 12
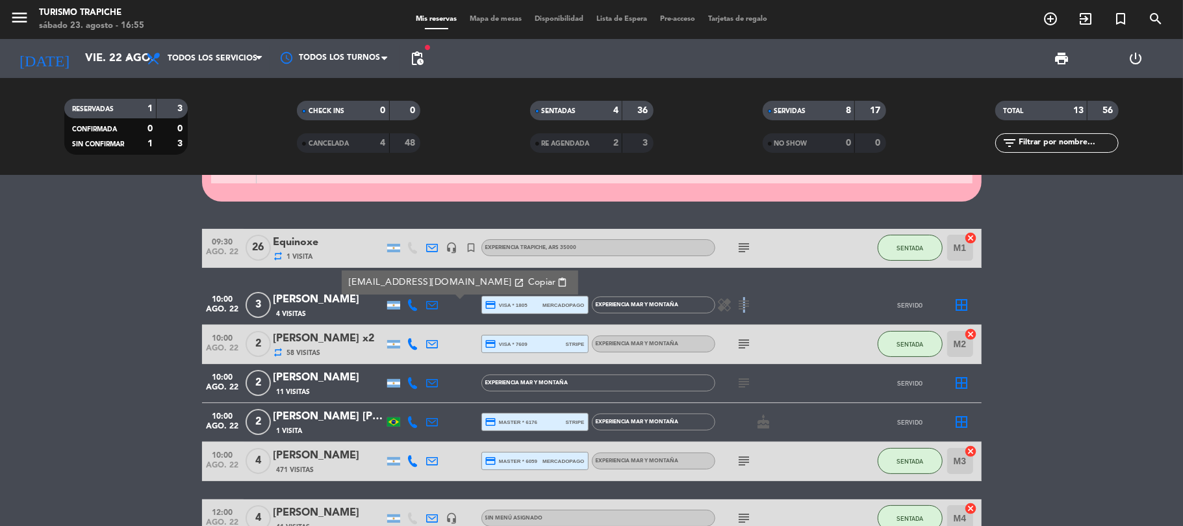
click at [742, 305] on icon "subject" at bounding box center [745, 305] width 16 height 16
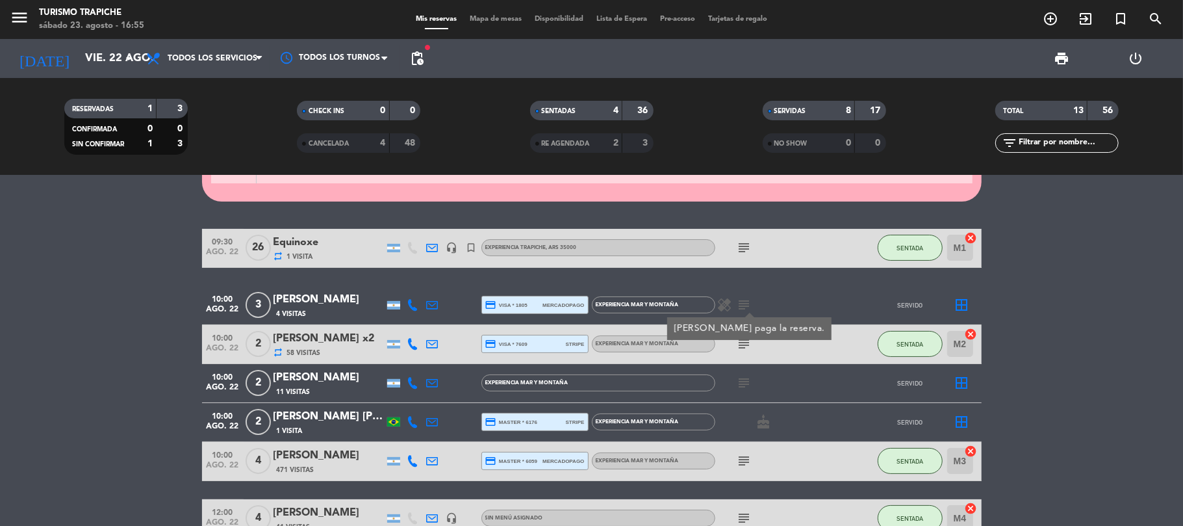
click at [0, 310] on bookings-row "09:30 ago. 22 26 Equinoxe repeat 1 Visita headset_mic turned_in_not EXPERIENCIA…" at bounding box center [591, 518] width 1183 height 579
click at [741, 377] on icon "subject" at bounding box center [745, 383] width 16 height 16
click at [434, 375] on div at bounding box center [432, 383] width 19 height 38
click at [427, 377] on icon at bounding box center [433, 383] width 12 height 12
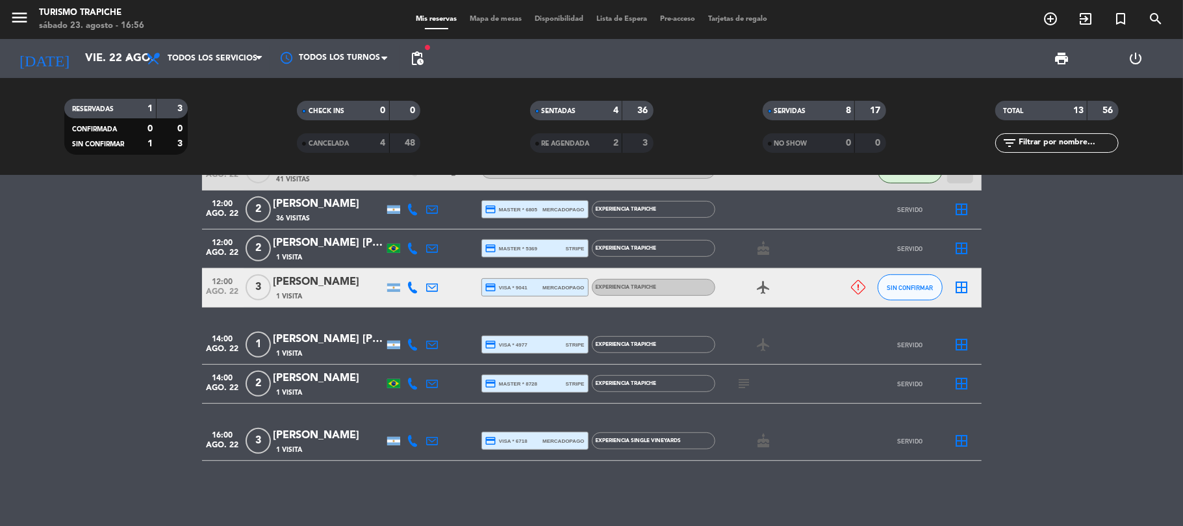
scroll to position [347, 0]
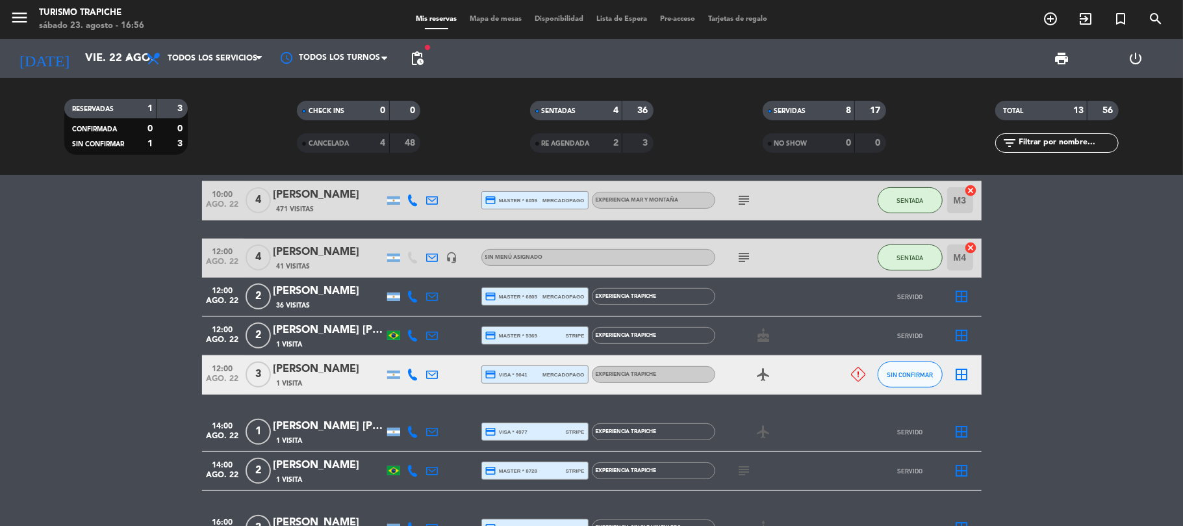
click at [432, 297] on icon at bounding box center [433, 296] width 12 height 12
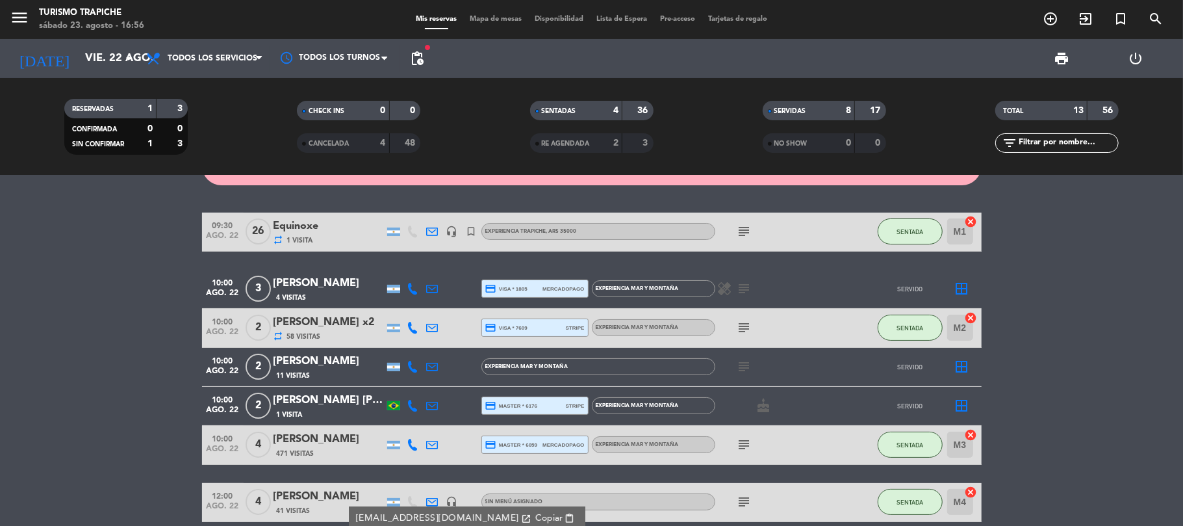
scroll to position [0, 0]
